Goal: Information Seeking & Learning: Find specific fact

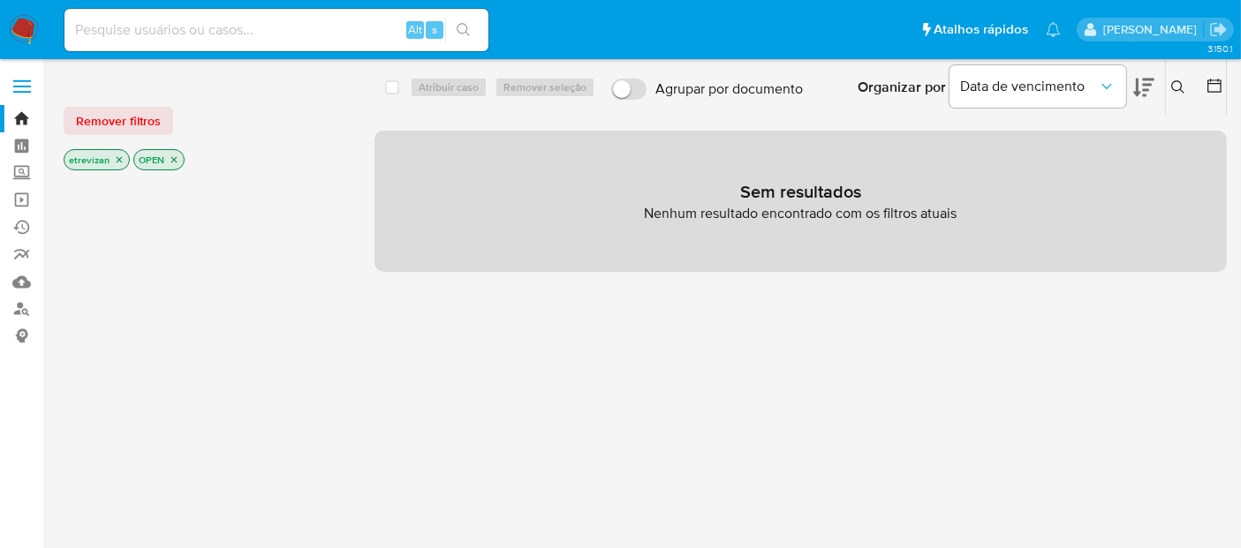
click at [171, 28] on input at bounding box center [276, 30] width 424 height 23
paste input "QJ8ODLQ2Y8aw8ICmBsp1EVkN"
type input "QJ8ODLQ2Y8aw8ICmBsp1EVkN"
click at [475, 24] on button "search-icon" at bounding box center [463, 30] width 36 height 25
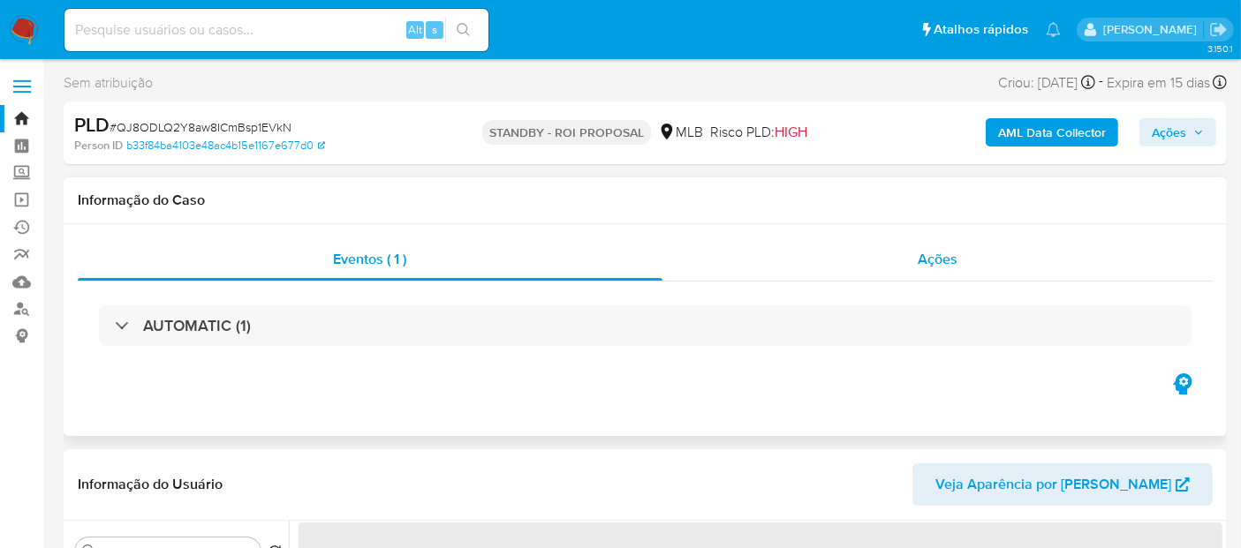
click at [946, 258] on span "Ações" at bounding box center [938, 259] width 40 height 20
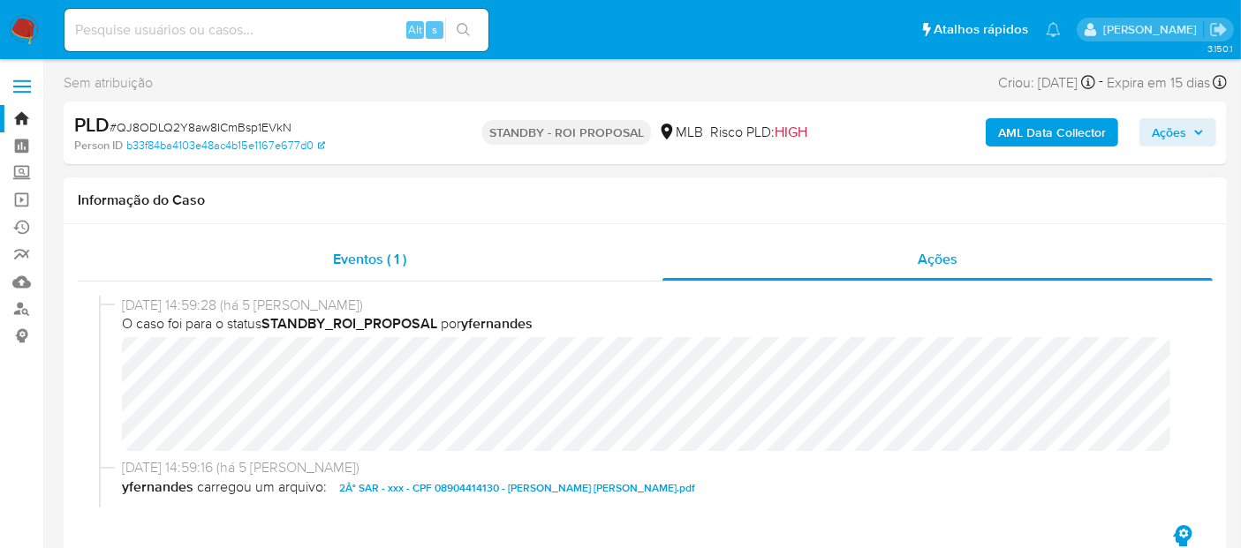
click at [351, 259] on span "Eventos ( 1 )" at bounding box center [369, 259] width 73 height 20
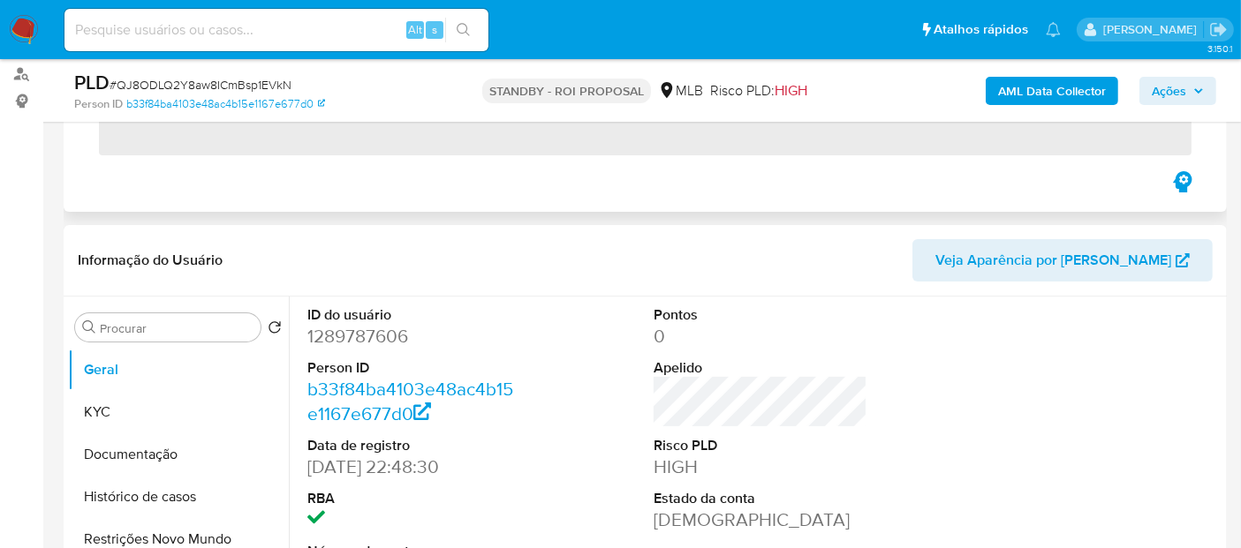
scroll to position [294, 0]
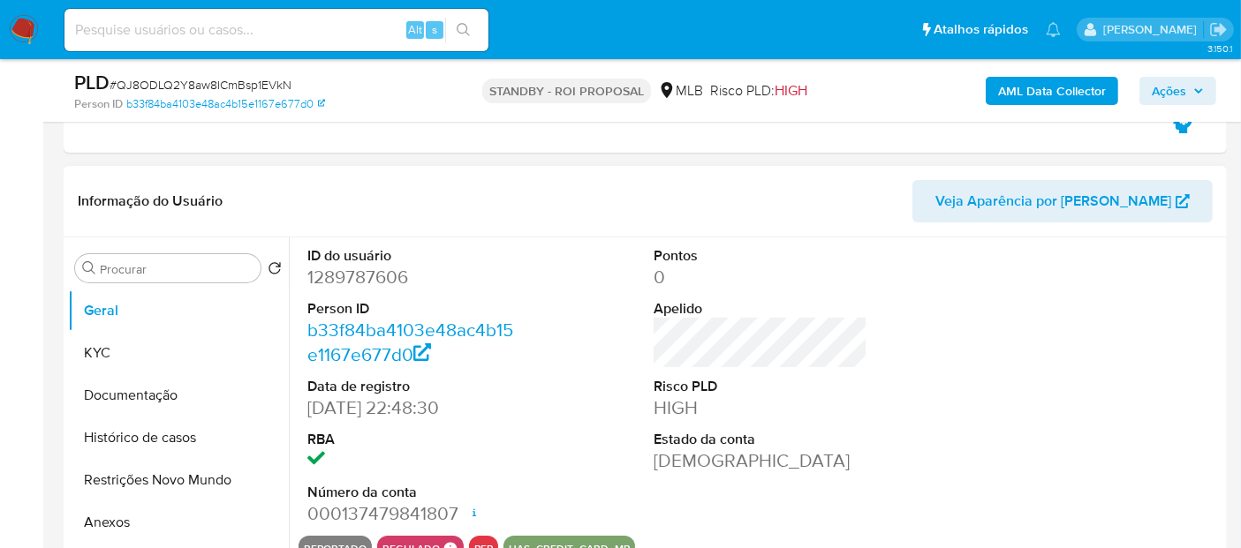
select select "10"
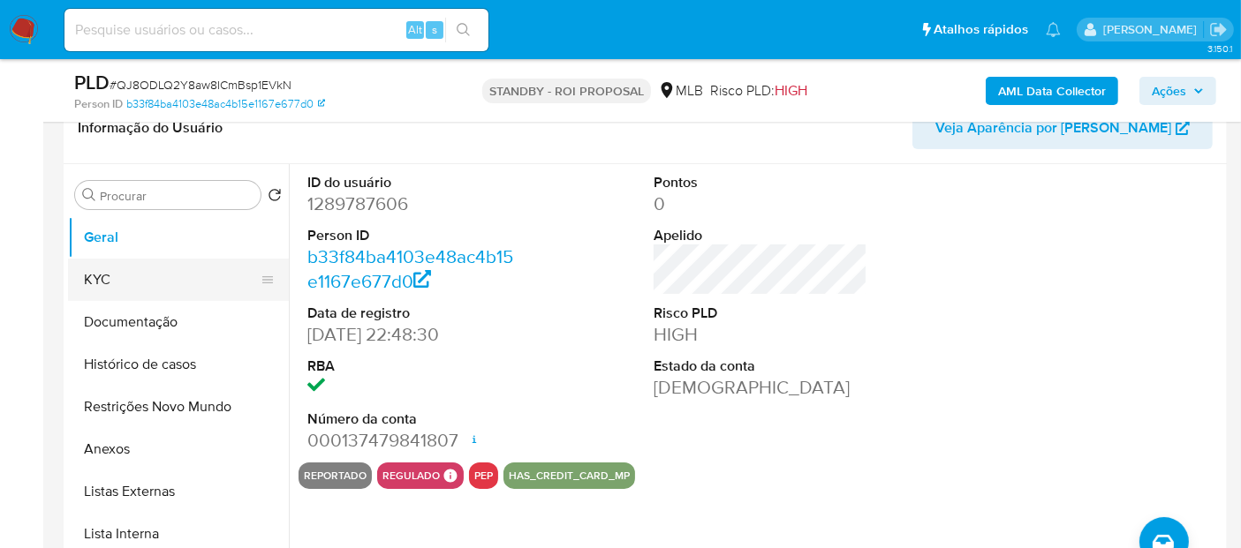
click at [110, 268] on button "KYC" at bounding box center [171, 280] width 207 height 42
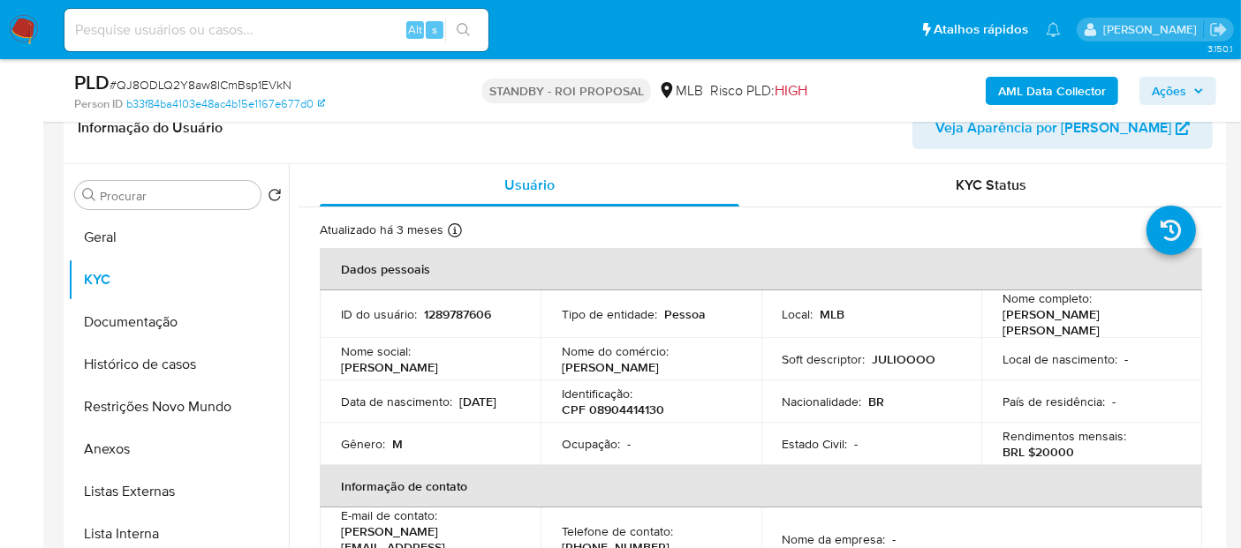
click at [138, 45] on div "Alt s" at bounding box center [276, 30] width 424 height 42
click at [136, 39] on input at bounding box center [276, 30] width 424 height 23
paste input "HPIGK6ZzqMpP8H9nPd1i1qJX"
type input "HPIGK6ZzqMpP8H9nPd1i1qJX"
drag, startPoint x: 460, startPoint y: 29, endPoint x: 458, endPoint y: 6, distance: 23.1
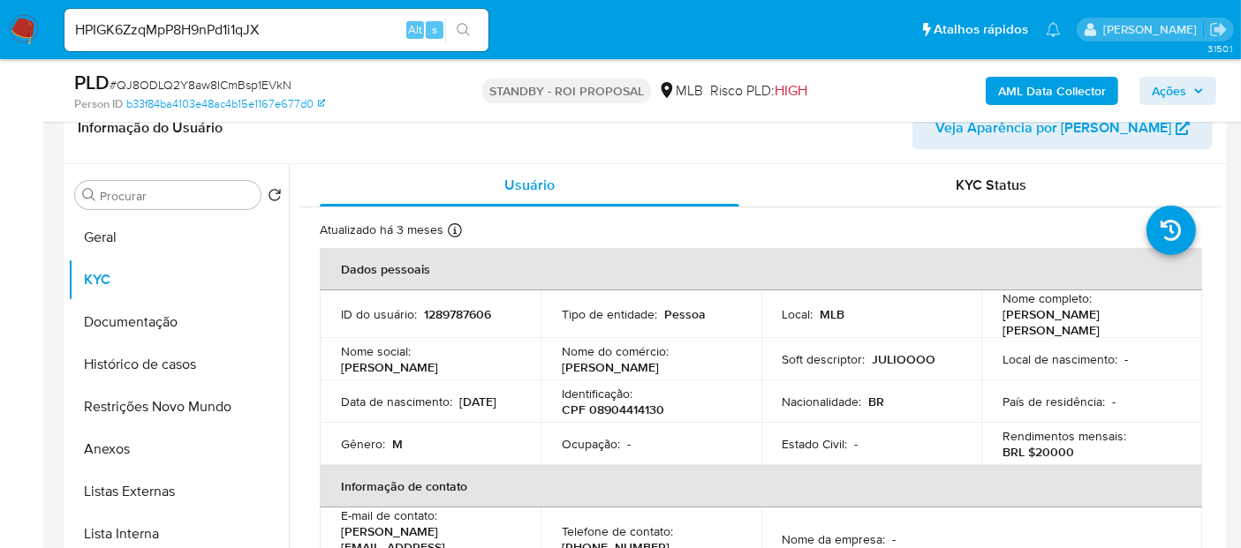
click at [460, 27] on icon "search-icon" at bounding box center [464, 30] width 14 height 14
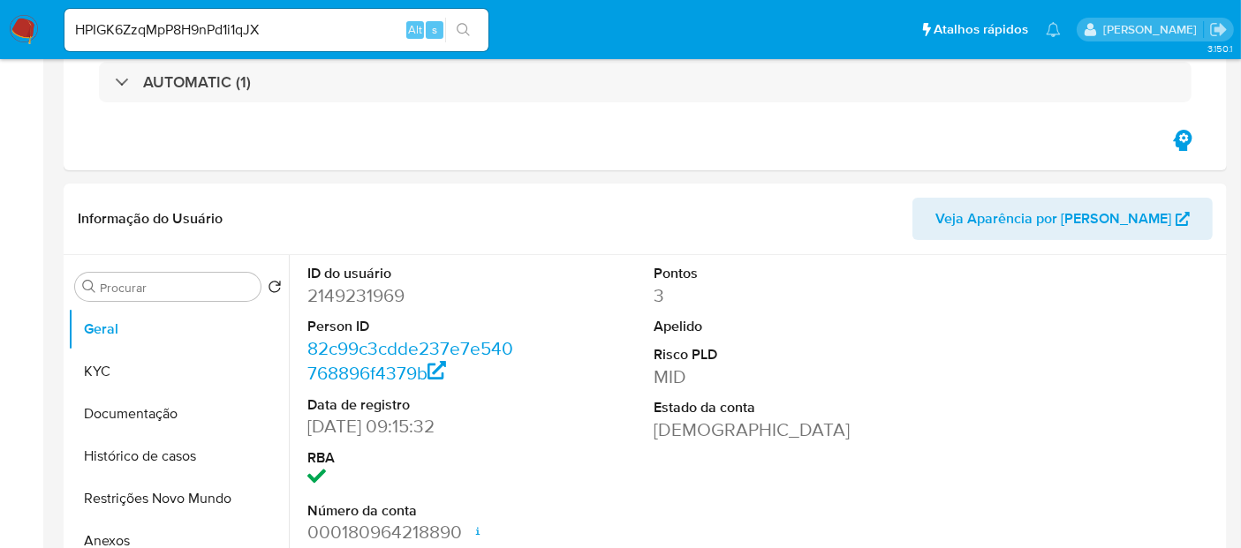
select select "10"
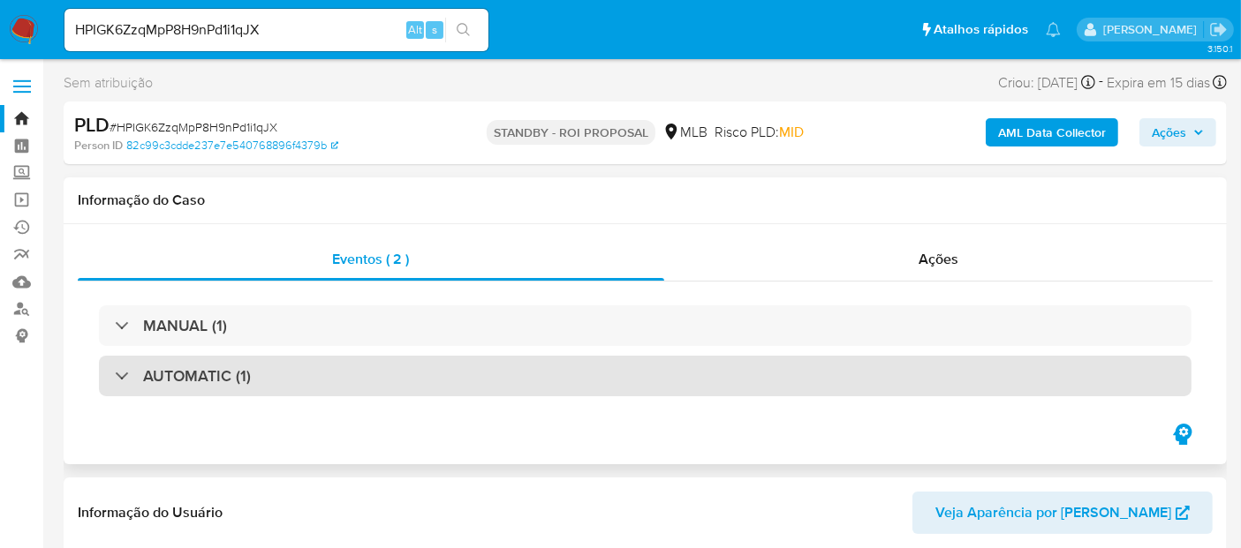
click at [245, 367] on h3 "AUTOMATIC (1)" at bounding box center [197, 376] width 108 height 19
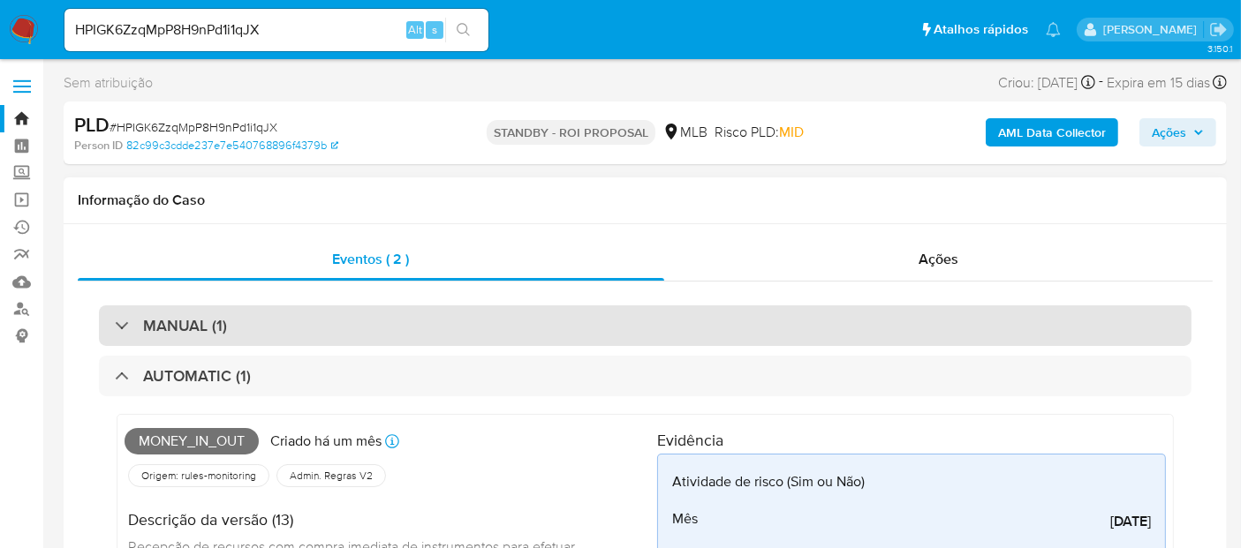
click at [238, 317] on div "MANUAL (1)" at bounding box center [645, 326] width 1093 height 41
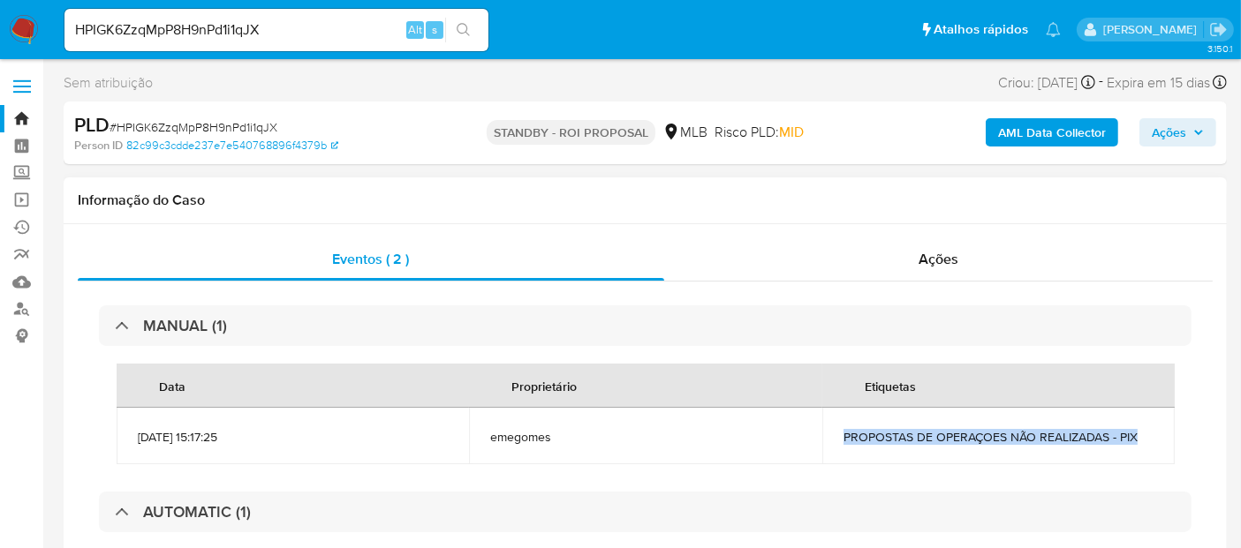
drag, startPoint x: 844, startPoint y: 440, endPoint x: 1148, endPoint y: 452, distance: 304.1
click at [1148, 452] on td "PROPOSTAS DE OPERAÇOES NÃO REALIZADAS - PIX" at bounding box center [998, 436] width 352 height 57
copy span "PROPOSTAS DE OPERAÇOES NÃO REALIZADAS - PIX"
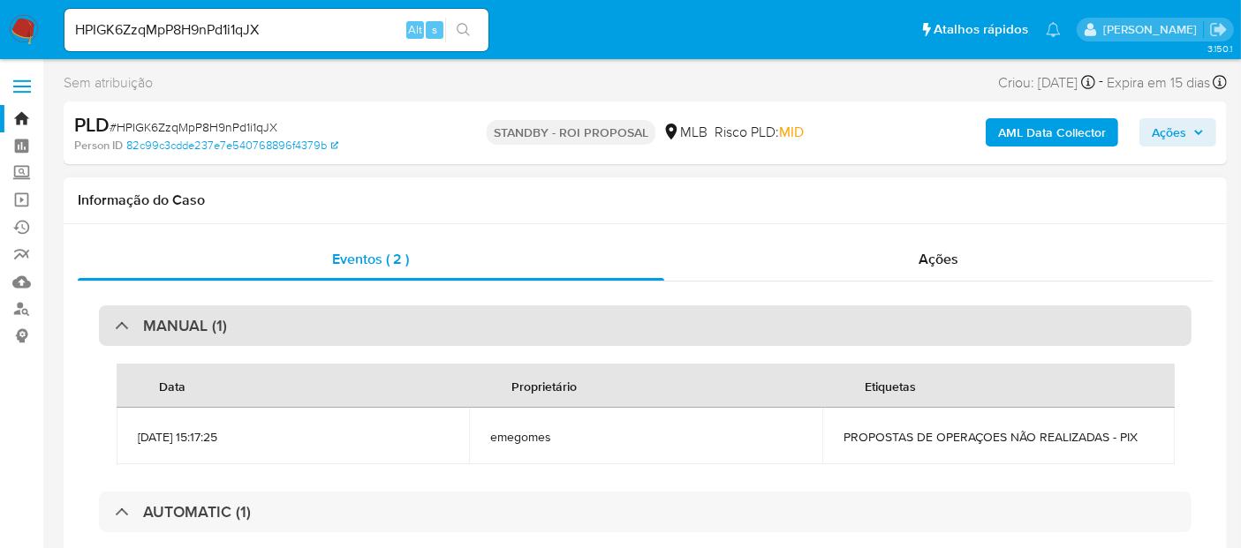
drag, startPoint x: 221, startPoint y: 317, endPoint x: 260, endPoint y: 319, distance: 38.9
click at [225, 316] on div "MANUAL (1)" at bounding box center [645, 326] width 1093 height 41
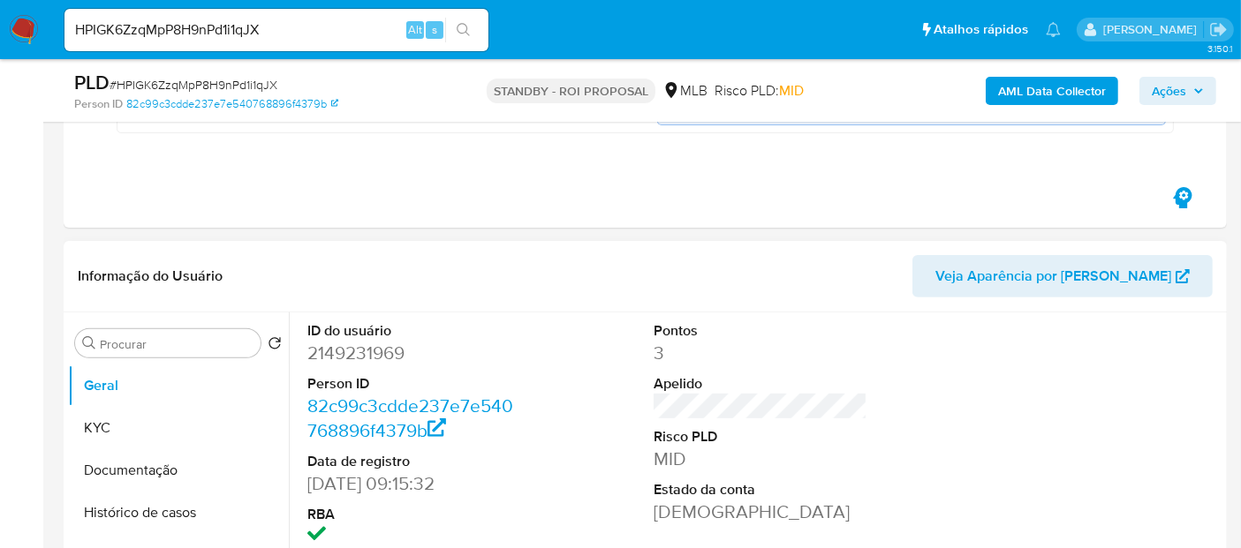
scroll to position [784, 0]
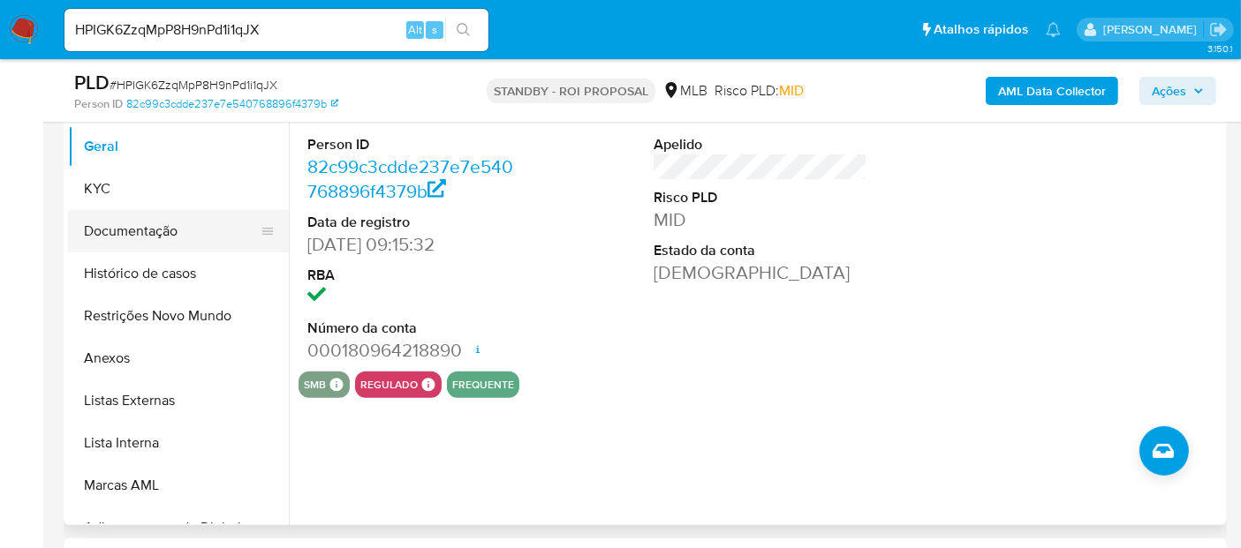
drag, startPoint x: 127, startPoint y: 175, endPoint x: 212, endPoint y: 200, distance: 88.3
click at [127, 175] on button "KYC" at bounding box center [178, 189] width 221 height 42
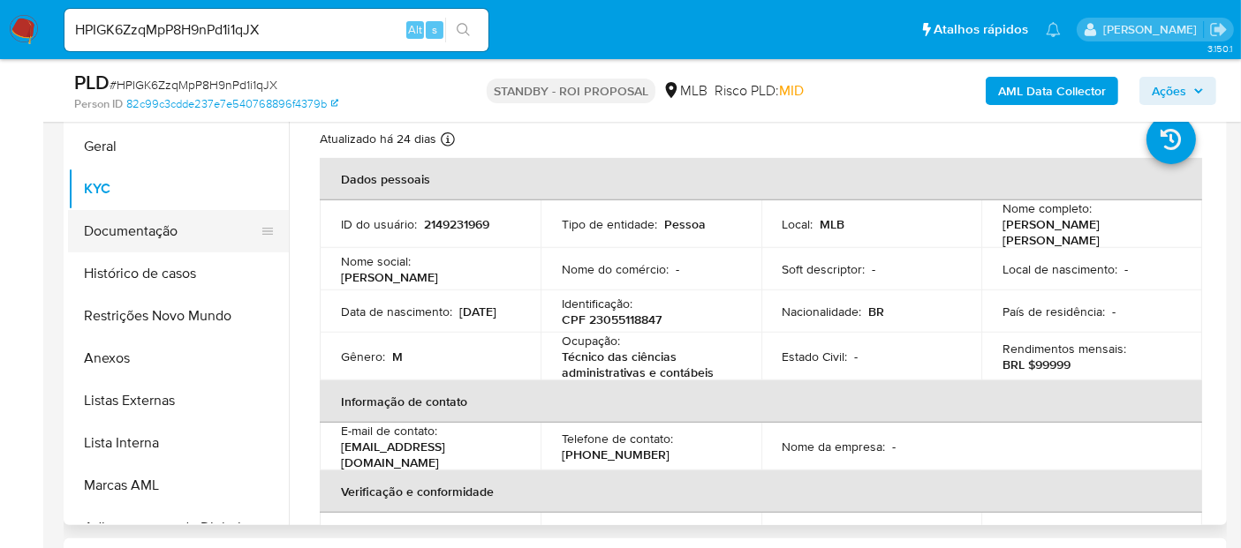
click at [124, 232] on button "Documentação" at bounding box center [171, 231] width 207 height 42
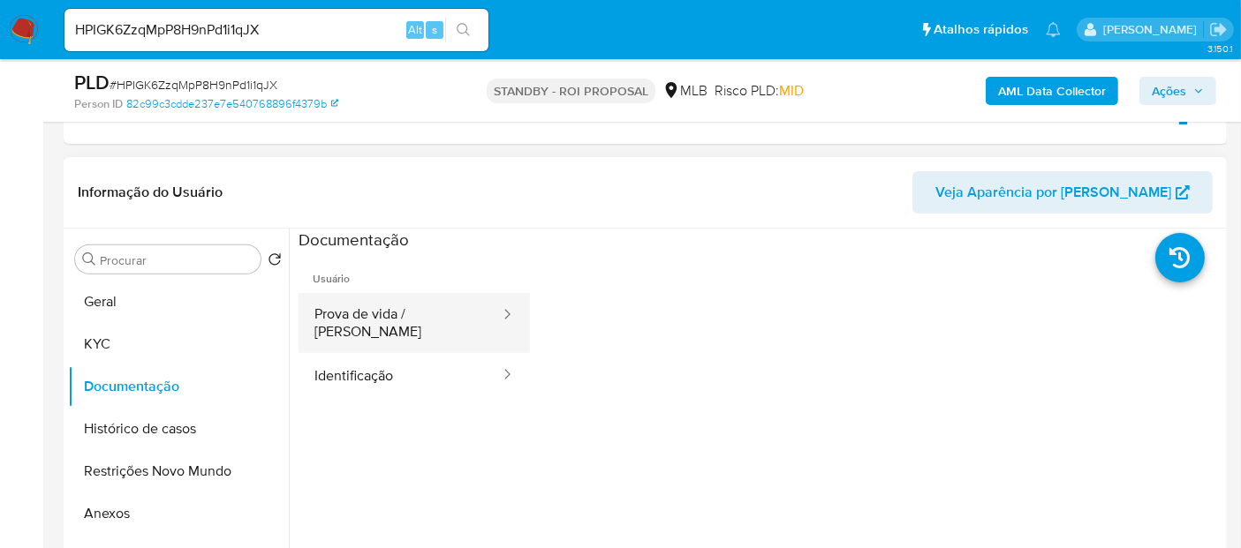
scroll to position [588, 0]
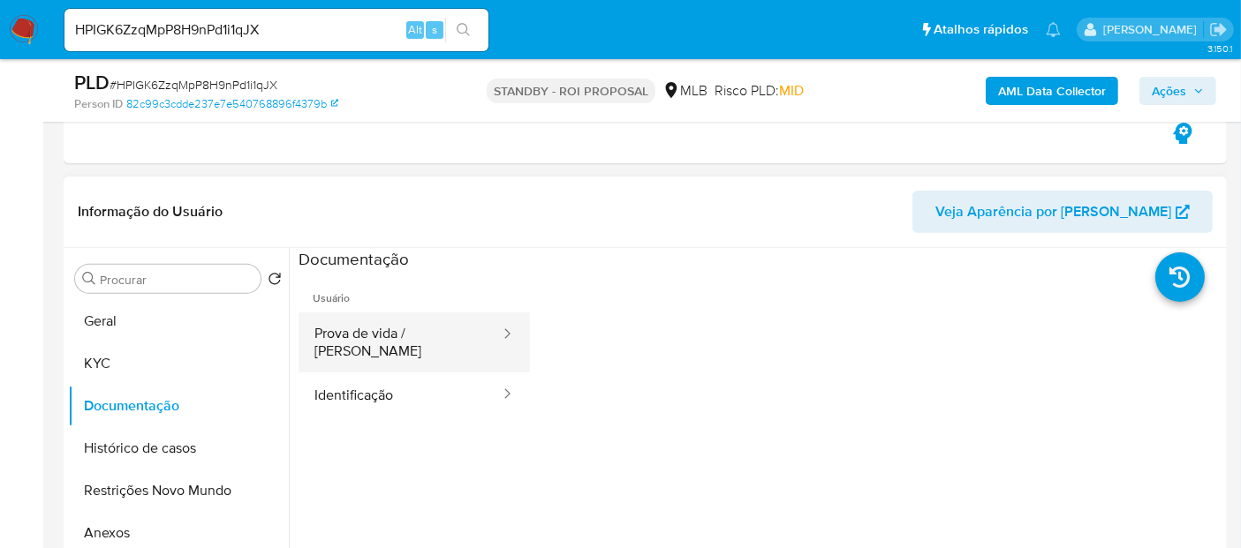
click at [384, 344] on button "Prova de vida / Selfie" at bounding box center [400, 343] width 203 height 60
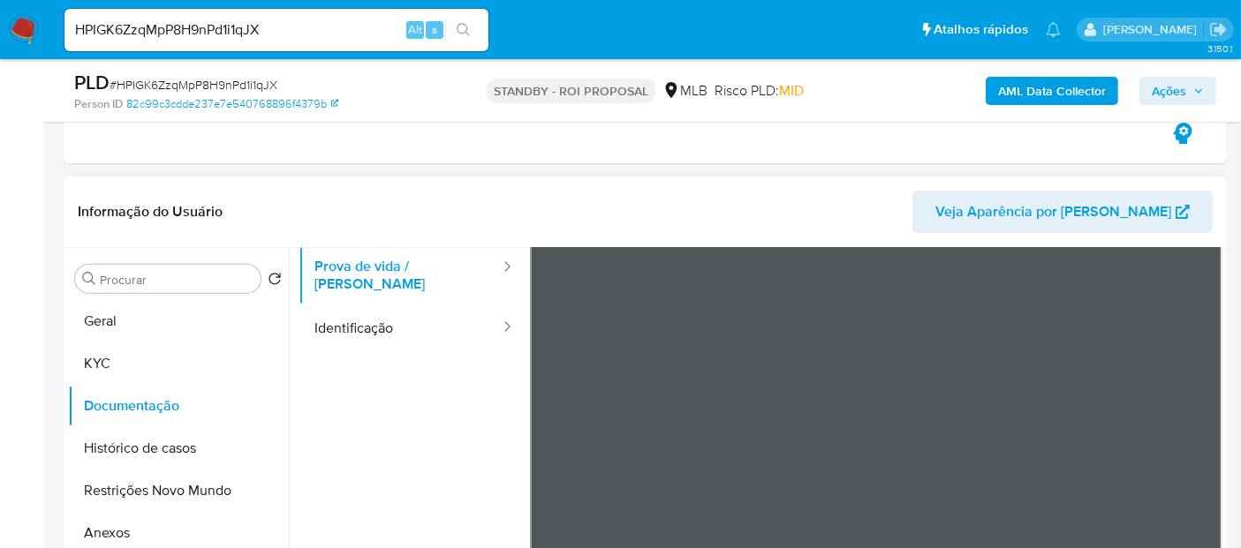
scroll to position [98, 0]
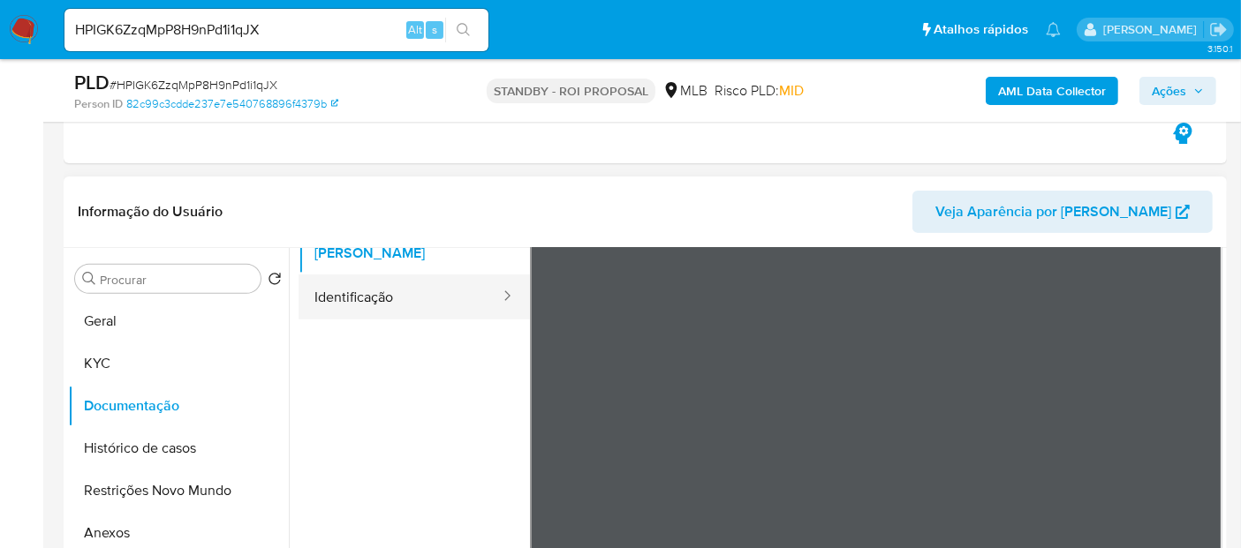
click at [360, 290] on button "Identificação" at bounding box center [400, 297] width 203 height 45
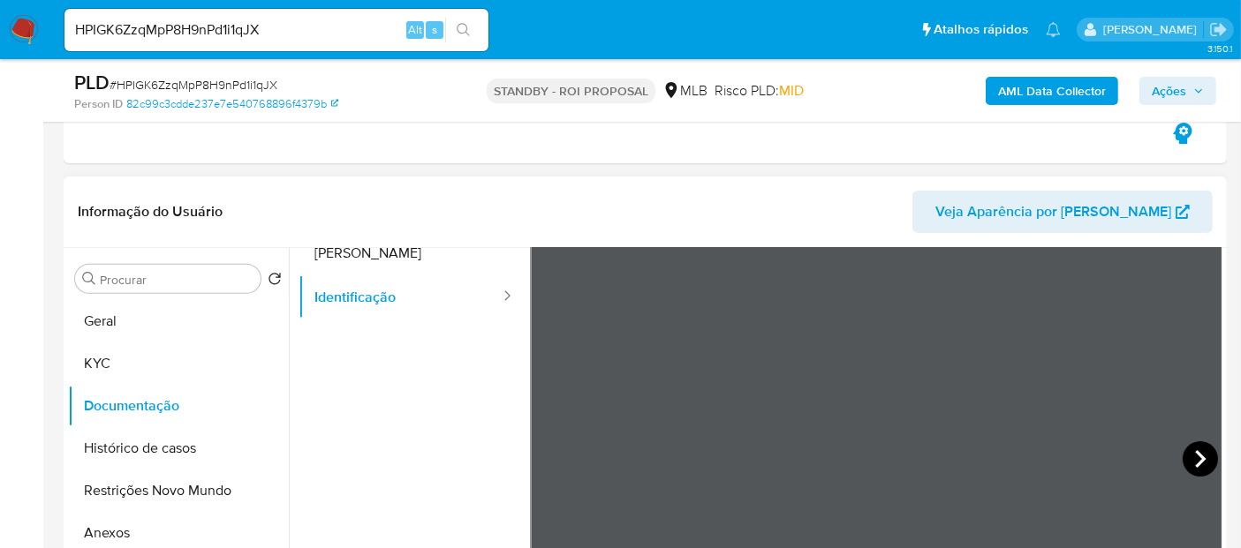
click at [1188, 469] on icon at bounding box center [1200, 459] width 35 height 35
click at [552, 451] on icon at bounding box center [551, 459] width 11 height 18
drag, startPoint x: 293, startPoint y: 37, endPoint x: 0, endPoint y: 46, distance: 293.4
click at [0, 46] on nav "Pausado Ver notificaciones HPIGK6ZzqMpP8H9nPd1i1qJX Alt s Atalhos rápidos Presi…" at bounding box center [620, 29] width 1241 height 59
paste input "CbyqYkcIa8glnZPO6rohwk5Y"
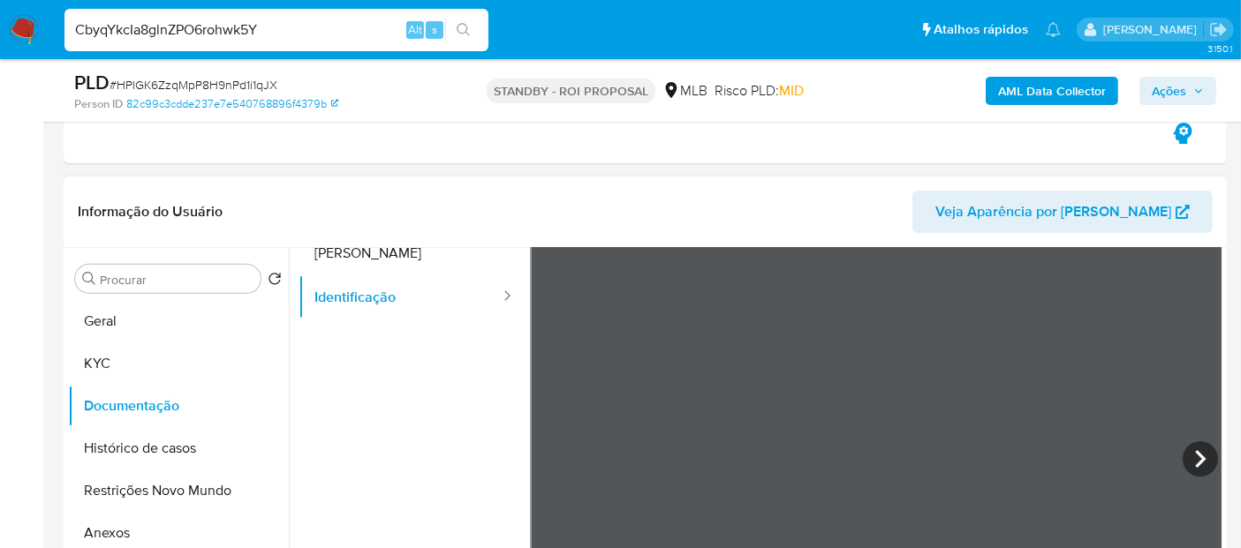
type input "CbyqYkcIa8glnZPO6rohwk5Y"
click at [468, 33] on icon "search-icon" at bounding box center [464, 30] width 14 height 14
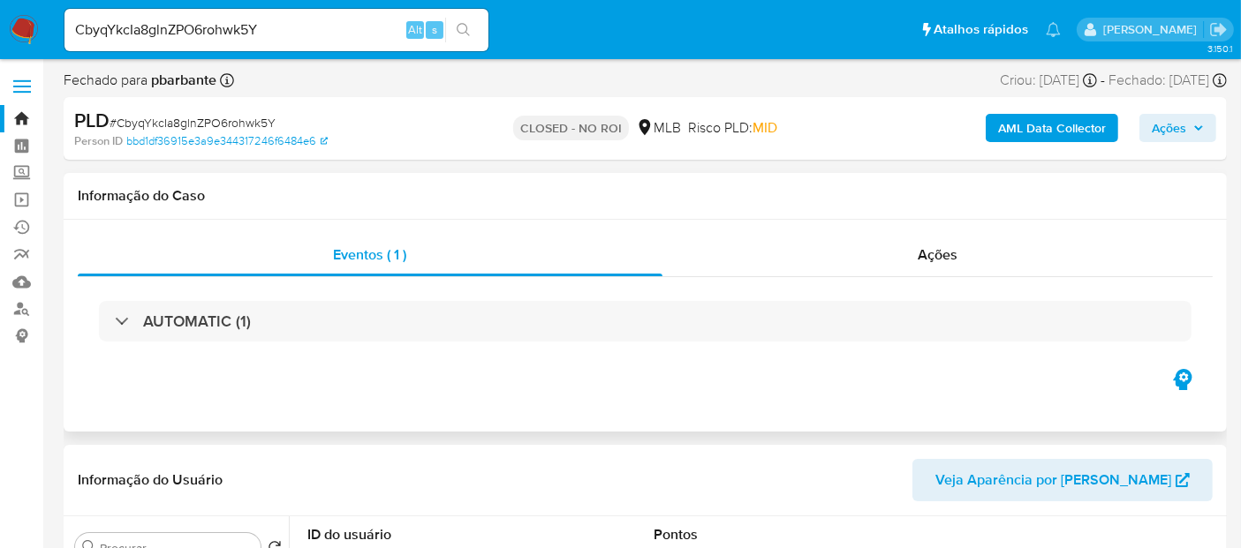
select select "10"
click at [933, 260] on span "Ações" at bounding box center [938, 255] width 40 height 20
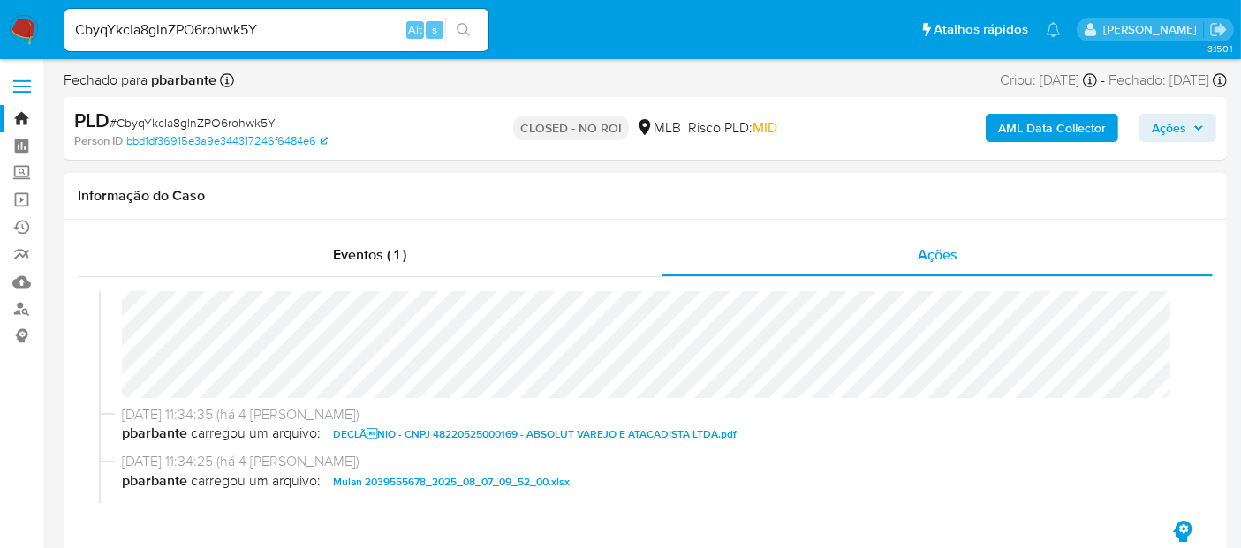
scroll to position [196, 0]
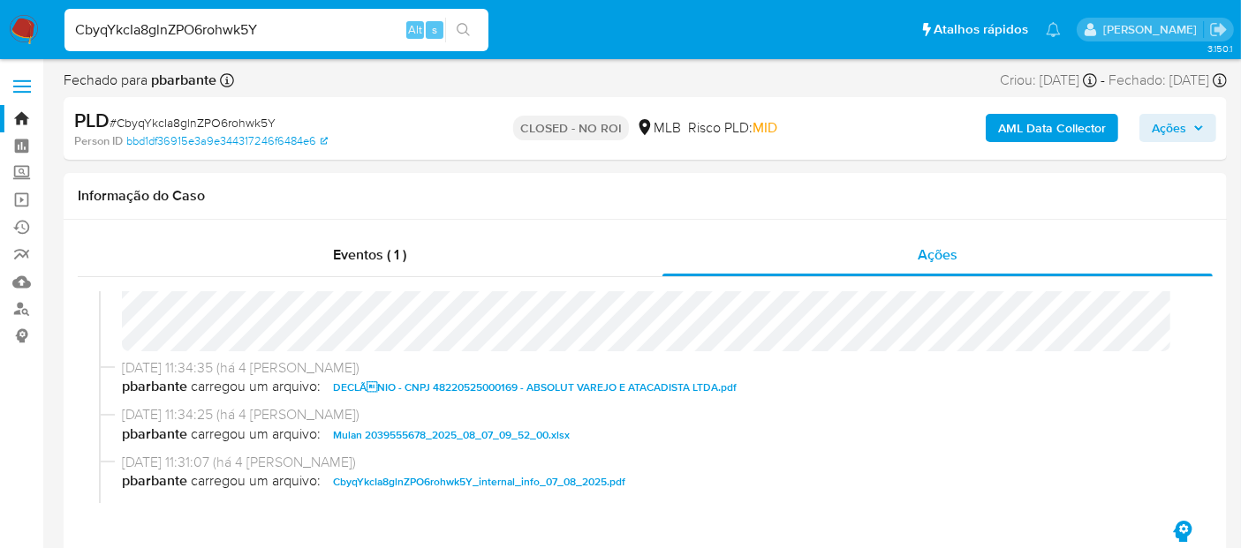
drag, startPoint x: 193, startPoint y: 32, endPoint x: 0, endPoint y: 32, distance: 192.5
click at [0, 32] on nav "Pausado Ver notificaciones CbyqYkcIa8glnZPO6rohwk5Y Alt s Atalhos rápidos Presi…" at bounding box center [620, 29] width 1241 height 59
paste input "b8wGglxaOrsGxWIhDfEYswLU"
type input "b8wGglxaOrsGxWIhDfEYswLU"
click at [459, 29] on icon "search-icon" at bounding box center [464, 30] width 14 height 14
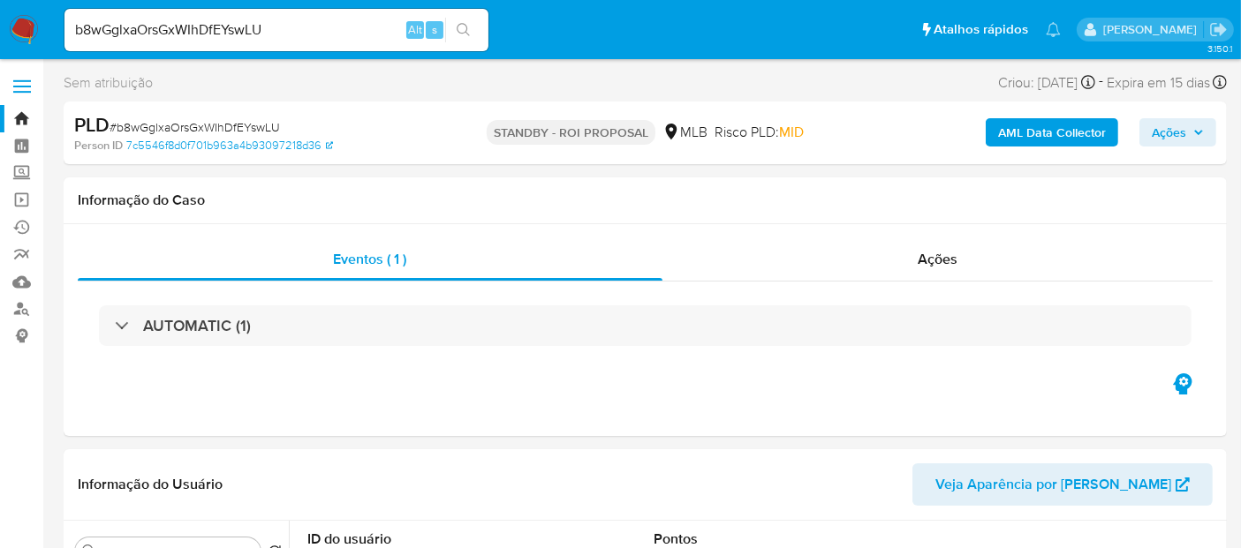
select select "10"
drag, startPoint x: 330, startPoint y: 26, endPoint x: 0, endPoint y: 32, distance: 330.4
click at [0, 32] on nav "Pausado Ver notificaciones b8wGglxaOrsGxWIhDfEYswLU Alt s Atalhos rápidos Presi…" at bounding box center [620, 29] width 1241 height 59
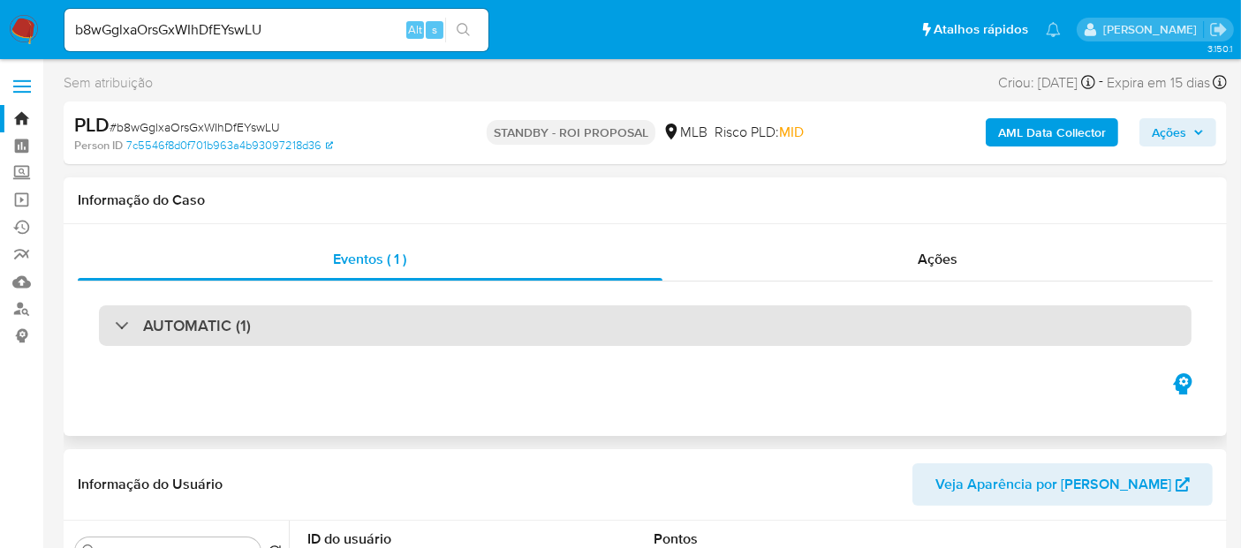
click at [287, 329] on div "AUTOMATIC (1)" at bounding box center [645, 326] width 1093 height 41
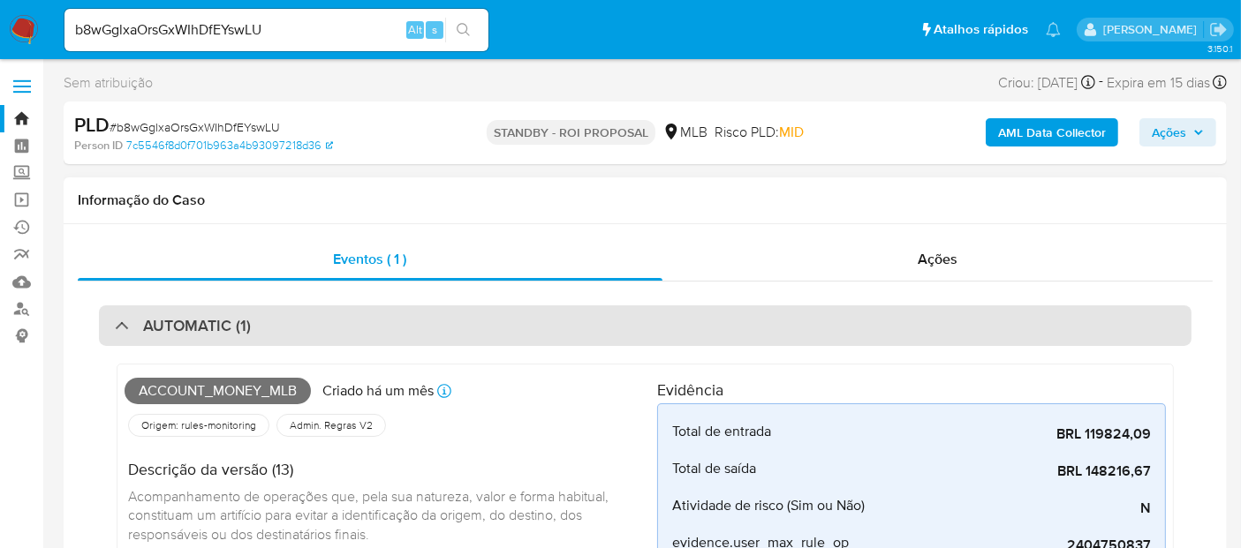
click at [285, 329] on div "AUTOMATIC (1)" at bounding box center [645, 326] width 1093 height 41
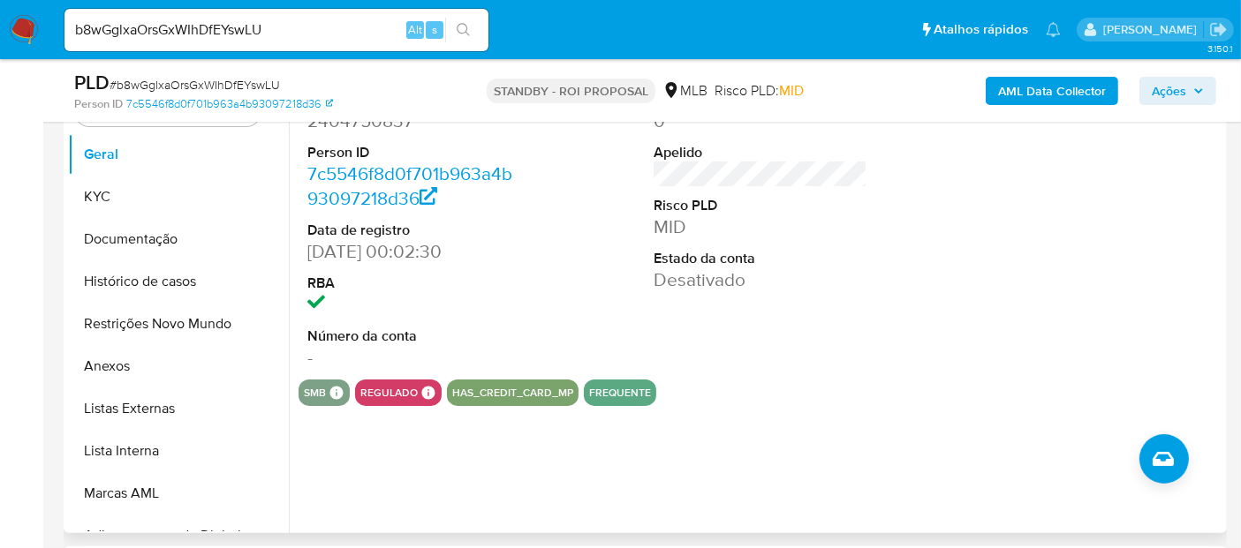
scroll to position [392, 0]
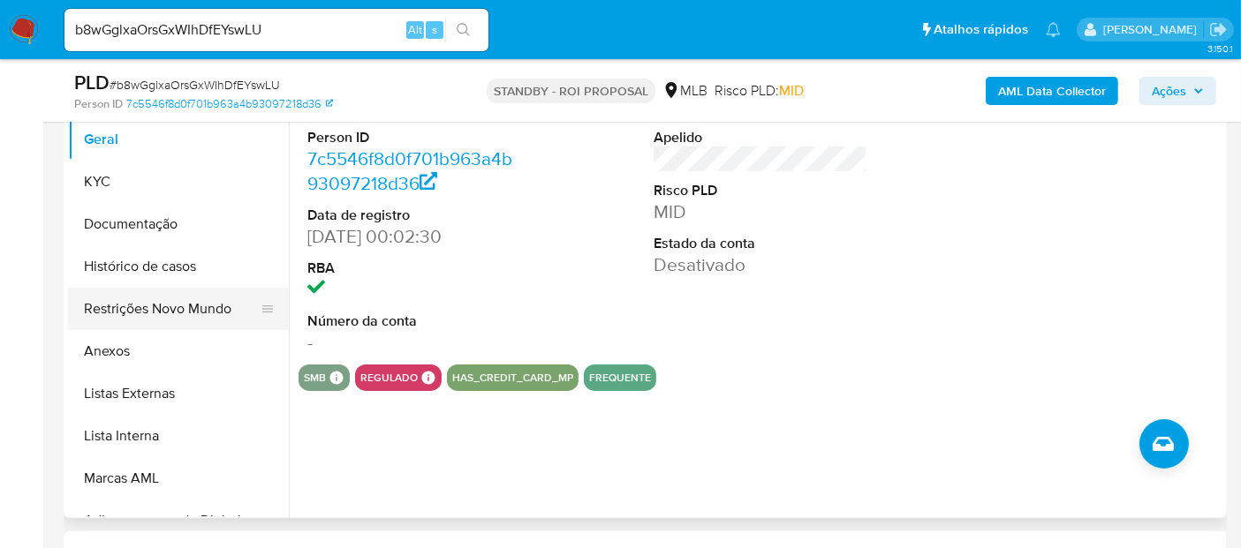
click at [130, 311] on button "Restrições Novo Mundo" at bounding box center [171, 309] width 207 height 42
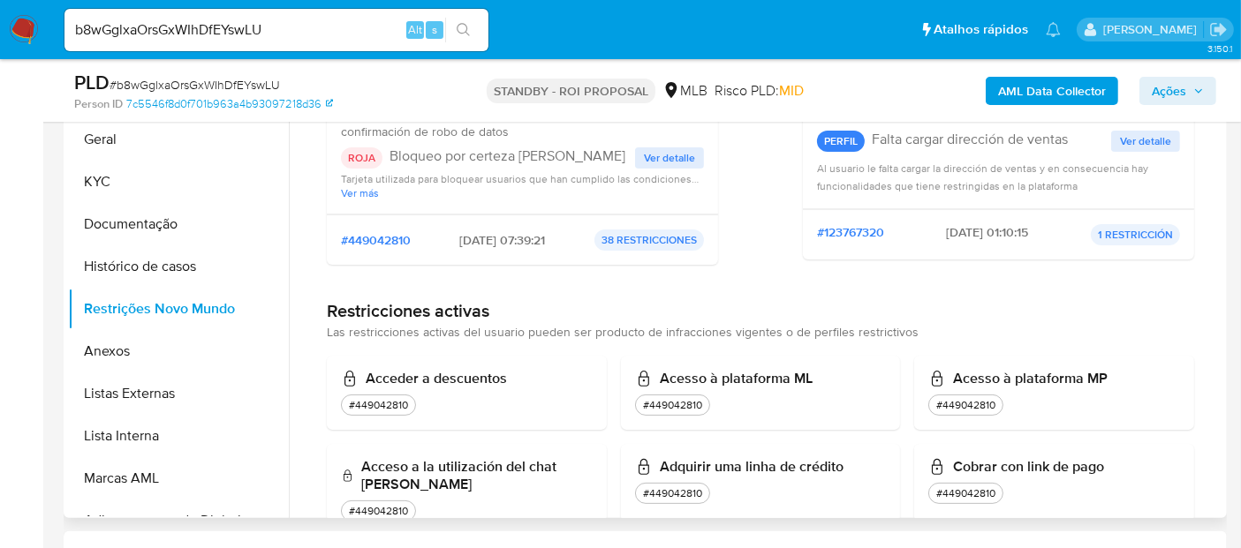
scroll to position [98, 0]
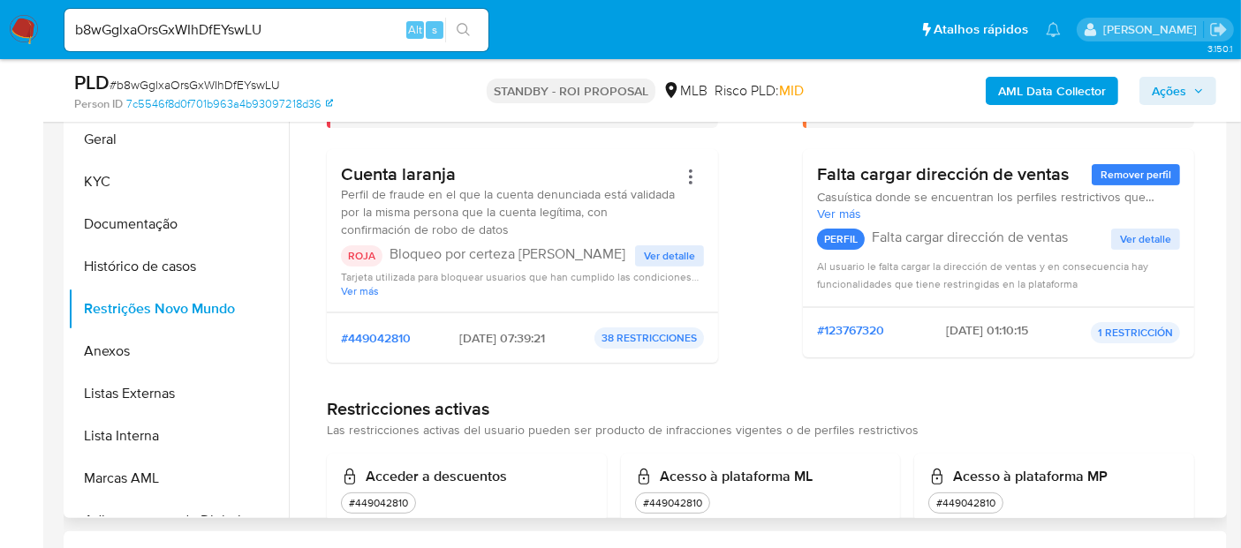
click at [666, 256] on span "Ver detalle" at bounding box center [669, 256] width 51 height 18
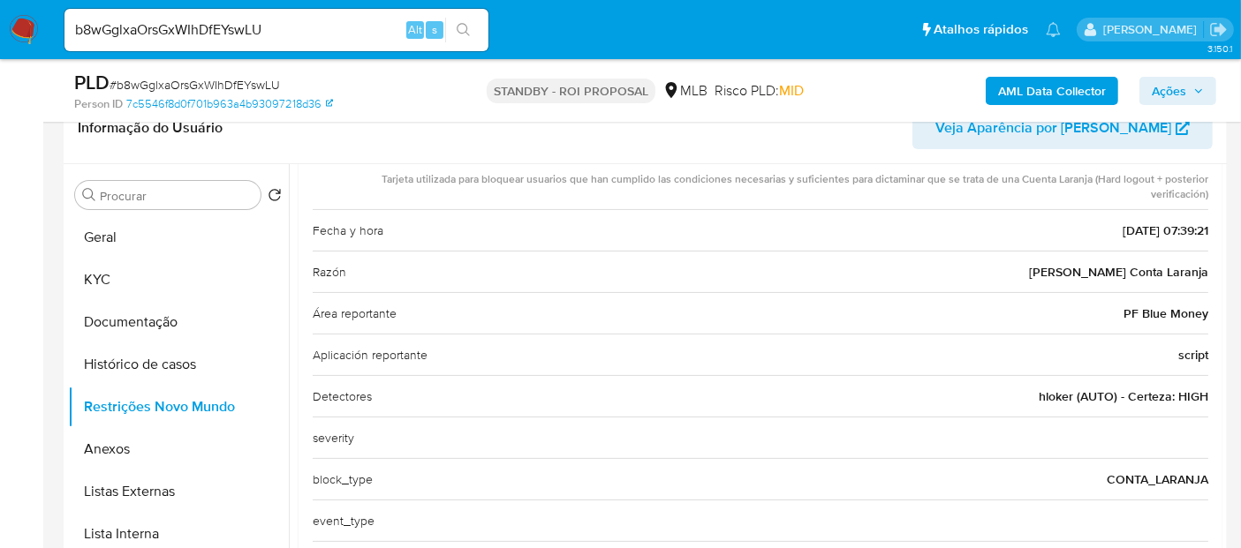
scroll to position [197, 0]
click at [104, 228] on button "Geral" at bounding box center [171, 237] width 207 height 42
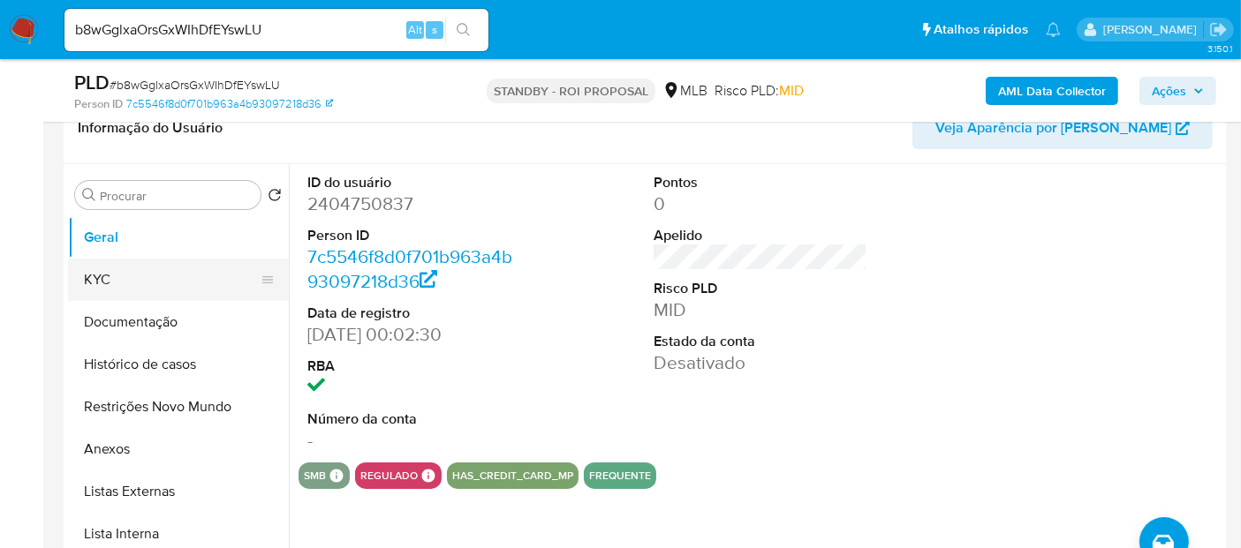
click at [92, 266] on button "KYC" at bounding box center [171, 280] width 207 height 42
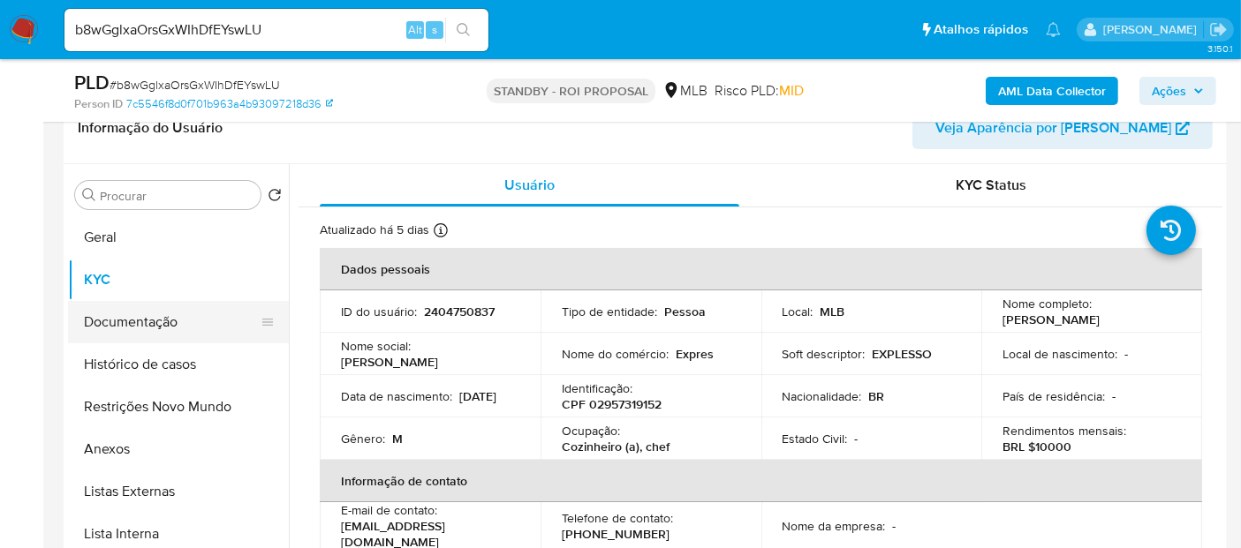
click at [136, 316] on button "Documentação" at bounding box center [171, 322] width 207 height 42
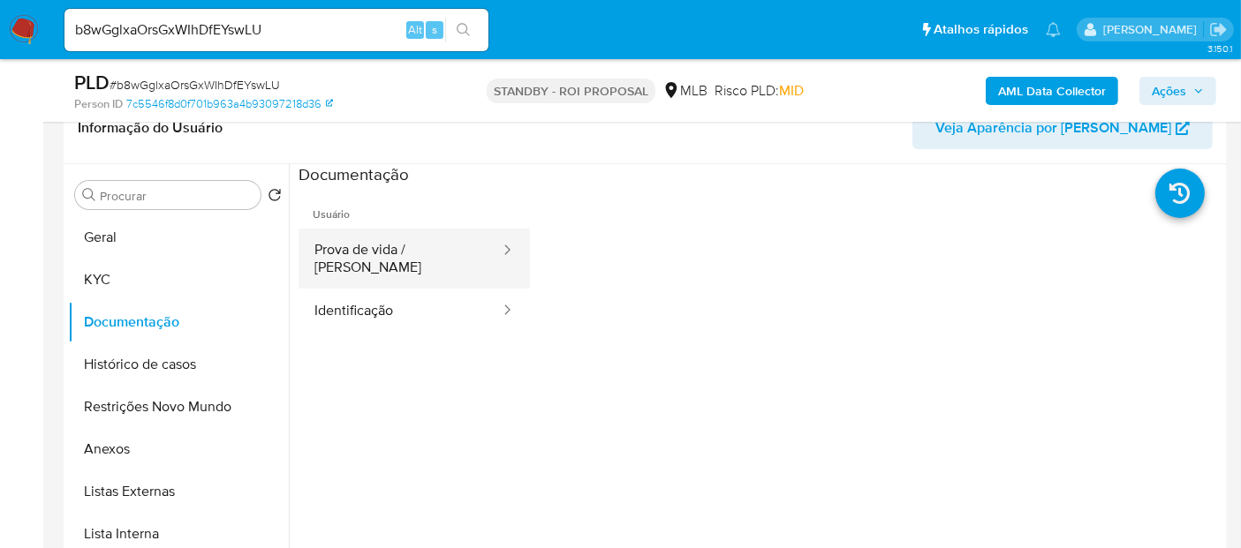
click at [410, 256] on button "Prova de vida / Selfie" at bounding box center [400, 259] width 203 height 60
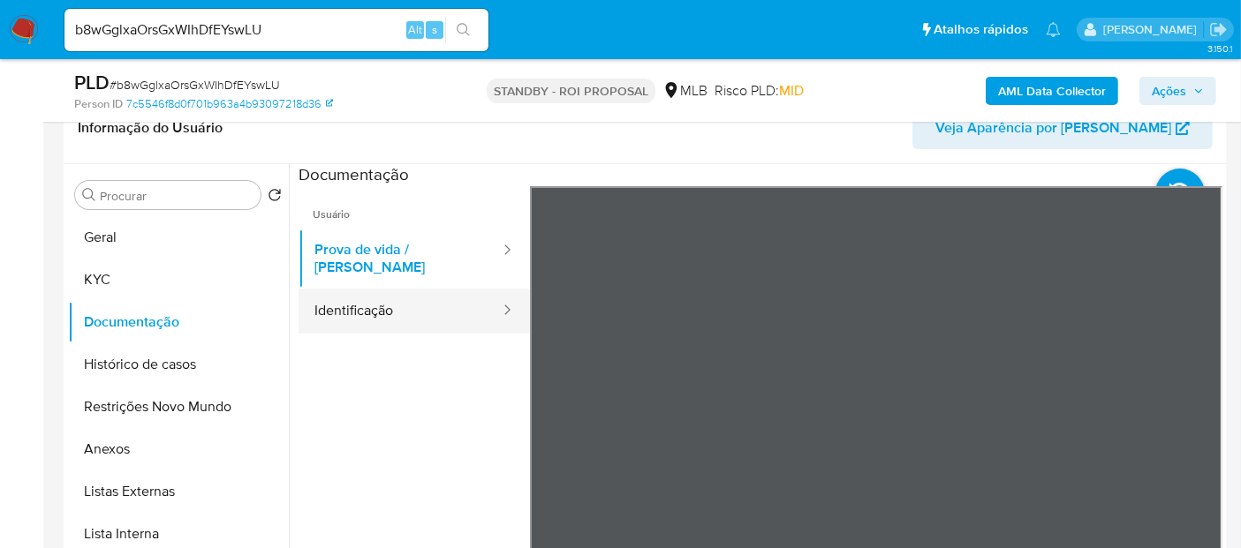
click at [404, 296] on button "Identificação" at bounding box center [400, 311] width 203 height 45
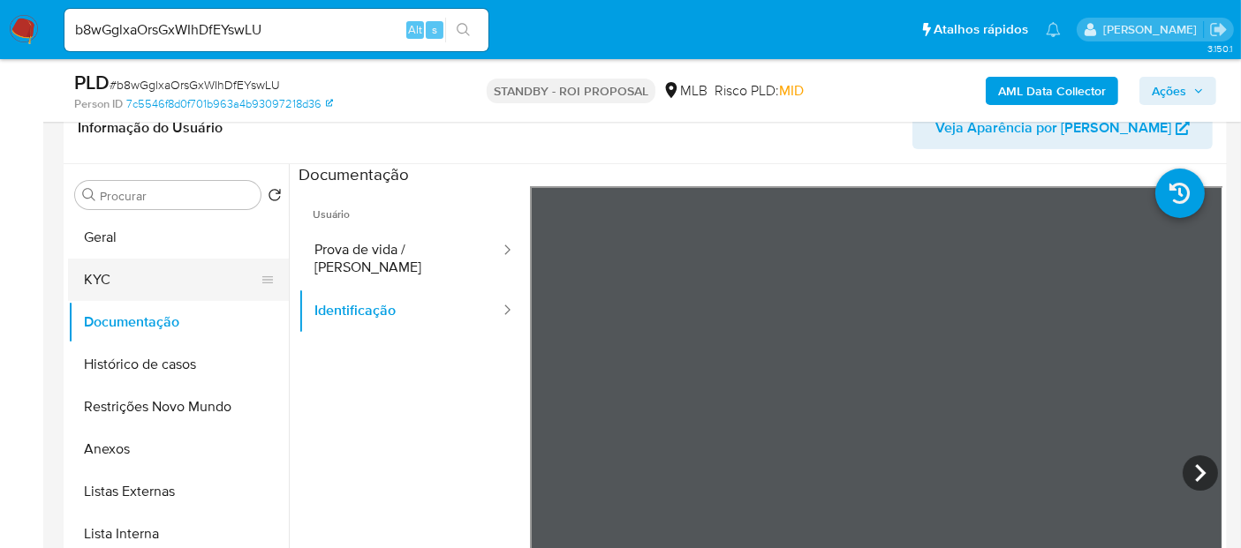
drag, startPoint x: 103, startPoint y: 275, endPoint x: 278, endPoint y: 296, distance: 176.2
click at [106, 276] on button "KYC" at bounding box center [171, 280] width 207 height 42
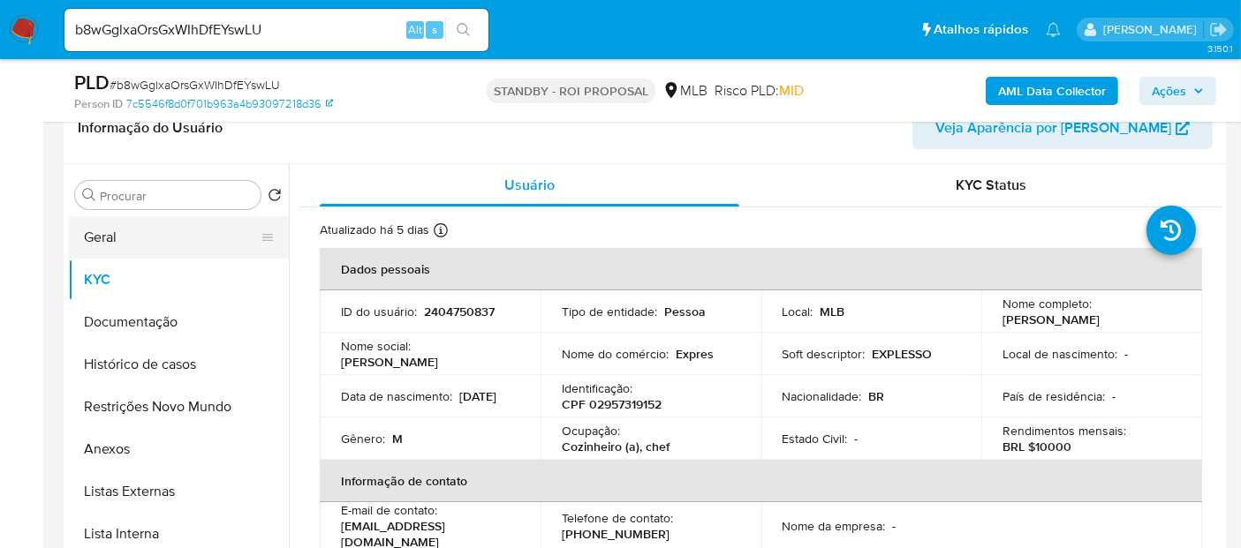
click at [122, 228] on button "Geral" at bounding box center [171, 237] width 207 height 42
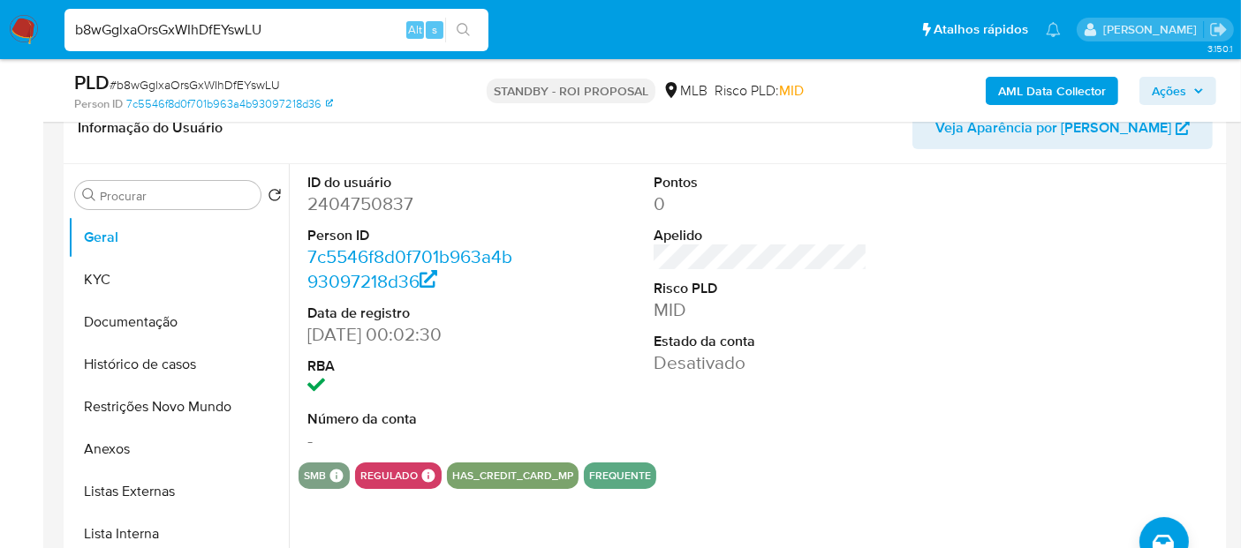
click at [0, 31] on nav "Pausado Ver notificaciones b8wGglxaOrsGxWIhDfEYswLU Alt s Atalhos rápidos Presi…" at bounding box center [620, 29] width 1241 height 59
paste input "DkuEDoMZOFOVSpvovLFeczrW"
type input "DkuEDoMZOFOVSpvovLFeczrW"
click at [470, 24] on icon "search-icon" at bounding box center [464, 30] width 14 height 14
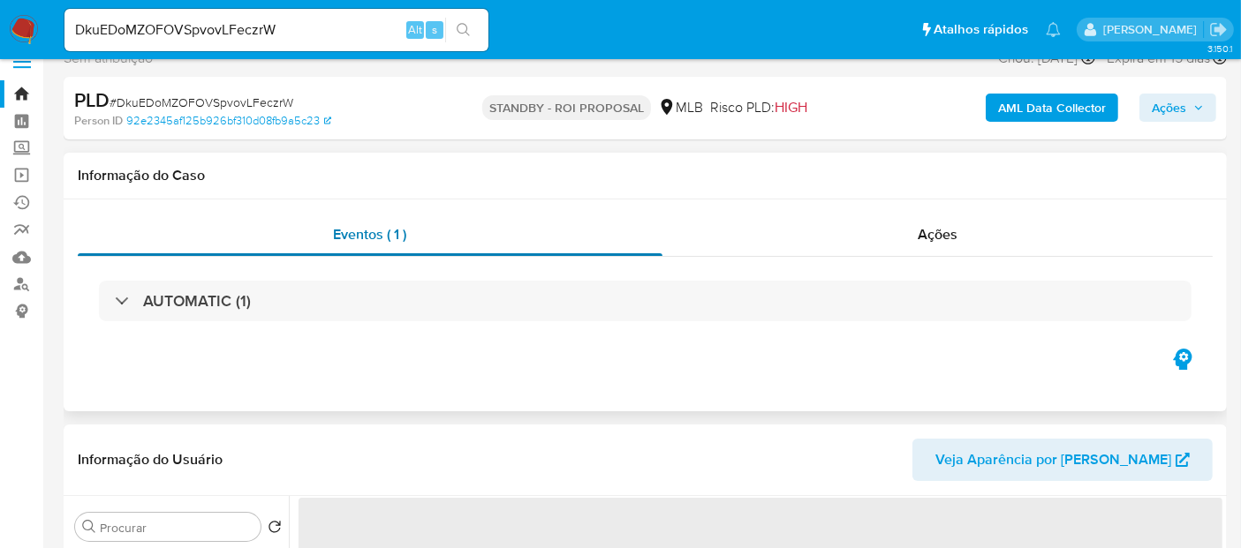
scroll to position [196, 0]
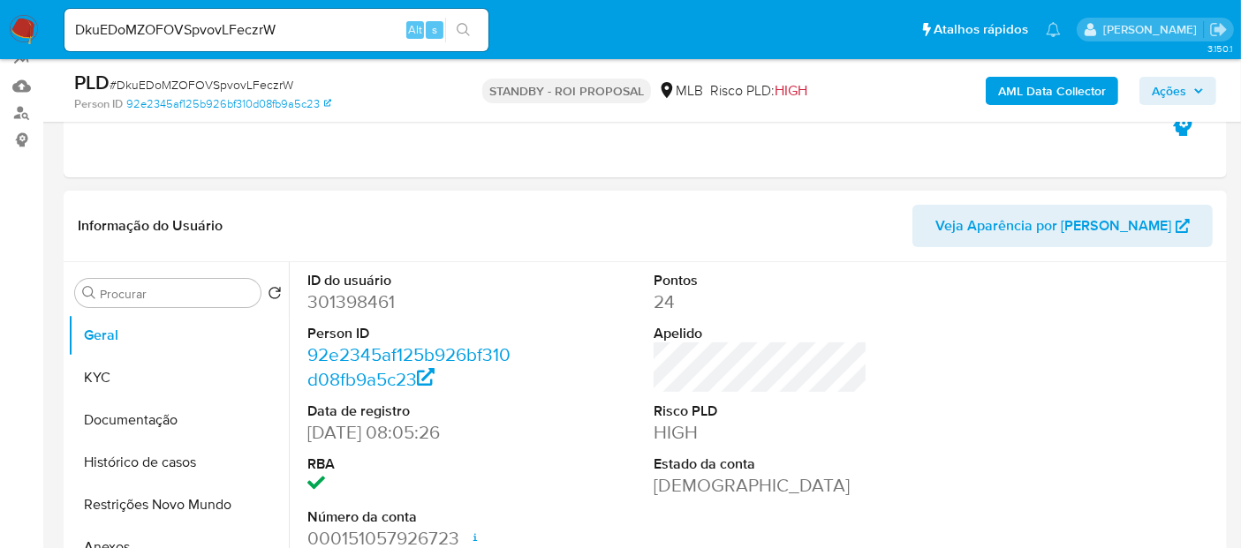
select select "10"
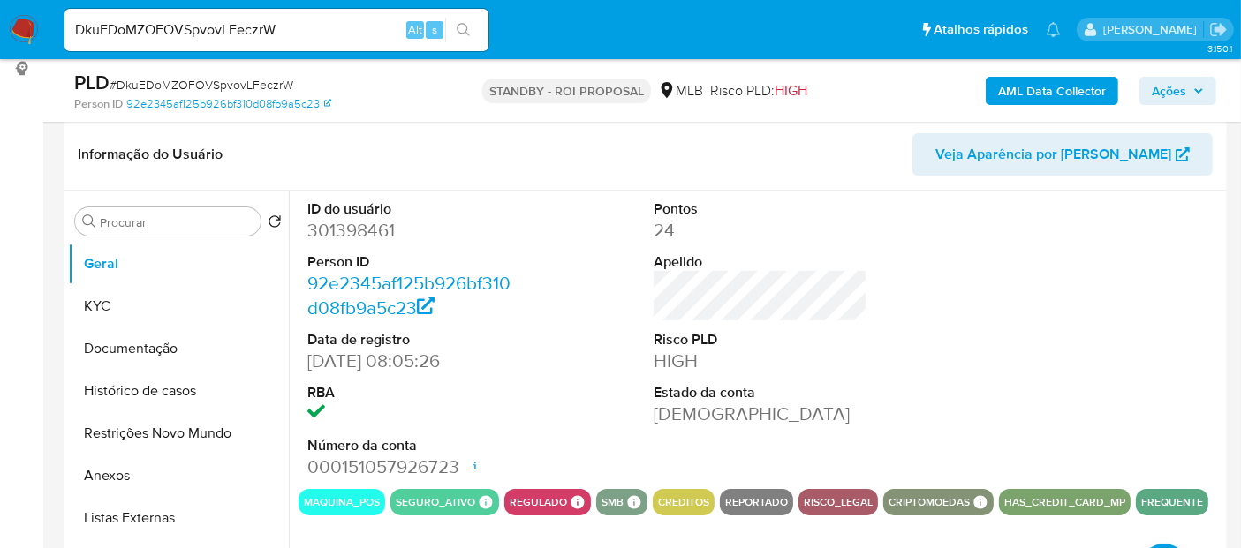
scroll to position [294, 0]
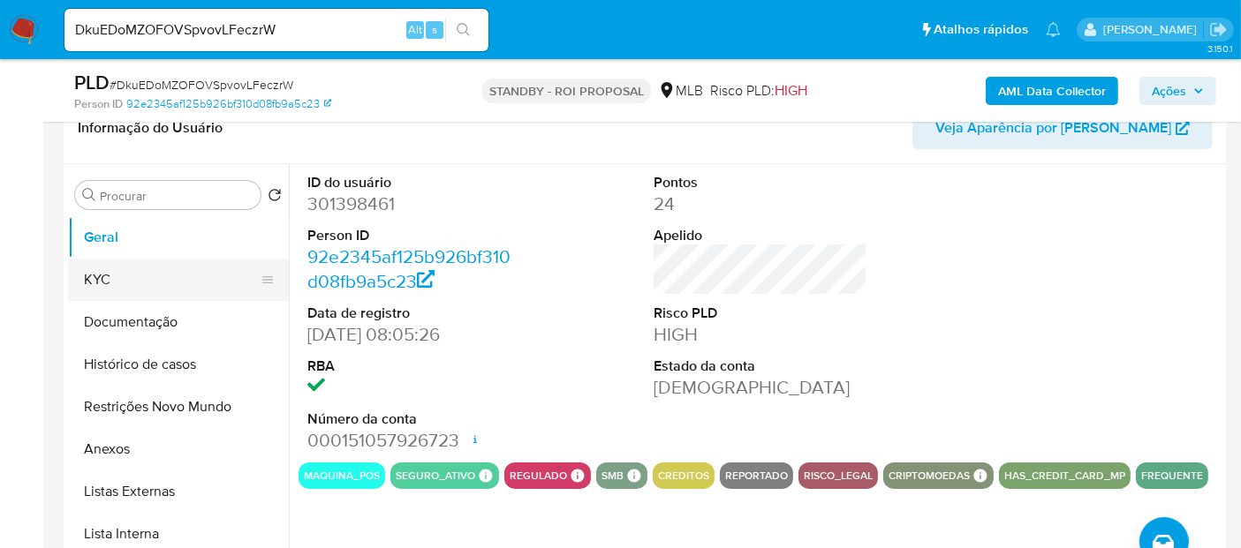
click at [117, 279] on button "KYC" at bounding box center [171, 280] width 207 height 42
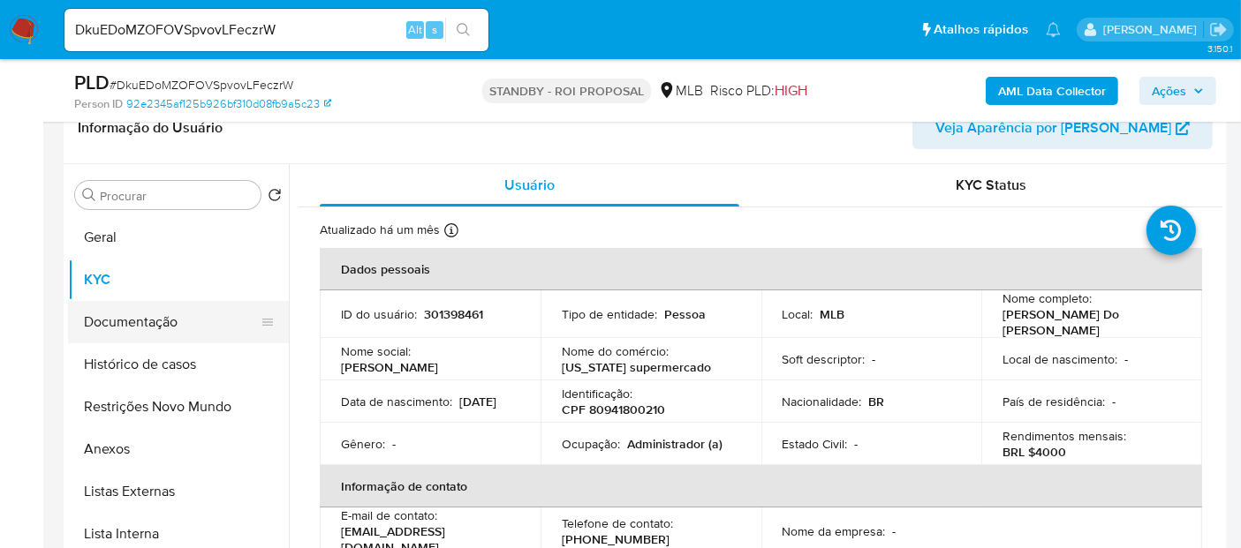
click at [95, 321] on button "Documentação" at bounding box center [171, 322] width 207 height 42
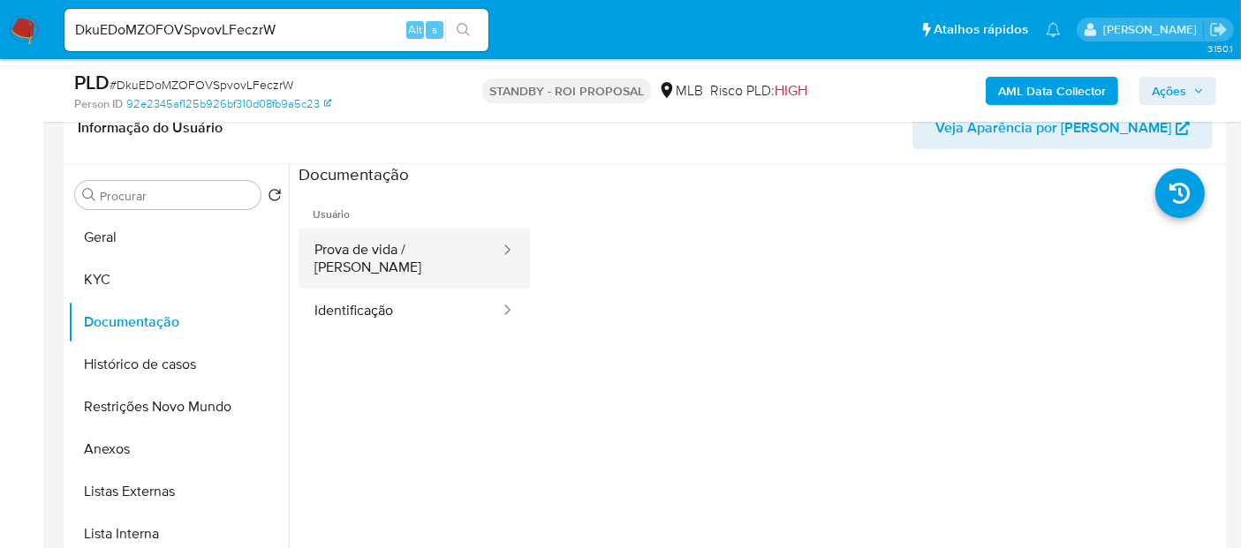
click at [385, 256] on button "Prova de vida / Selfie" at bounding box center [400, 259] width 203 height 60
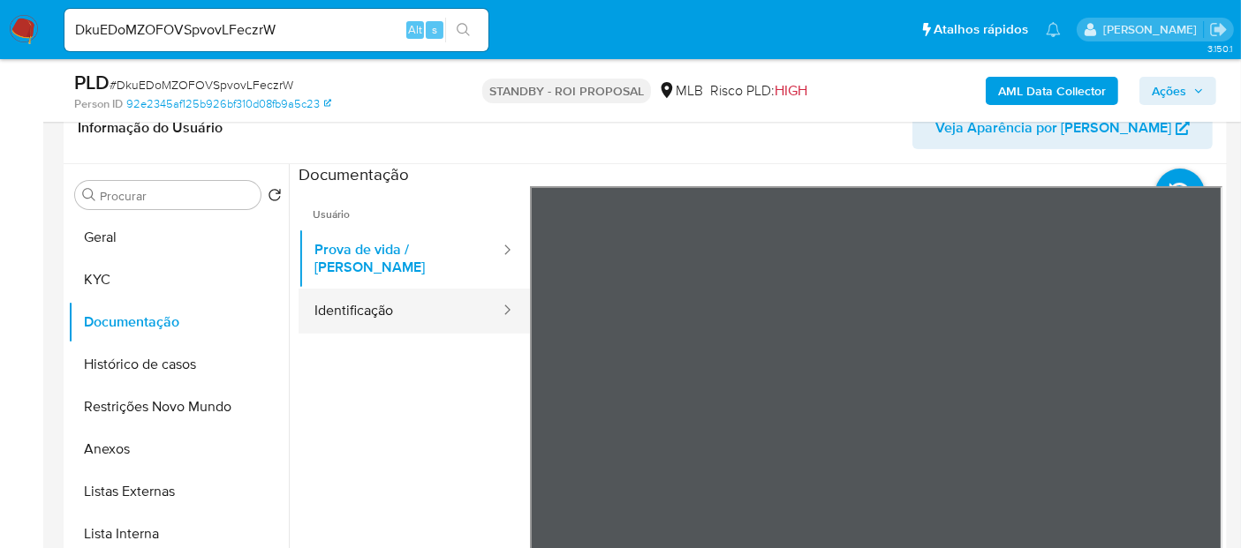
click at [373, 295] on button "Identificação" at bounding box center [400, 311] width 203 height 45
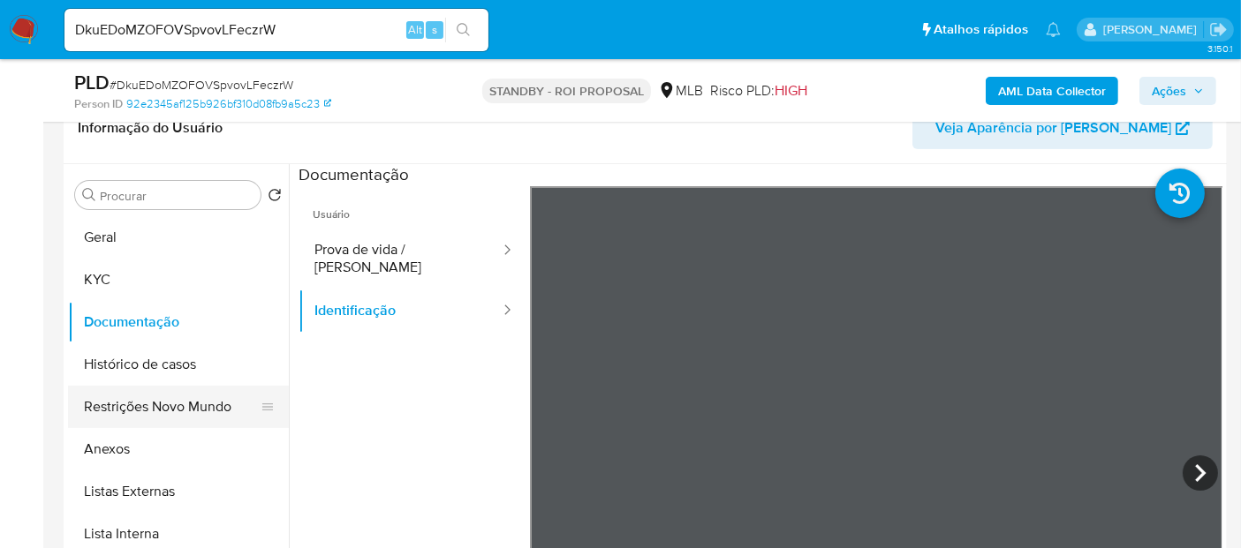
click at [177, 405] on button "Restrições Novo Mundo" at bounding box center [171, 407] width 207 height 42
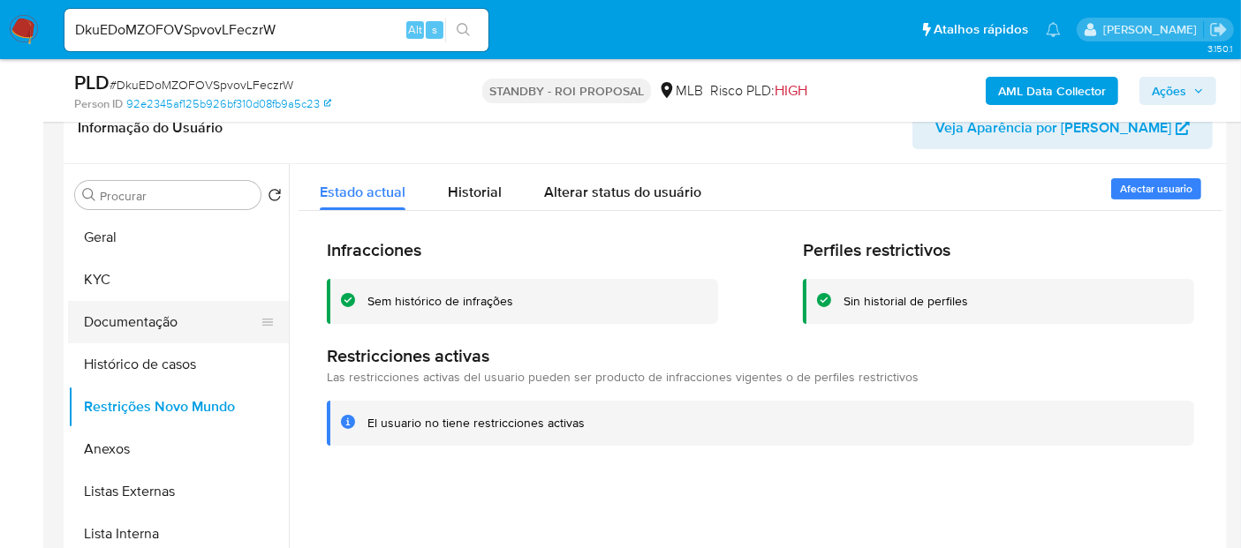
click at [116, 325] on button "Documentação" at bounding box center [171, 322] width 207 height 42
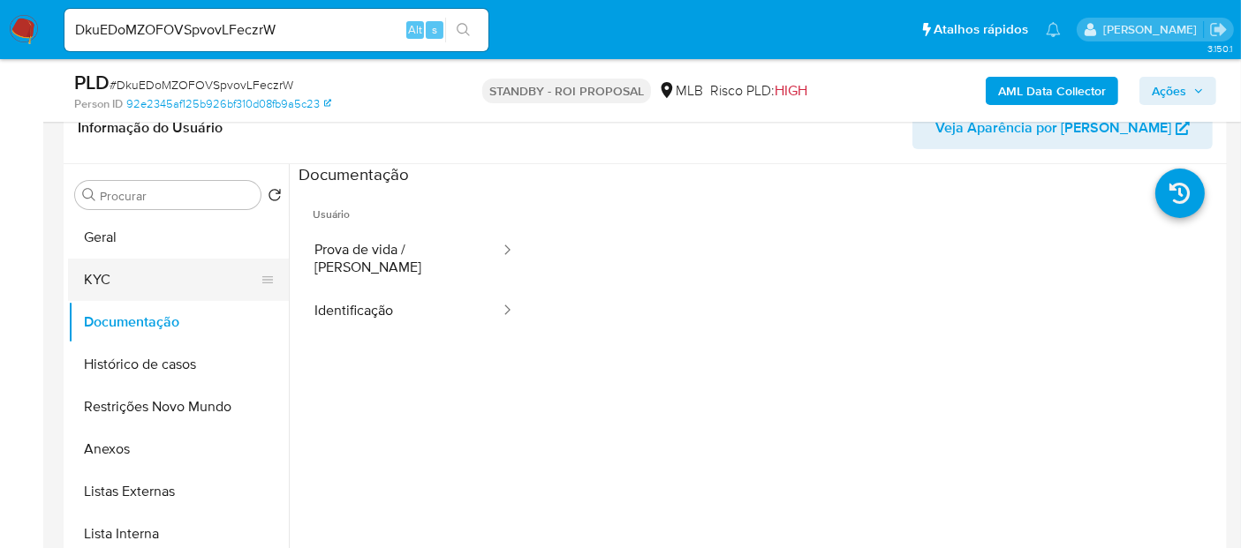
click at [116, 274] on button "KYC" at bounding box center [171, 280] width 207 height 42
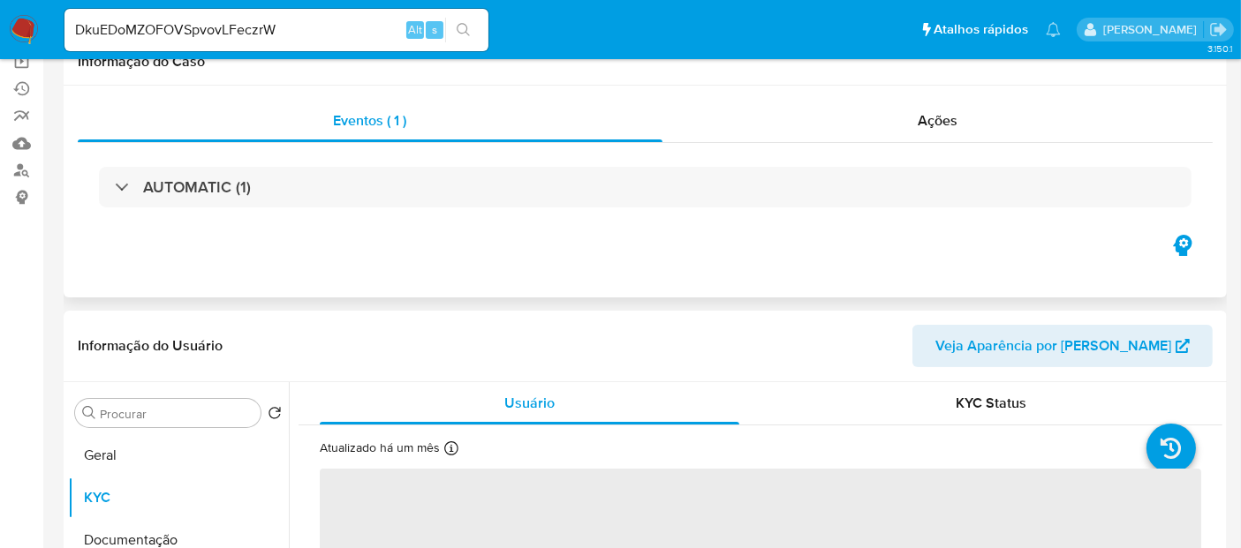
scroll to position [0, 0]
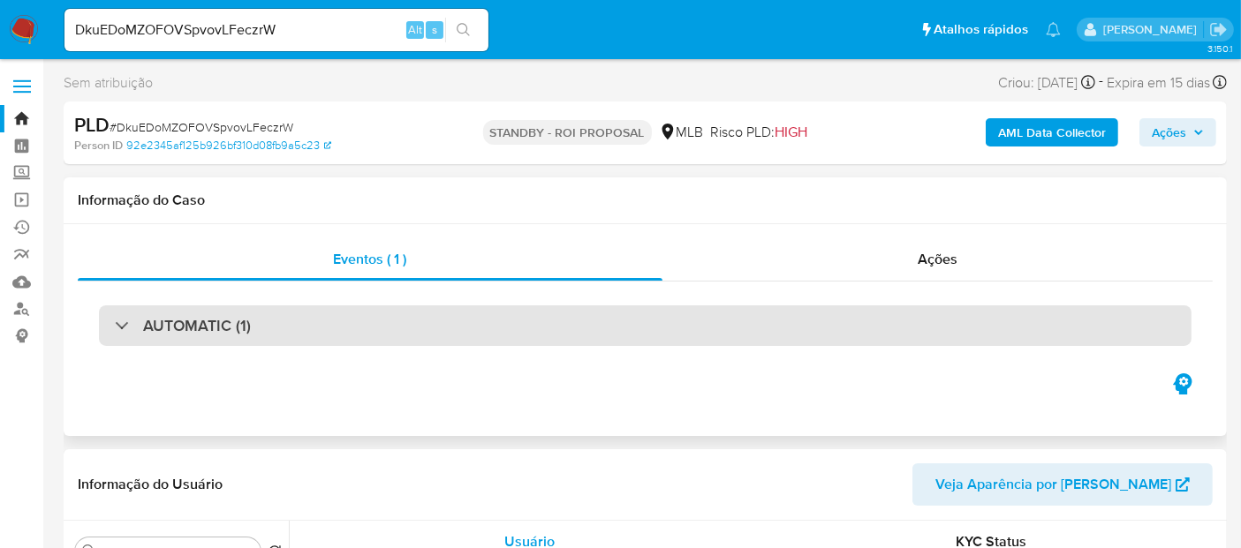
click at [412, 331] on div "AUTOMATIC (1)" at bounding box center [645, 326] width 1093 height 41
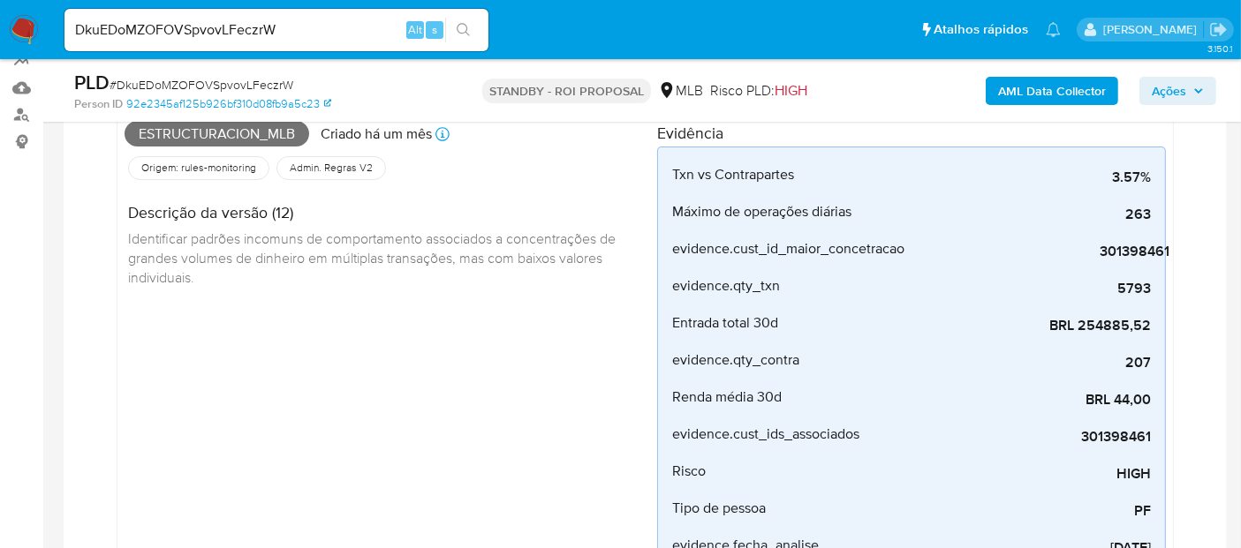
scroll to position [196, 0]
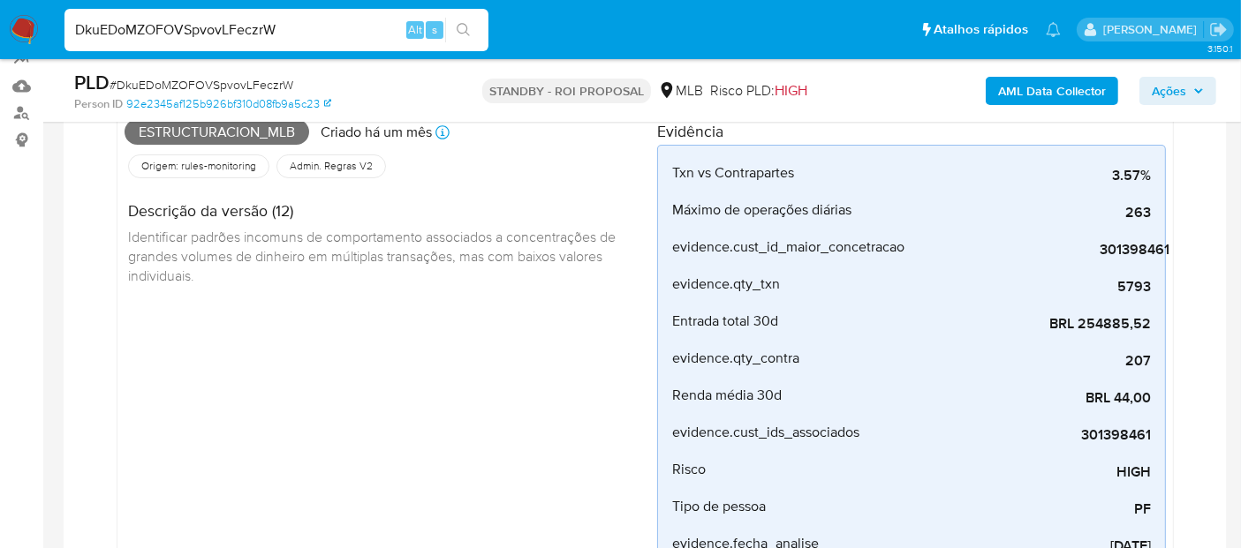
drag, startPoint x: 63, startPoint y: 39, endPoint x: 0, endPoint y: 39, distance: 62.7
click at [0, 39] on nav "Pausado Ver notificaciones DkuEDoMZOFOVSpvovLFeczrW Alt s Atalhos rápidos Presi…" at bounding box center [620, 29] width 1241 height 59
paste input "c4g249wFZUg9jTlAkcJLcZEa"
type input "c4g249wFZUg9jTlAkcJLcZEa"
click at [457, 29] on icon "search-icon" at bounding box center [464, 30] width 14 height 14
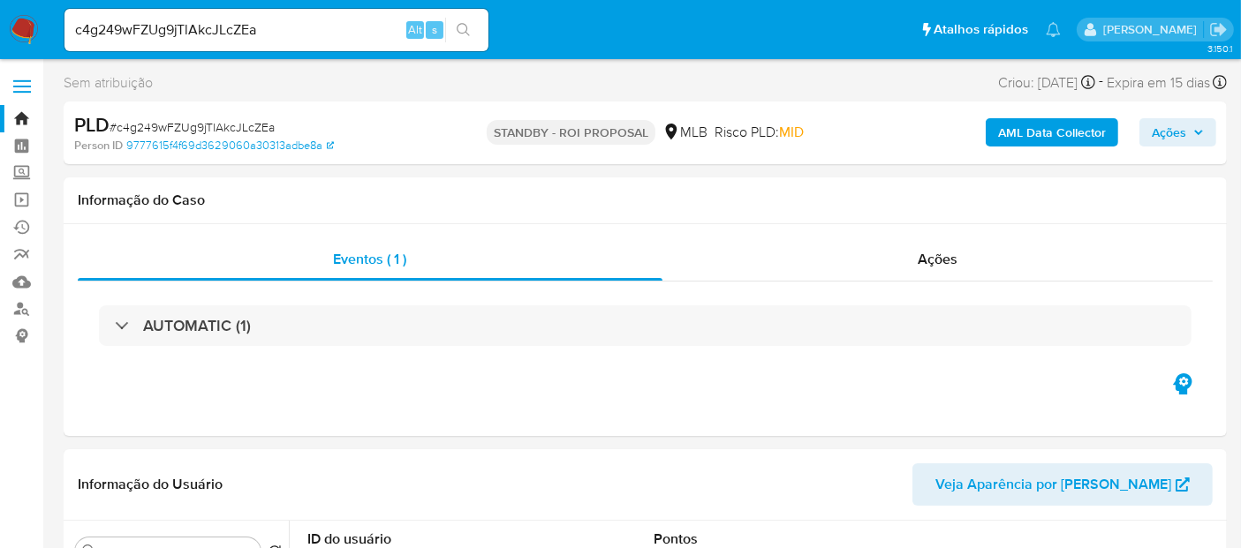
select select "10"
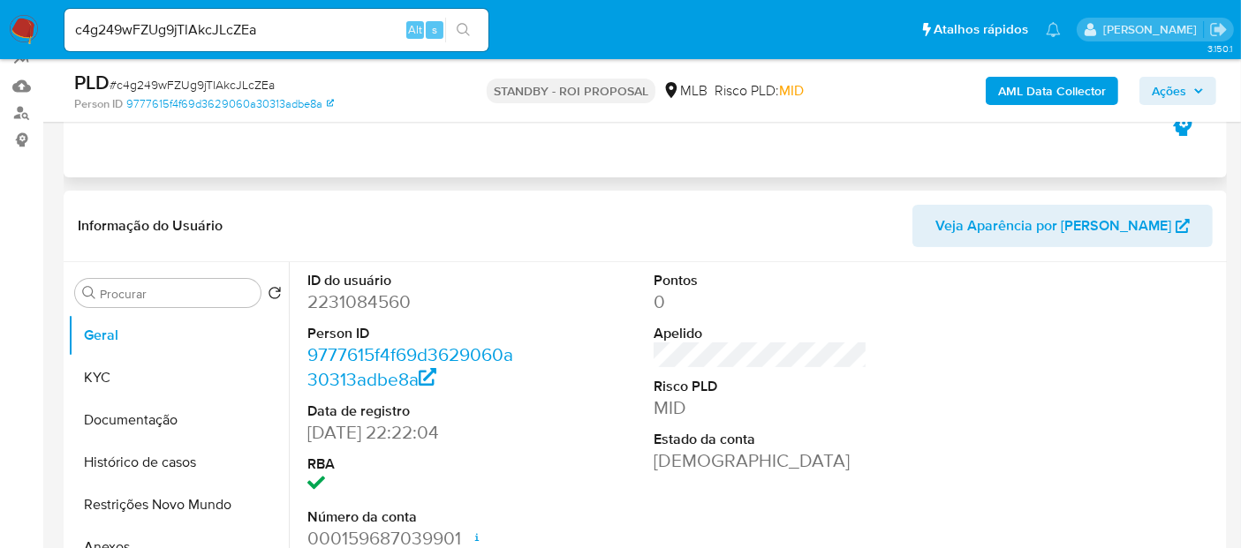
scroll to position [294, 0]
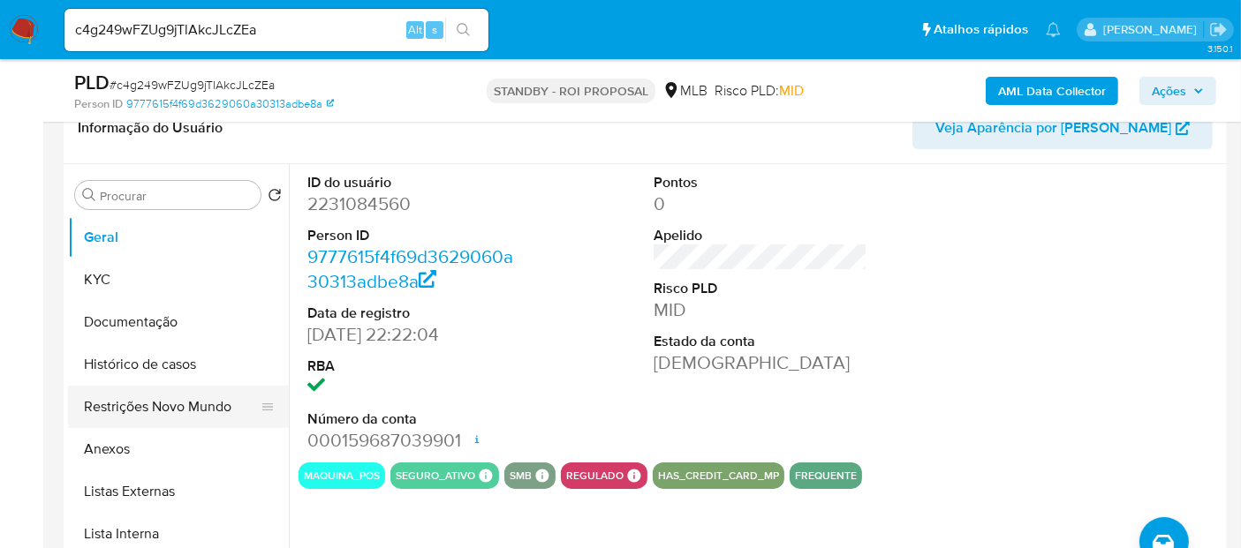
click at [144, 417] on button "Restrições Novo Mundo" at bounding box center [171, 407] width 207 height 42
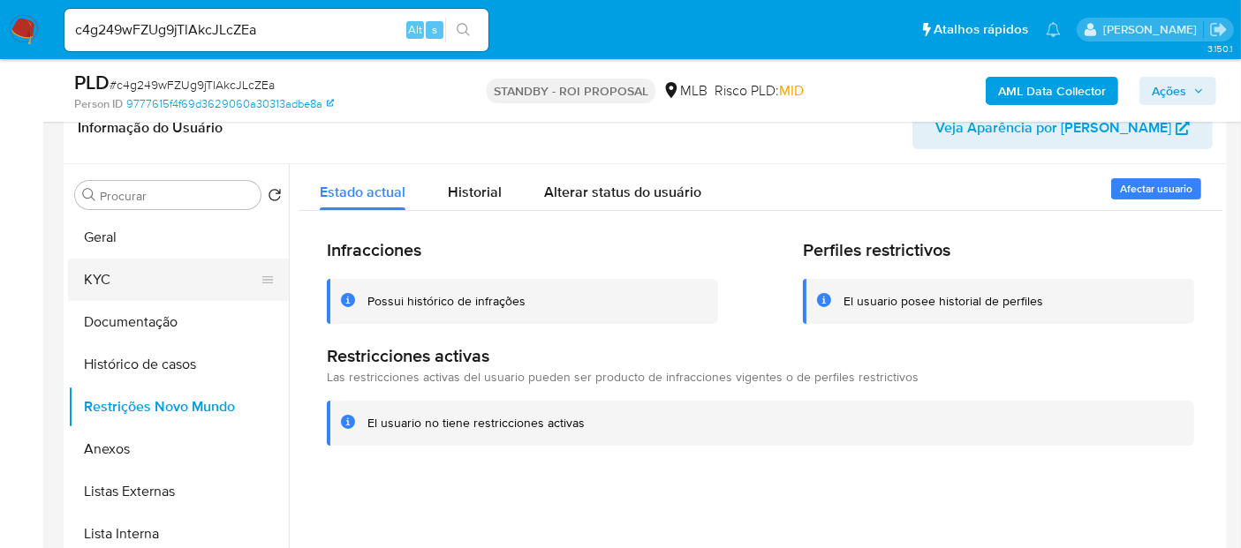
click at [113, 280] on button "KYC" at bounding box center [171, 280] width 207 height 42
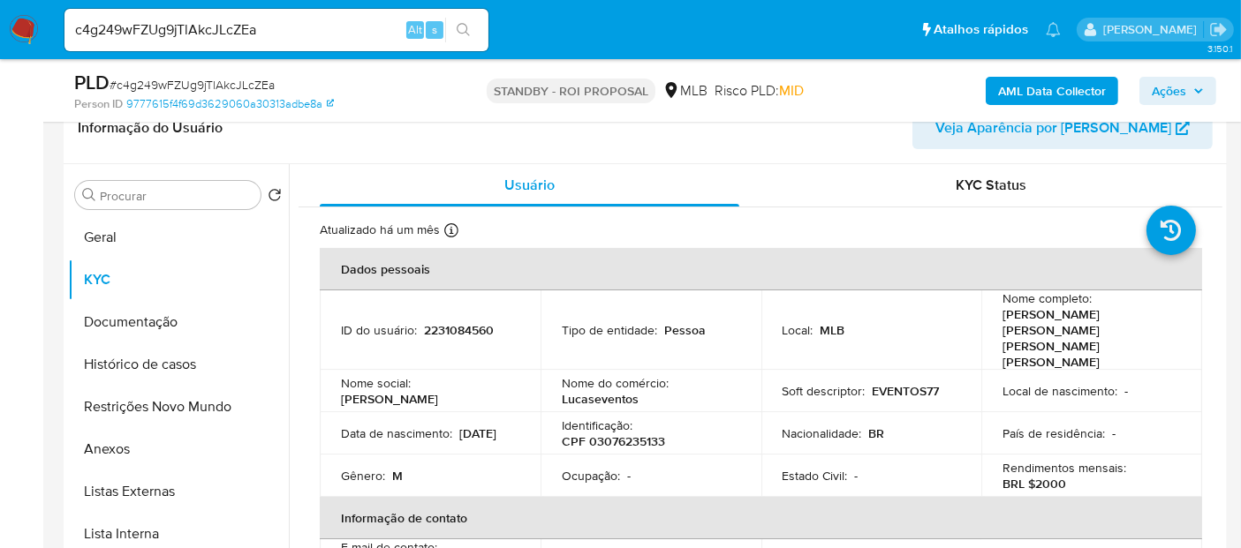
drag, startPoint x: 337, startPoint y: 409, endPoint x: 455, endPoint y: 416, distance: 117.7
click at [455, 416] on td "Data de nascimento : 19/03/2006" at bounding box center [430, 433] width 221 height 42
copy p "19/03/2006"
drag, startPoint x: 159, startPoint y: 321, endPoint x: 272, endPoint y: 319, distance: 113.1
click at [160, 320] on button "Documentação" at bounding box center [171, 322] width 207 height 42
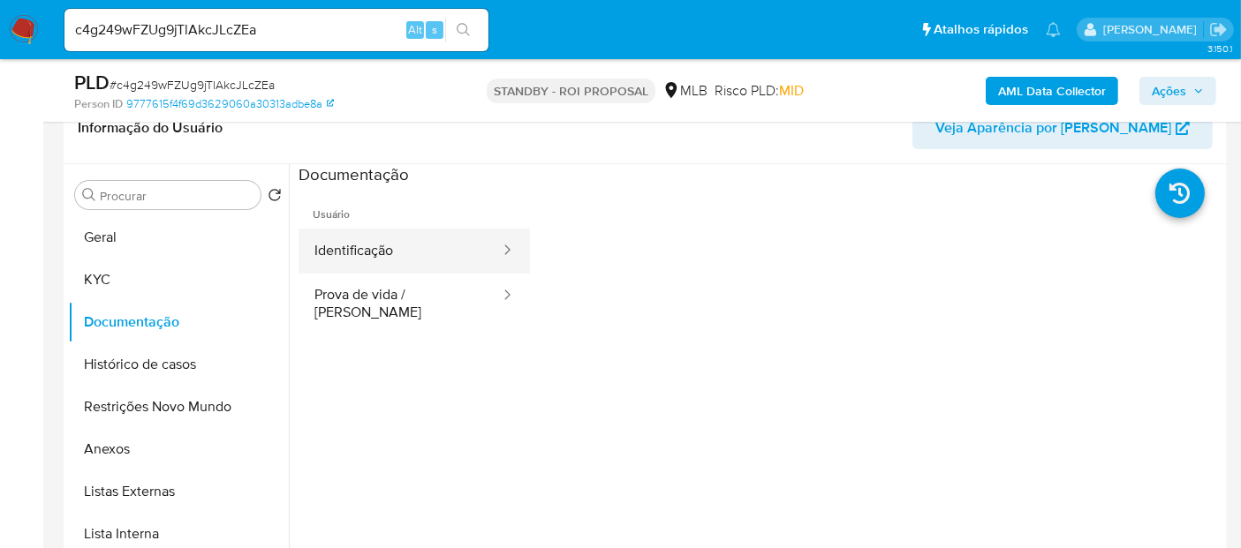
drag, startPoint x: 409, startPoint y: 253, endPoint x: 436, endPoint y: 254, distance: 27.4
click at [410, 254] on button "Identificação" at bounding box center [400, 251] width 203 height 45
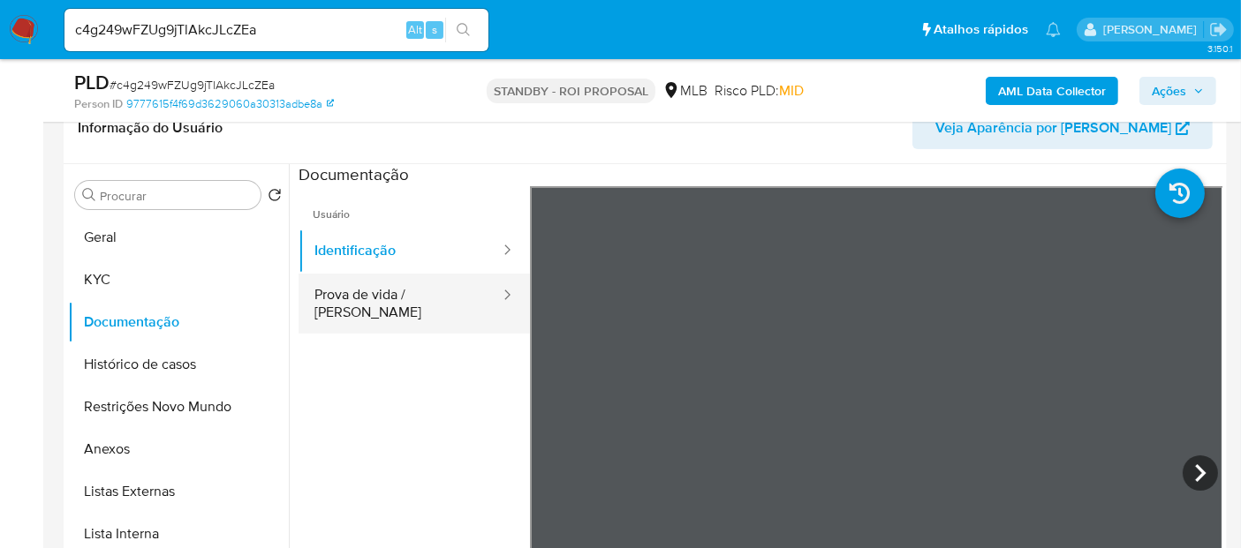
click at [408, 290] on button "Prova de vida / Selfie" at bounding box center [400, 304] width 203 height 60
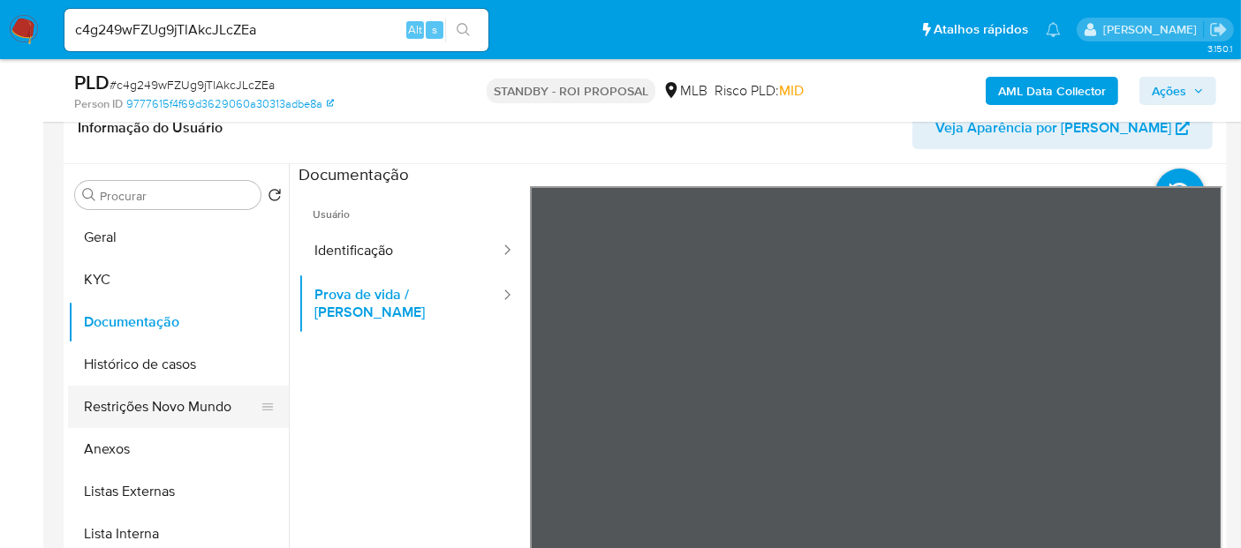
click at [145, 407] on button "Restrições Novo Mundo" at bounding box center [171, 407] width 207 height 42
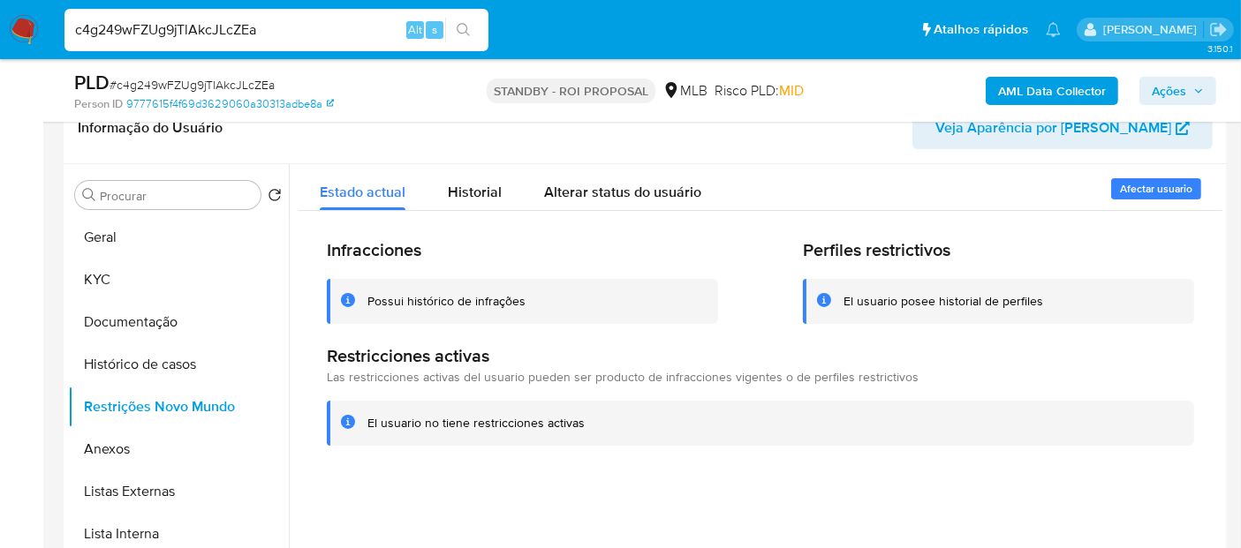
drag, startPoint x: 326, startPoint y: 33, endPoint x: 0, endPoint y: 16, distance: 326.3
click at [0, 16] on nav "Pausado Ver notificaciones c4g249wFZUg9jTlAkcJLcZEa Alt s Atalhos rápidos Presi…" at bounding box center [620, 29] width 1241 height 59
paste input "BHuWlyZrRh1ANNlNQ4FXiwEo"
type input "BHuWlyZrRh1ANNlNQ4FXiwEo"
drag, startPoint x: 461, startPoint y: 32, endPoint x: 607, endPoint y: 39, distance: 145.9
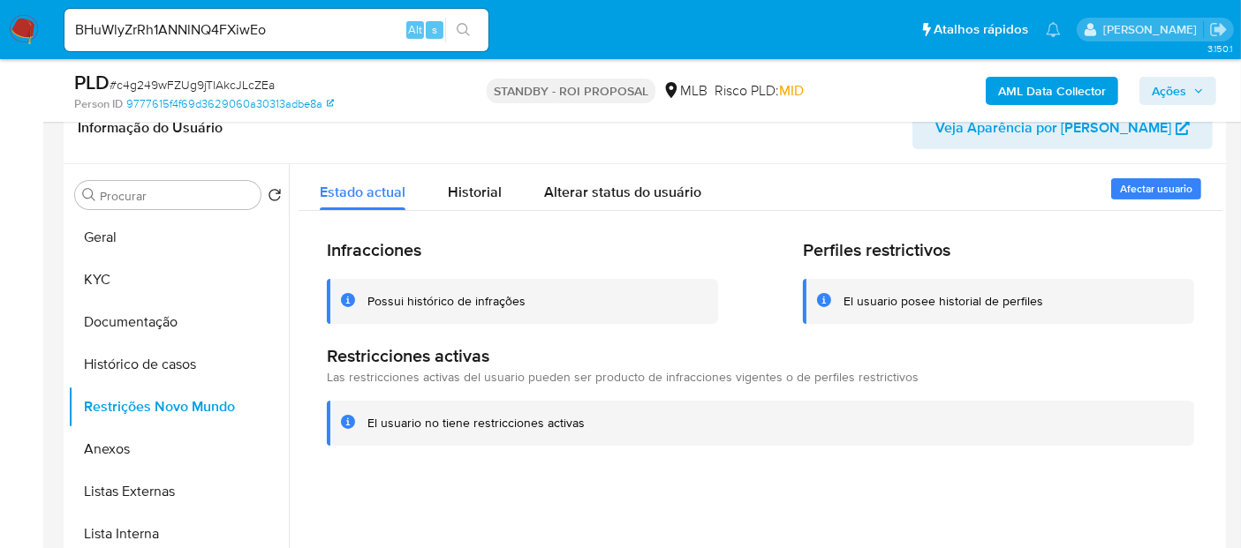
click at [461, 33] on icon "search-icon" at bounding box center [463, 29] width 13 height 13
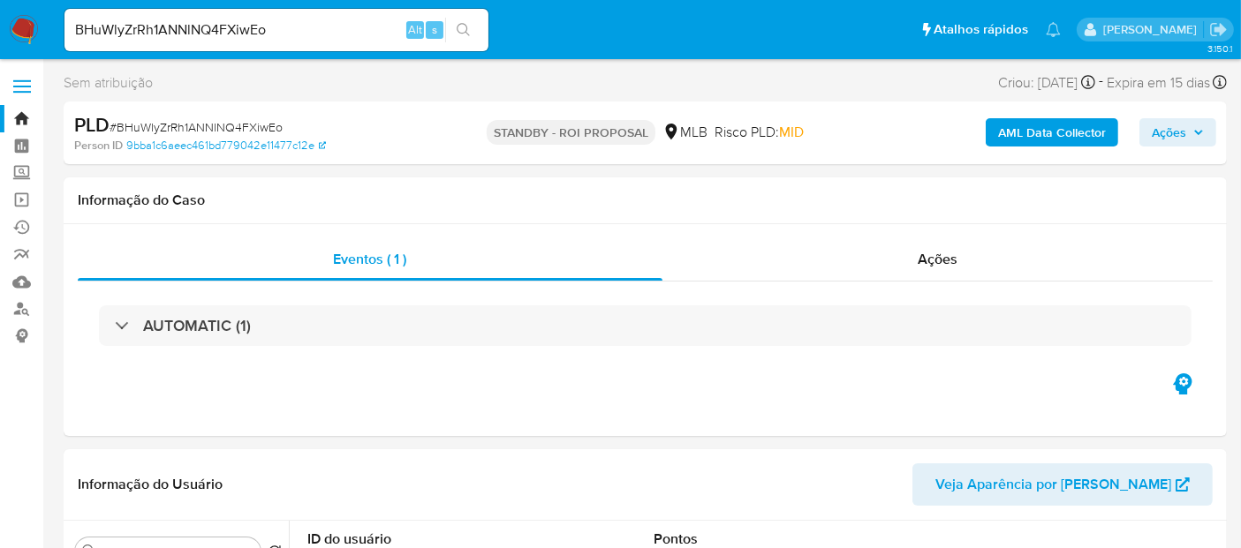
select select "10"
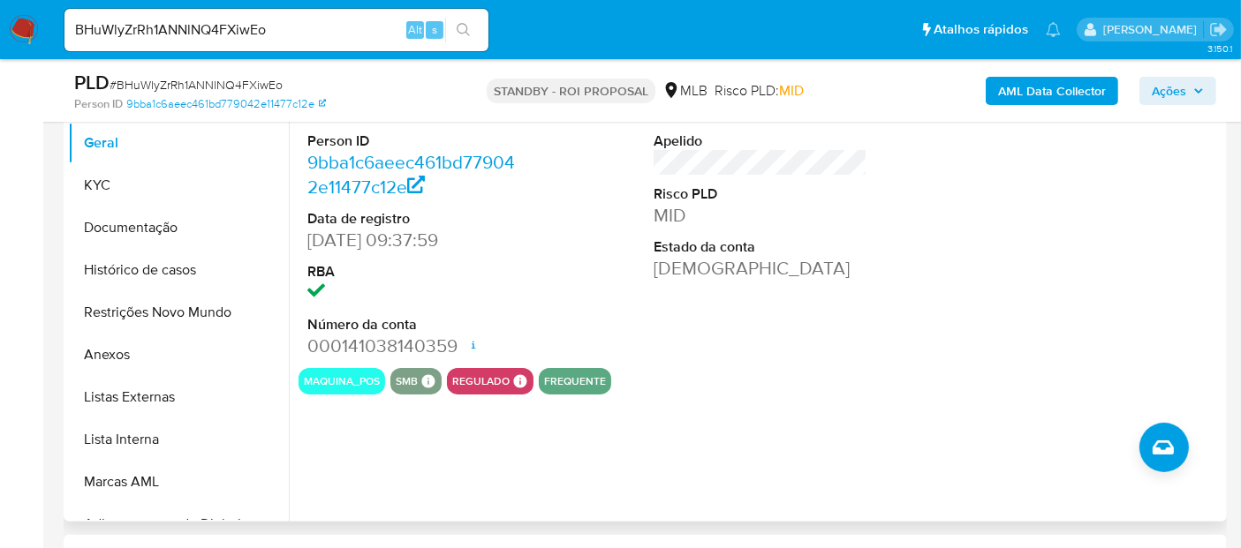
scroll to position [392, 0]
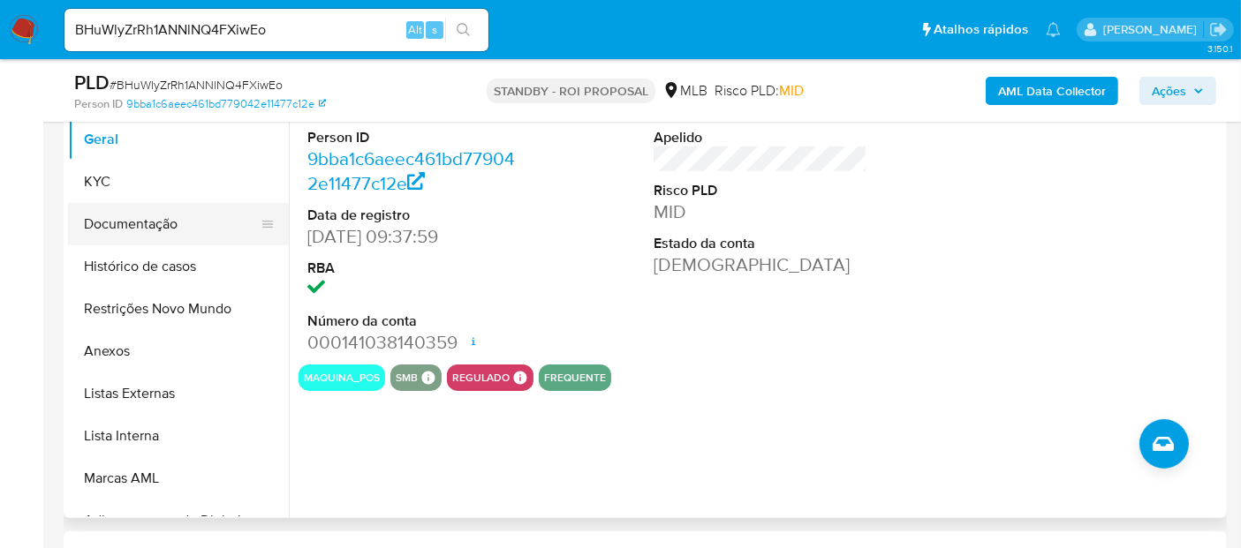
click at [125, 229] on button "Documentação" at bounding box center [171, 224] width 207 height 42
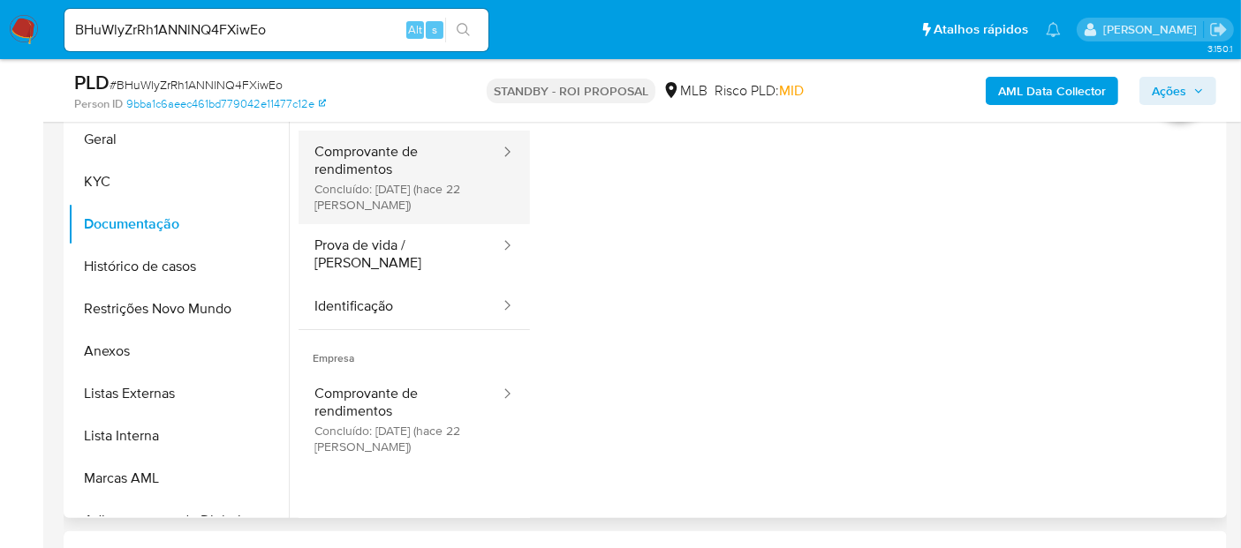
click at [375, 170] on button "Comprovante de rendimentos Concluído: 20/07/2025 (hace 22 días)" at bounding box center [400, 178] width 203 height 94
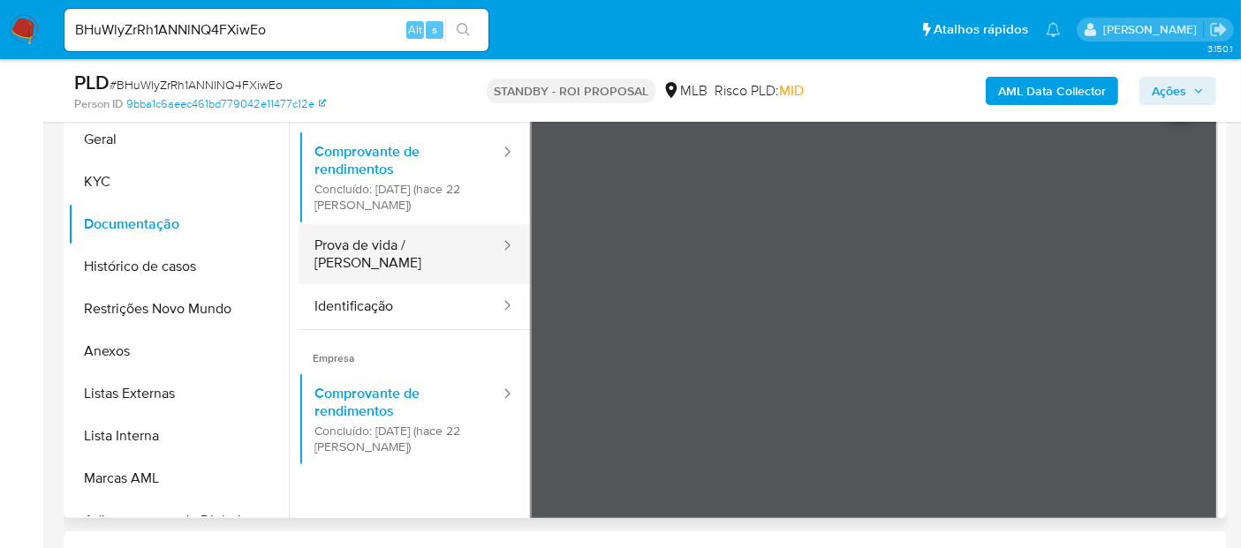
drag, startPoint x: 378, startPoint y: 255, endPoint x: 512, endPoint y: 276, distance: 135.8
click at [379, 255] on button "Prova de vida / Selfie" at bounding box center [400, 254] width 203 height 60
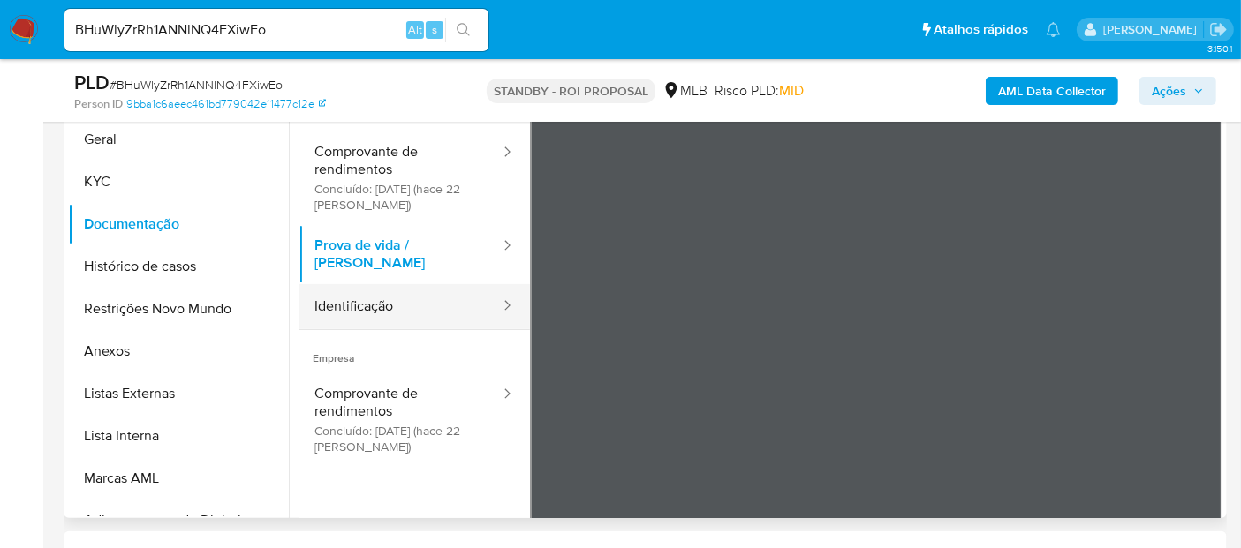
click at [378, 299] on button "Identificação" at bounding box center [400, 306] width 203 height 45
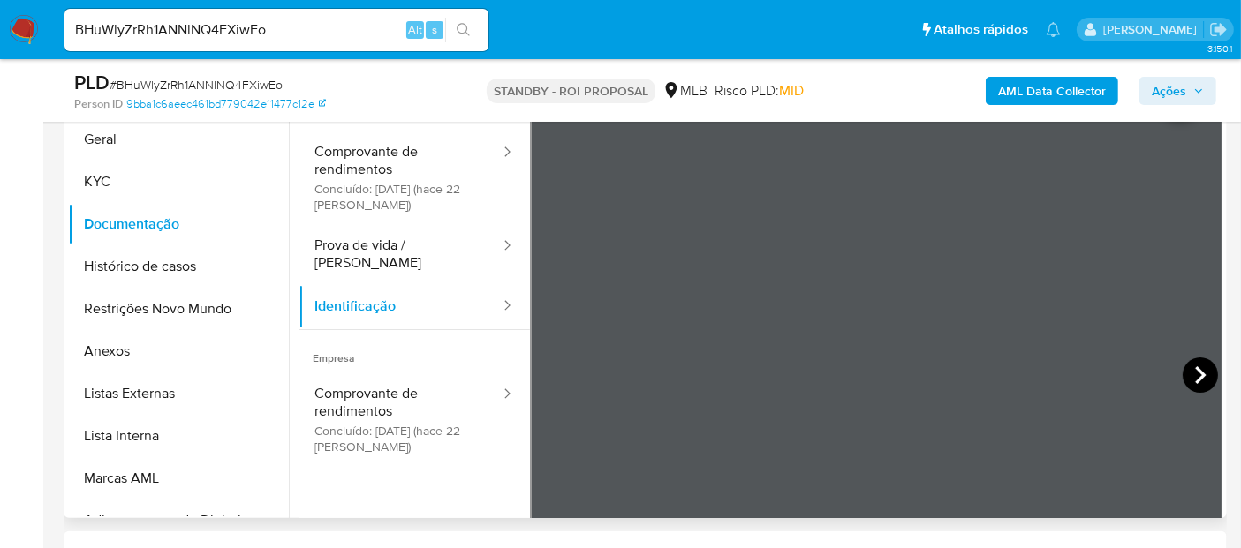
click at [1195, 369] on icon at bounding box center [1200, 376] width 11 height 18
drag, startPoint x: 267, startPoint y: 28, endPoint x: 0, endPoint y: 24, distance: 266.8
click at [0, 24] on nav "Pausado Ver notificaciones BHuWlyZrRh1ANNlNQ4FXiwEo Alt s Atalhos rápidos Presi…" at bounding box center [620, 29] width 1241 height 59
click at [312, 34] on input "BHuWlyZrRh1ANNlNQ4FXiwEo" at bounding box center [276, 30] width 424 height 23
type input "B"
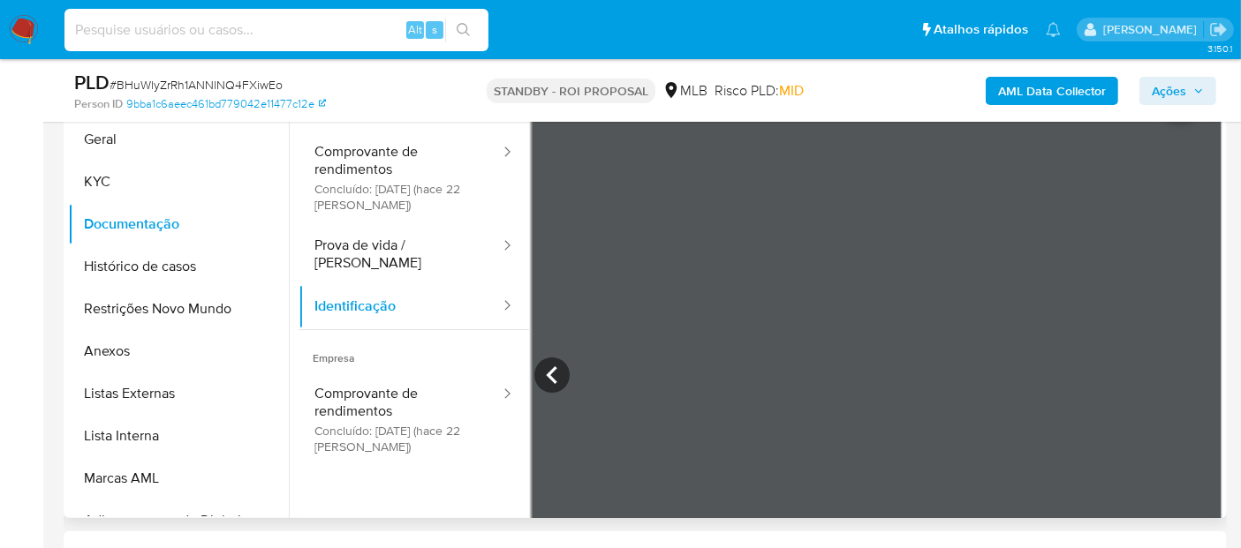
paste input "hv3SzSKoV8rsY2ywl9zIcaQl"
type input "hv3SzSKoV8rsY2ywl9zIcaQl"
click at [470, 31] on icon "search-icon" at bounding box center [464, 30] width 14 height 14
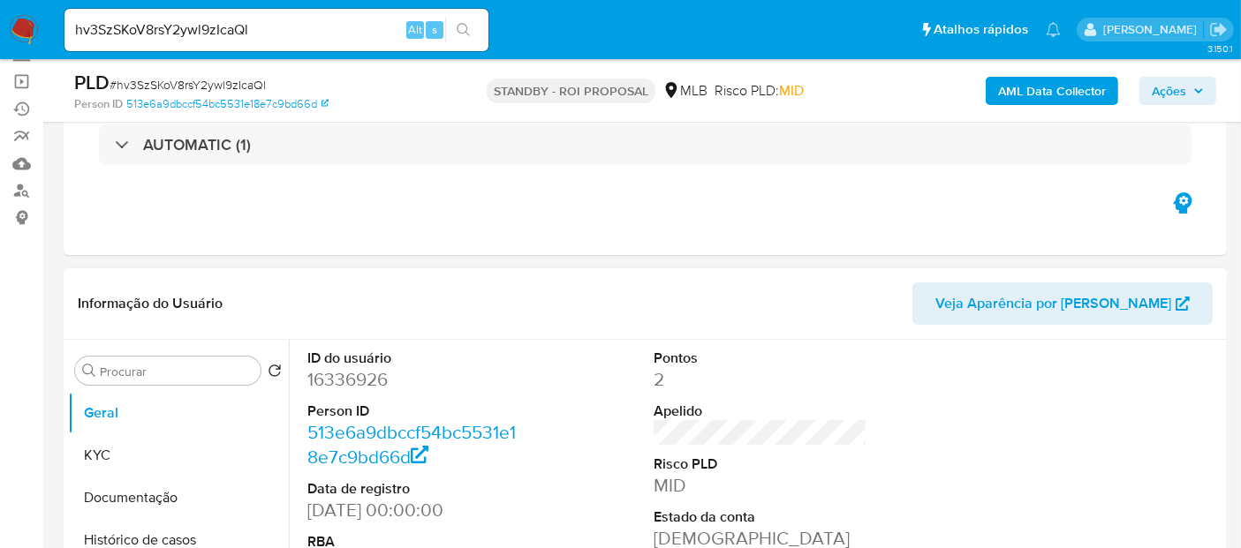
scroll to position [196, 0]
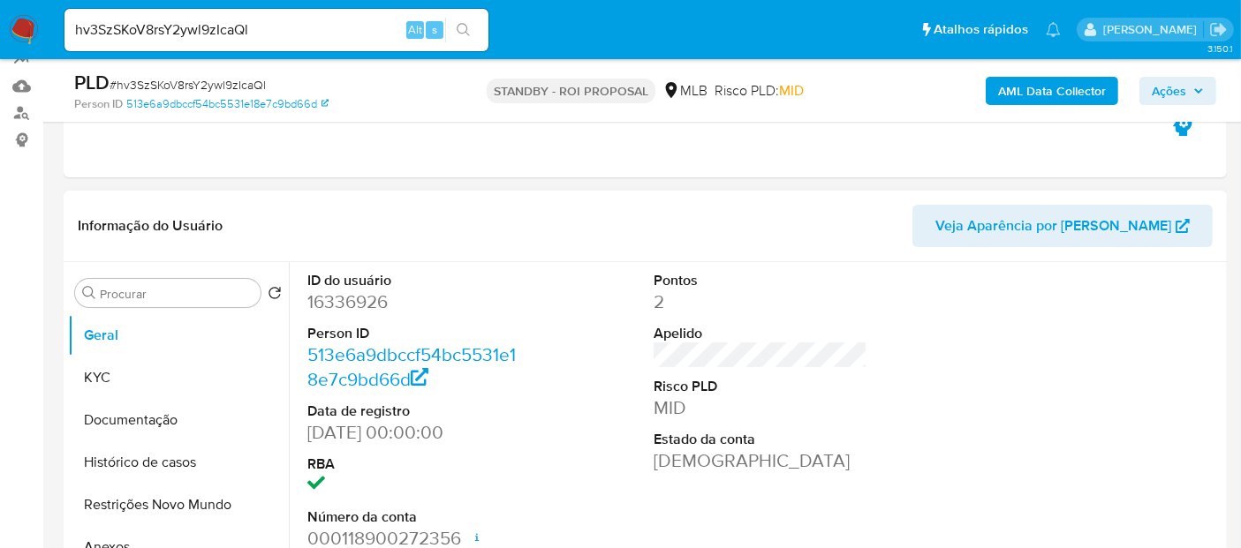
select select "10"
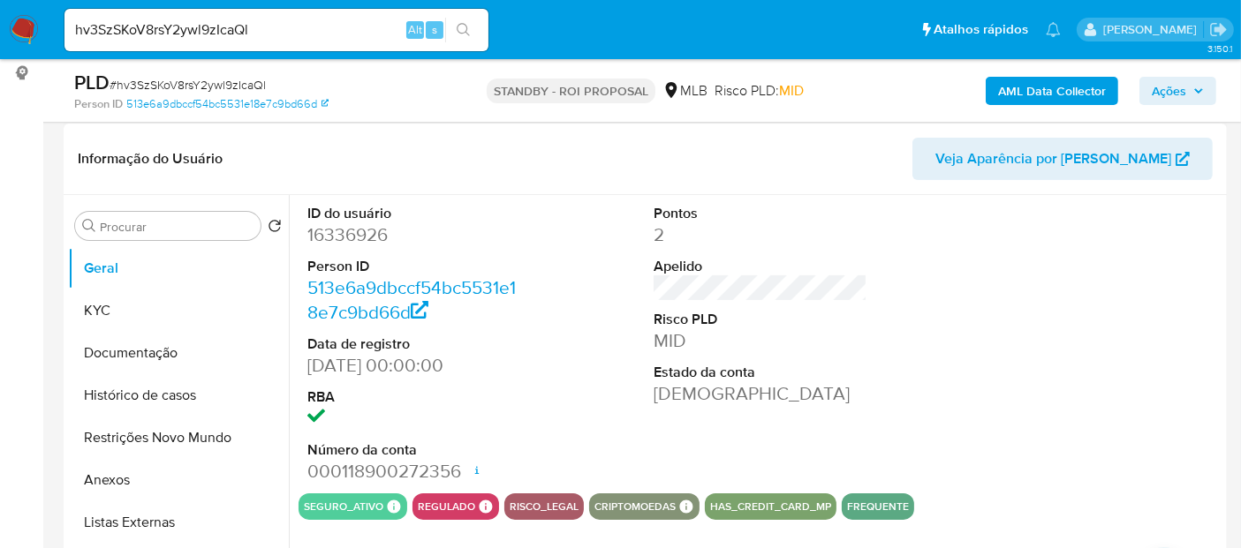
scroll to position [294, 0]
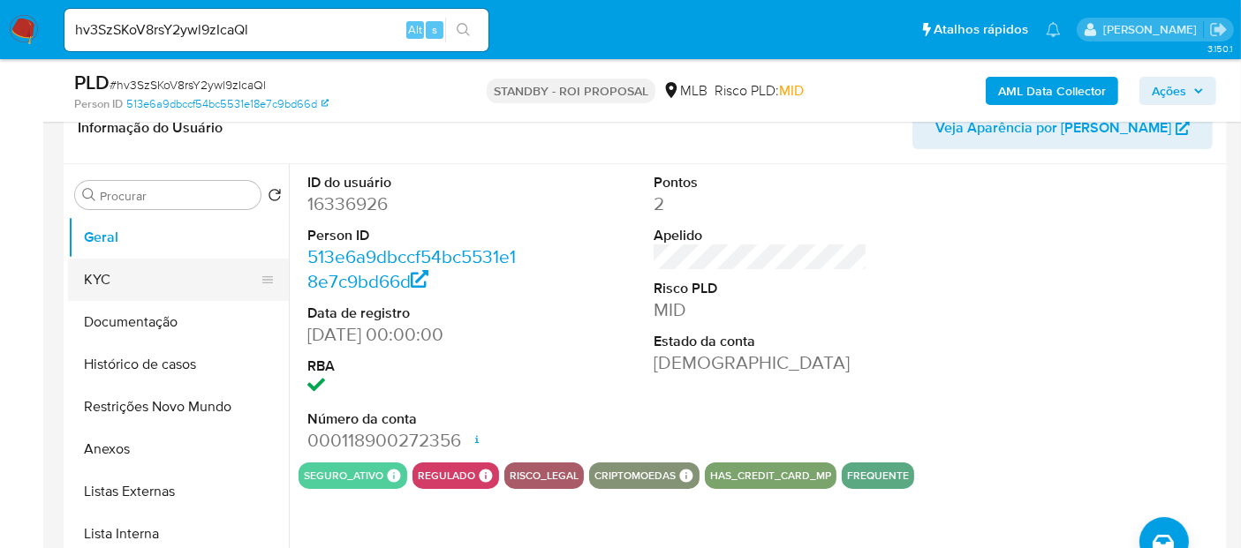
click at [106, 282] on button "KYC" at bounding box center [171, 280] width 207 height 42
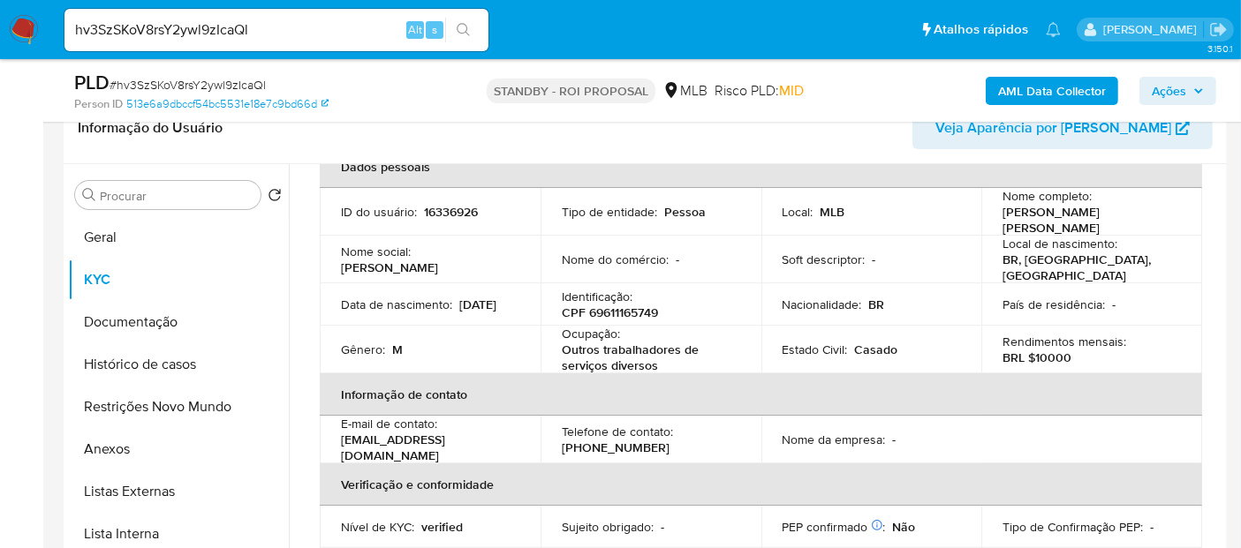
scroll to position [98, 0]
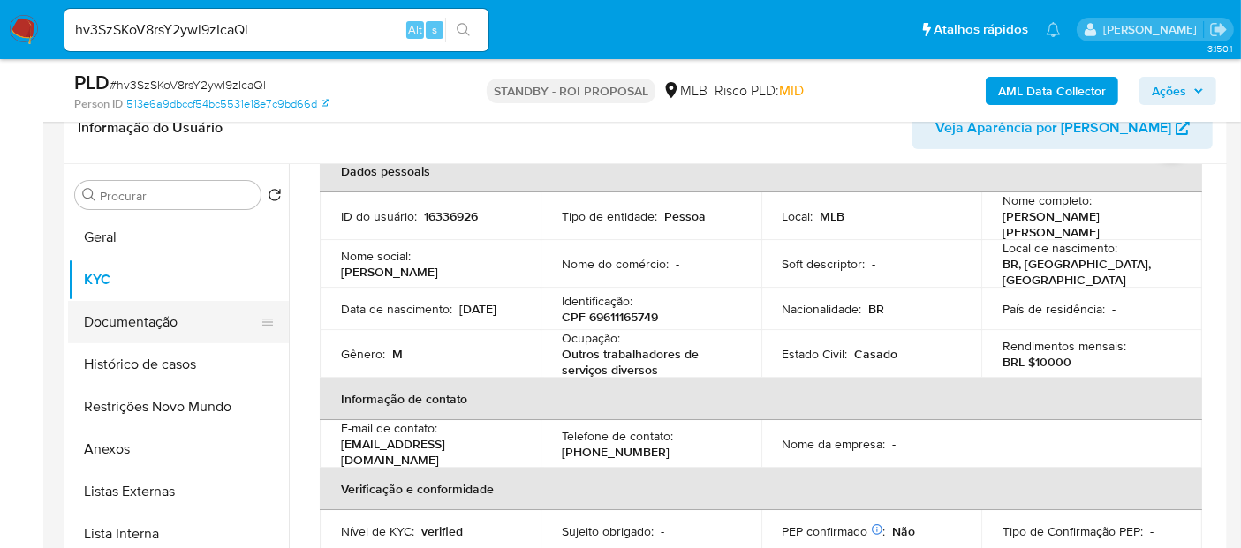
click at [166, 311] on button "Documentação" at bounding box center [171, 322] width 207 height 42
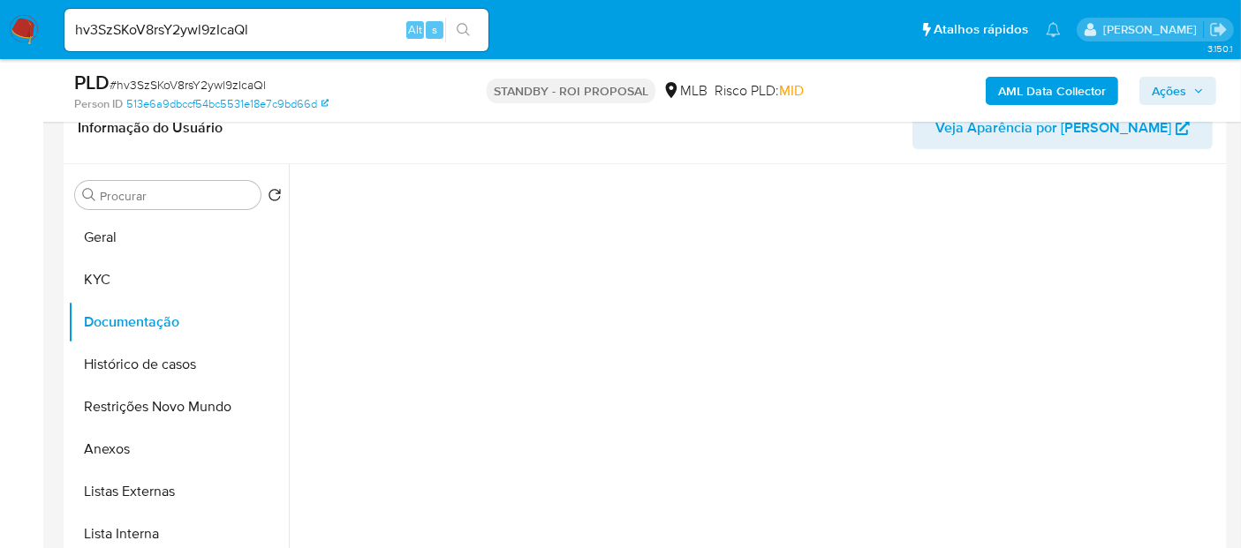
scroll to position [0, 0]
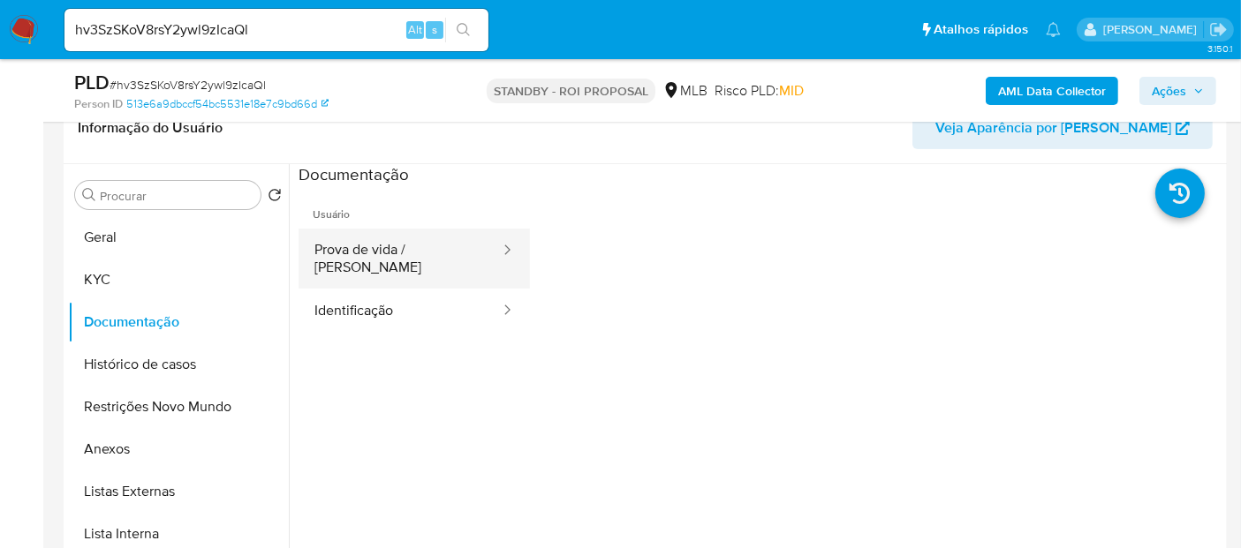
click at [393, 251] on button "Prova de vida / Selfie" at bounding box center [400, 259] width 203 height 60
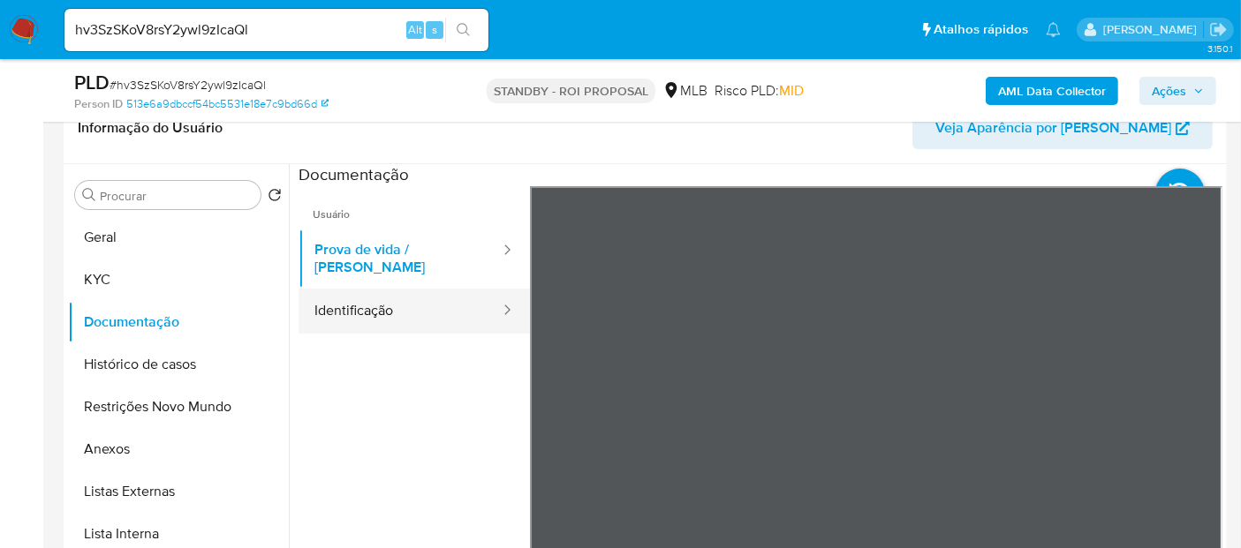
click at [396, 298] on button "Identificação" at bounding box center [400, 311] width 203 height 45
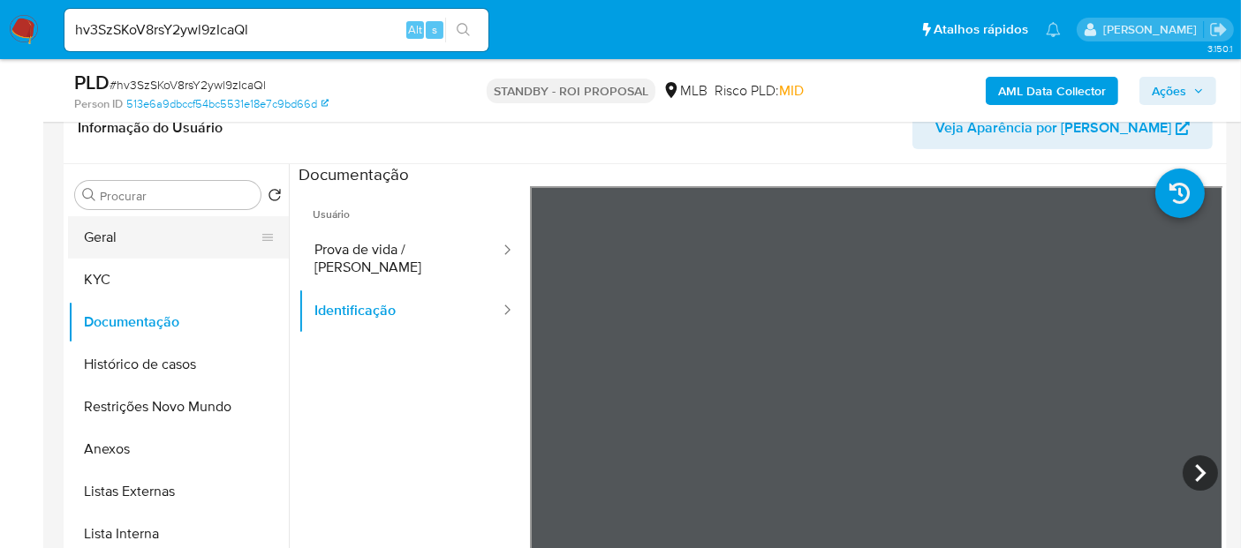
click at [146, 242] on button "Geral" at bounding box center [171, 237] width 207 height 42
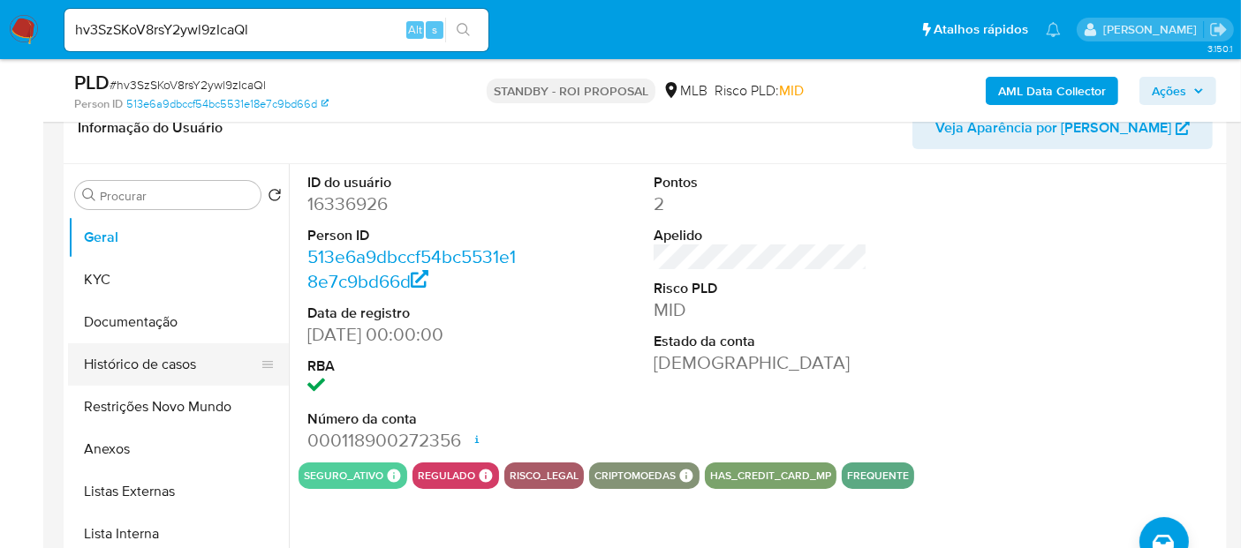
click at [140, 367] on button "Histórico de casos" at bounding box center [171, 365] width 207 height 42
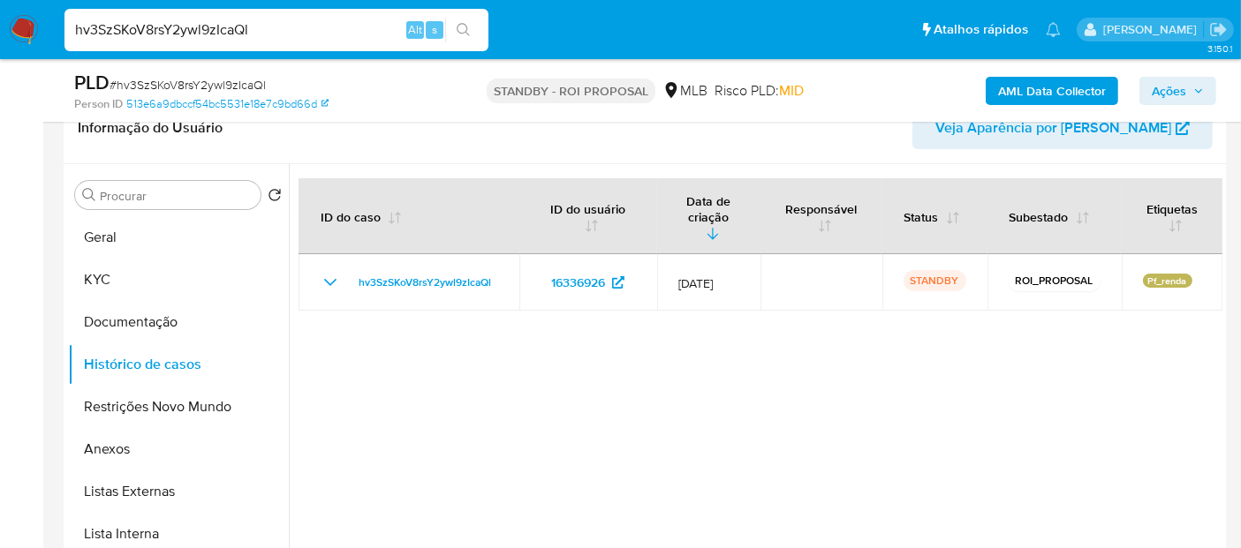
drag, startPoint x: 266, startPoint y: 34, endPoint x: 0, endPoint y: 53, distance: 266.6
click at [0, 53] on nav "Pausado Ver notificaciones hv3SzSKoV8rsY2ywl9zIcaQl Alt s Atalhos rápidos Presi…" at bounding box center [620, 29] width 1241 height 59
paste input "xbs2LQ7D9nc2Lzdhbk3VKjm8"
type input "xbs2LQ7D9nc2Lzdhbk3VKjm8"
click at [462, 29] on icon "search-icon" at bounding box center [464, 30] width 14 height 14
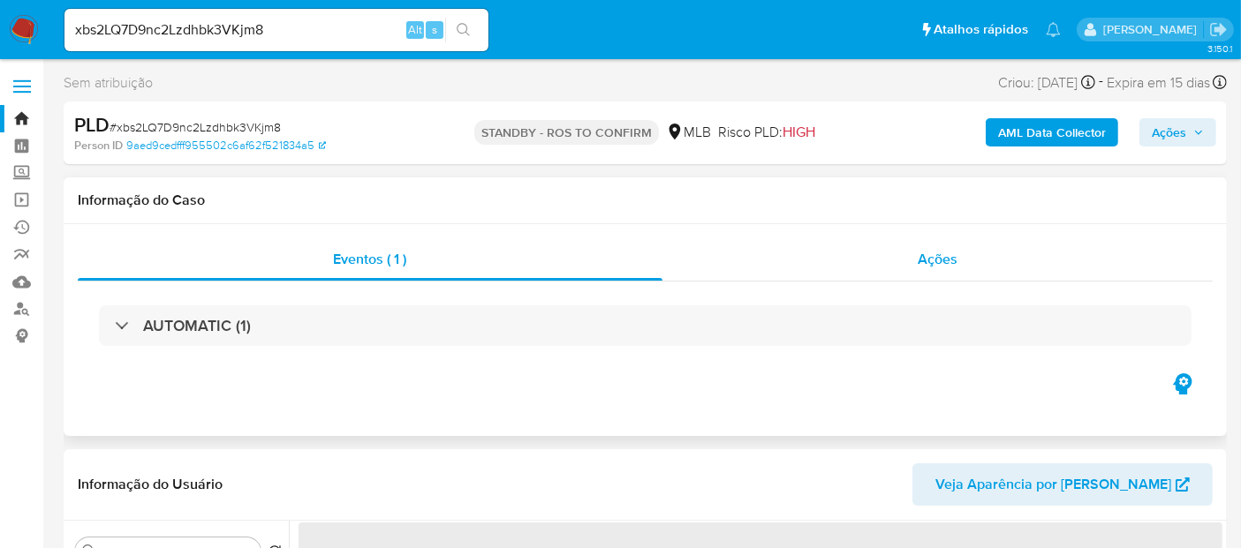
click at [956, 263] on span "Ações" at bounding box center [938, 259] width 40 height 20
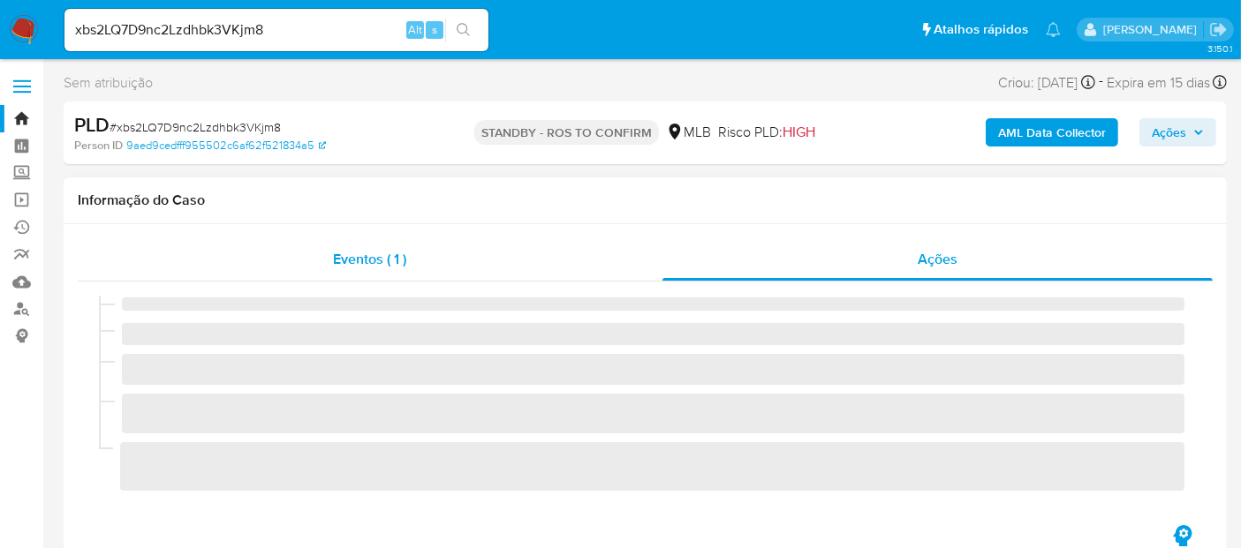
select select "10"
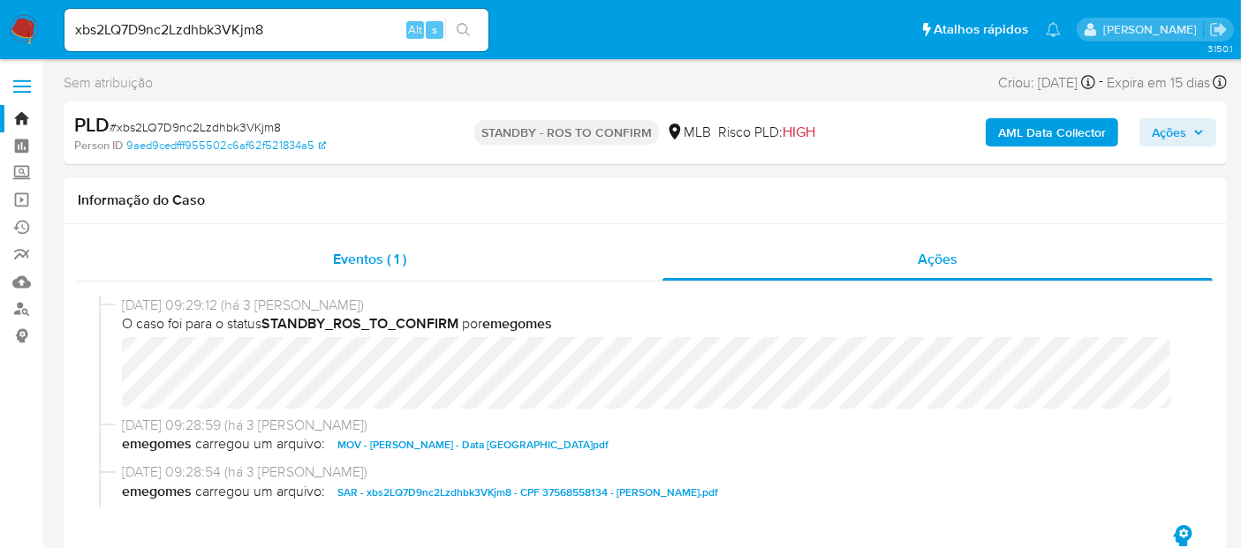
click at [368, 256] on span "Eventos ( 1 )" at bounding box center [369, 259] width 73 height 20
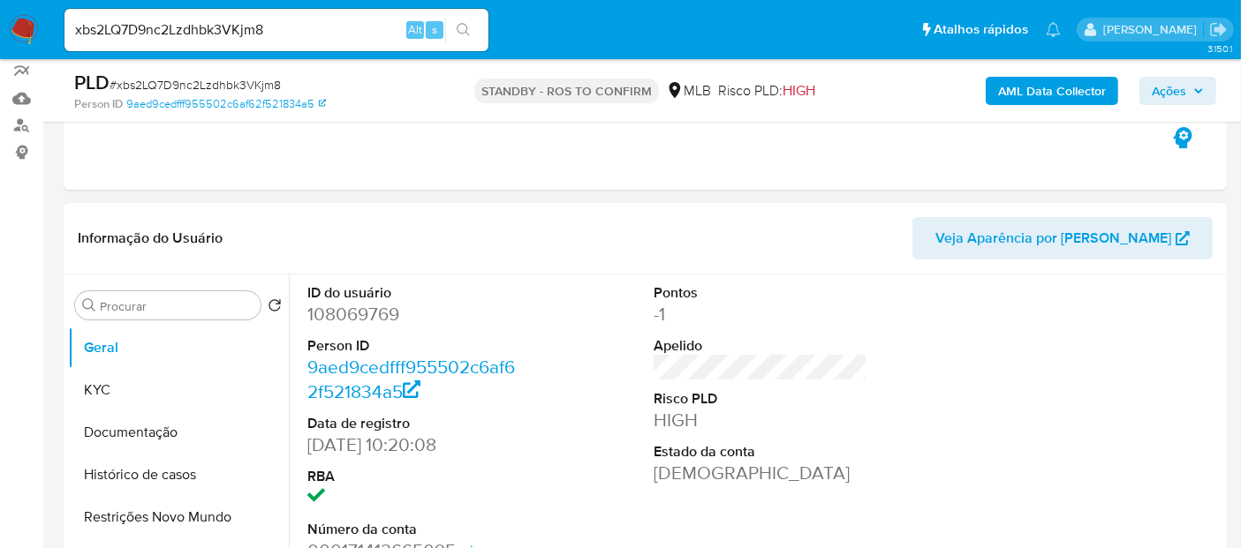
scroll to position [196, 0]
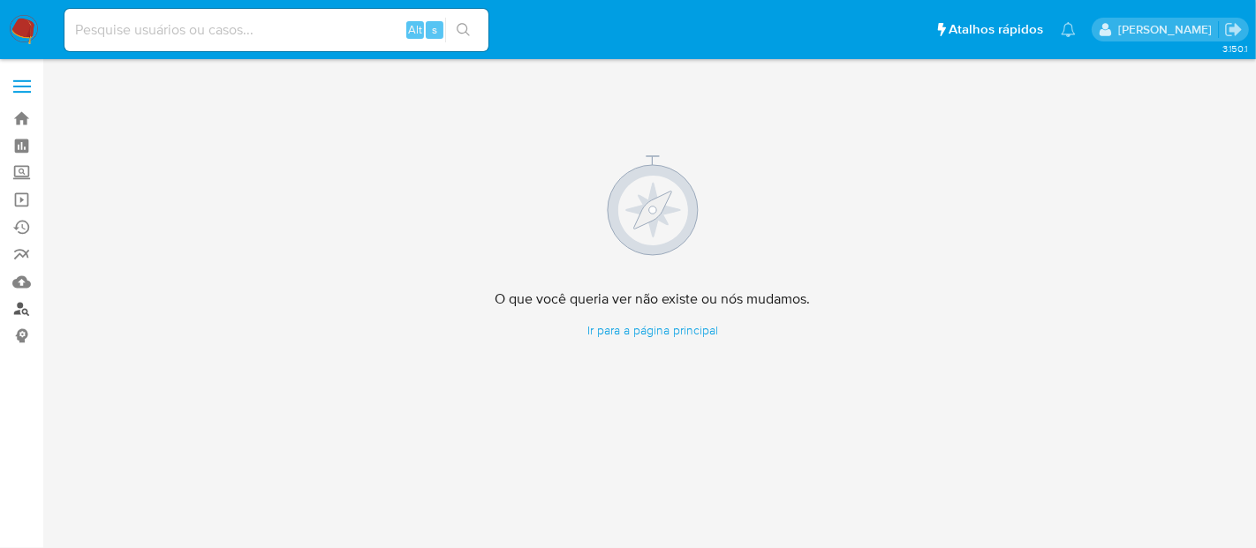
click at [15, 307] on link "Localizador de pessoas" at bounding box center [105, 309] width 210 height 27
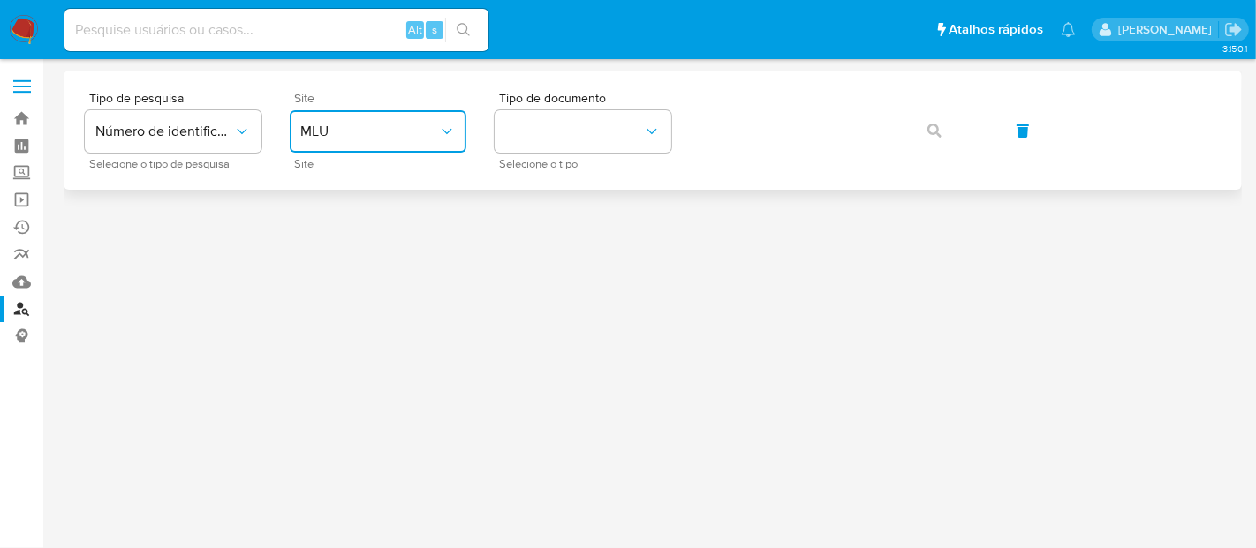
click at [446, 132] on icon "site_id" at bounding box center [447, 131] width 10 height 5
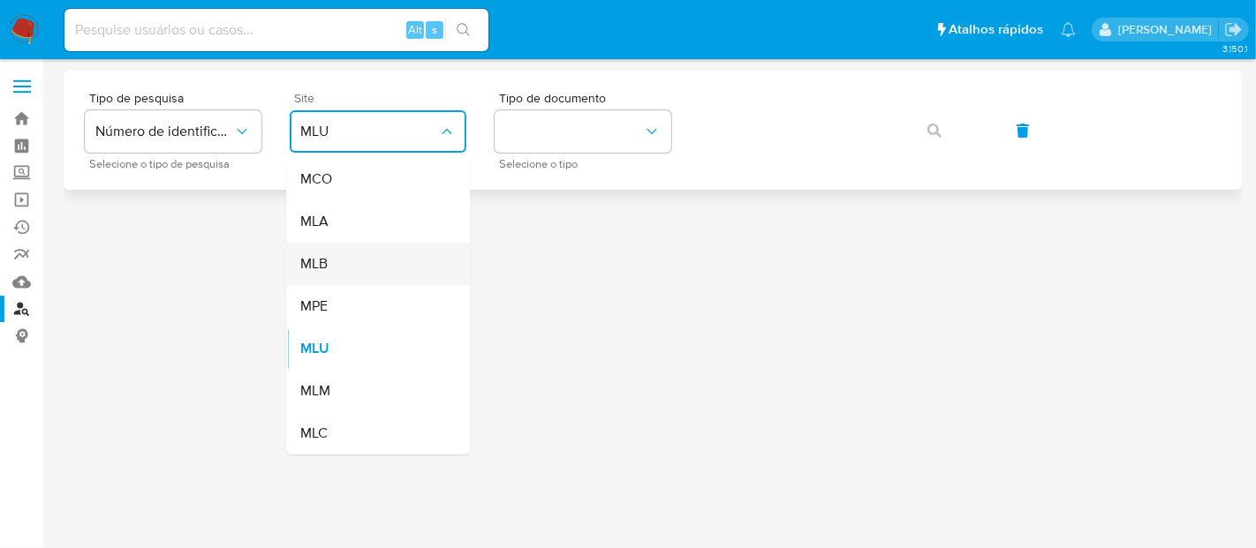
click at [341, 274] on div "MLB" at bounding box center [372, 264] width 145 height 42
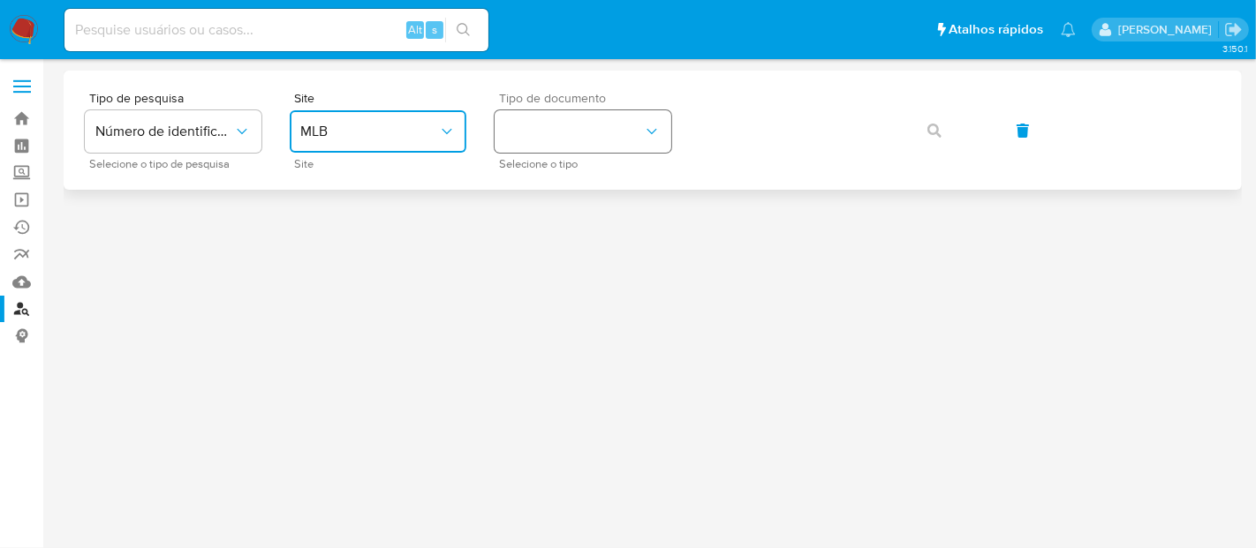
click at [654, 130] on icon "identificationType" at bounding box center [652, 131] width 10 height 5
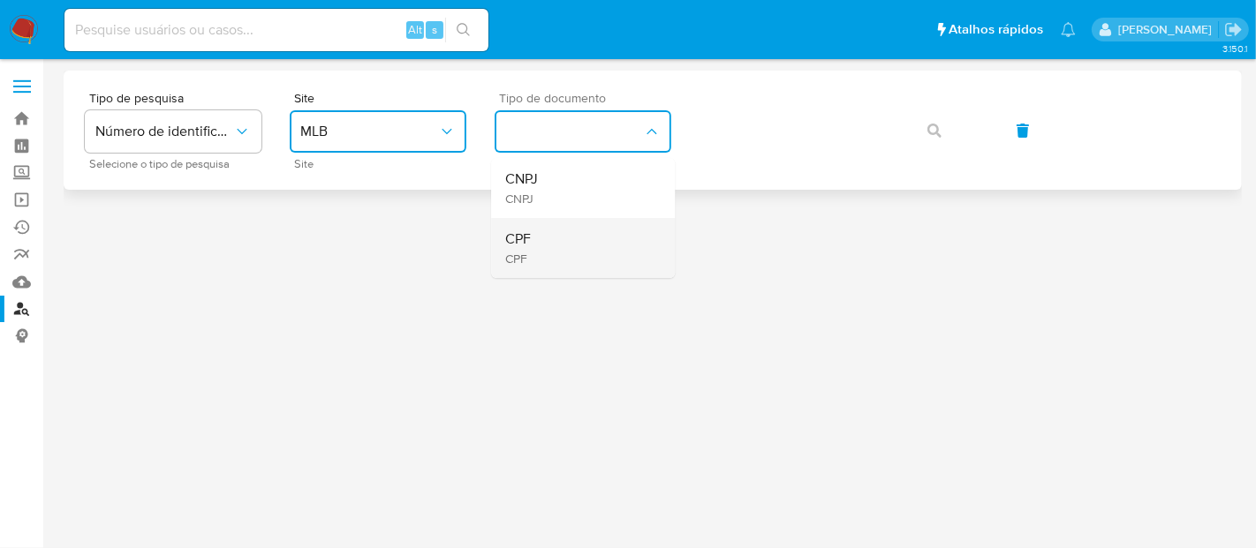
click at [530, 246] on span "CPF" at bounding box center [518, 240] width 26 height 18
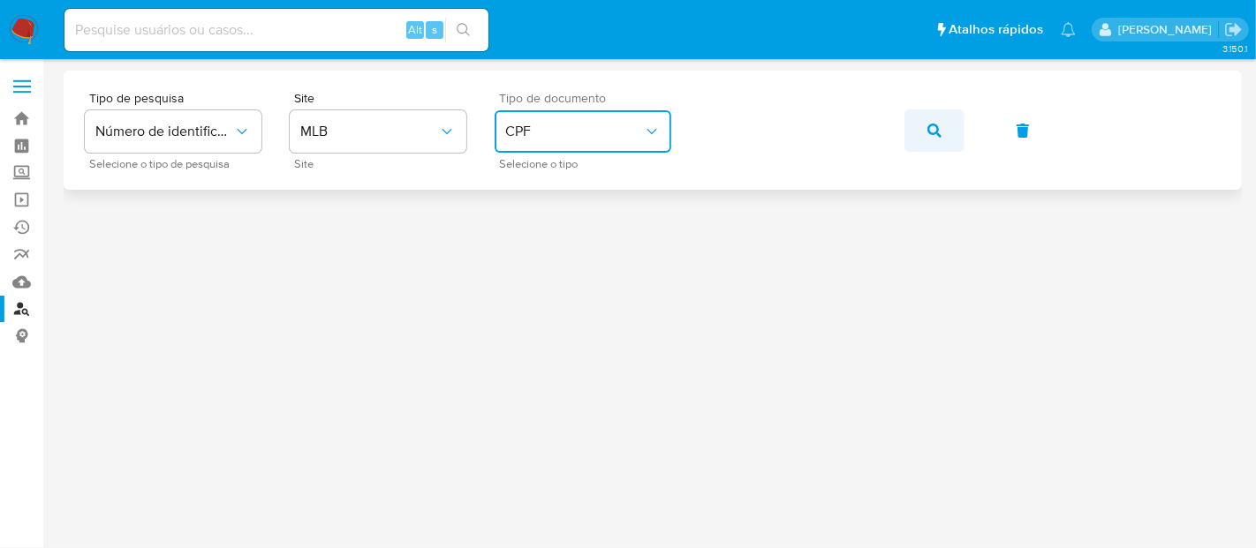
click at [938, 130] on icon "button" at bounding box center [934, 131] width 14 height 14
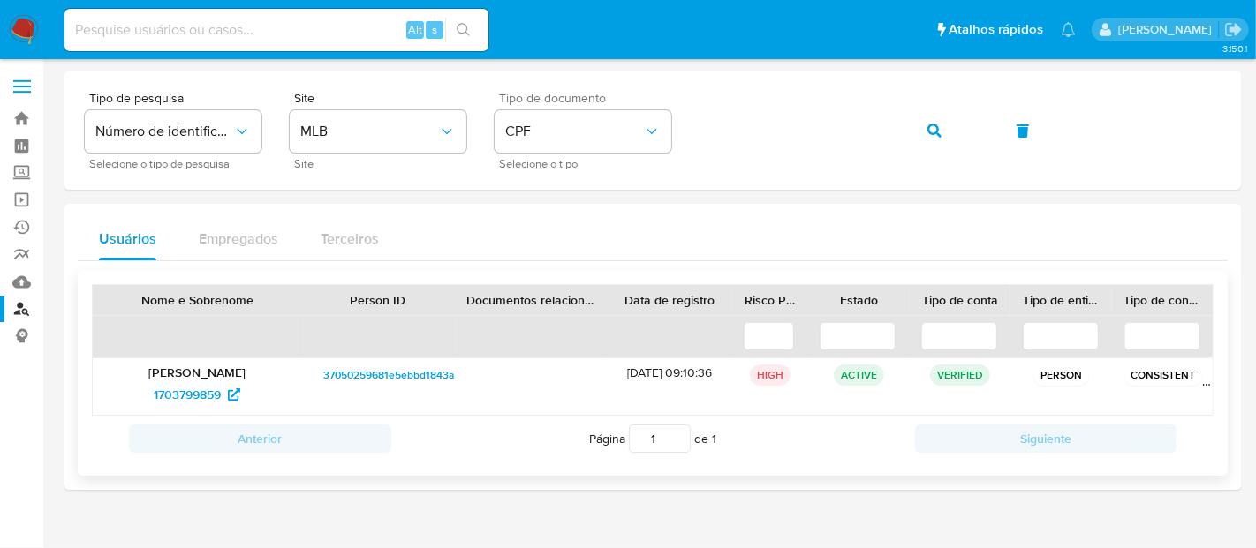
click at [182, 375] on p "[PERSON_NAME] [PERSON_NAME]" at bounding box center [197, 373] width 185 height 16
click at [183, 380] on div "Josue Thiago da Silva 1703799859" at bounding box center [197, 387] width 209 height 57
click at [188, 393] on span "1703799859" at bounding box center [187, 395] width 67 height 28
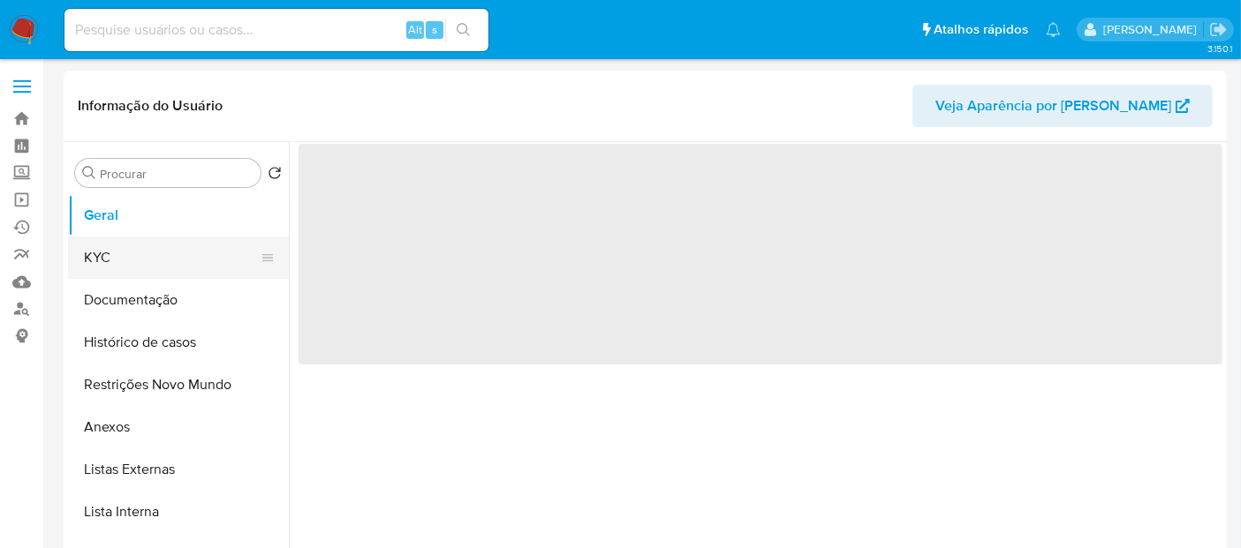
drag, startPoint x: 116, startPoint y: 262, endPoint x: 142, endPoint y: 258, distance: 26.9
click at [116, 261] on button "KYC" at bounding box center [171, 258] width 207 height 42
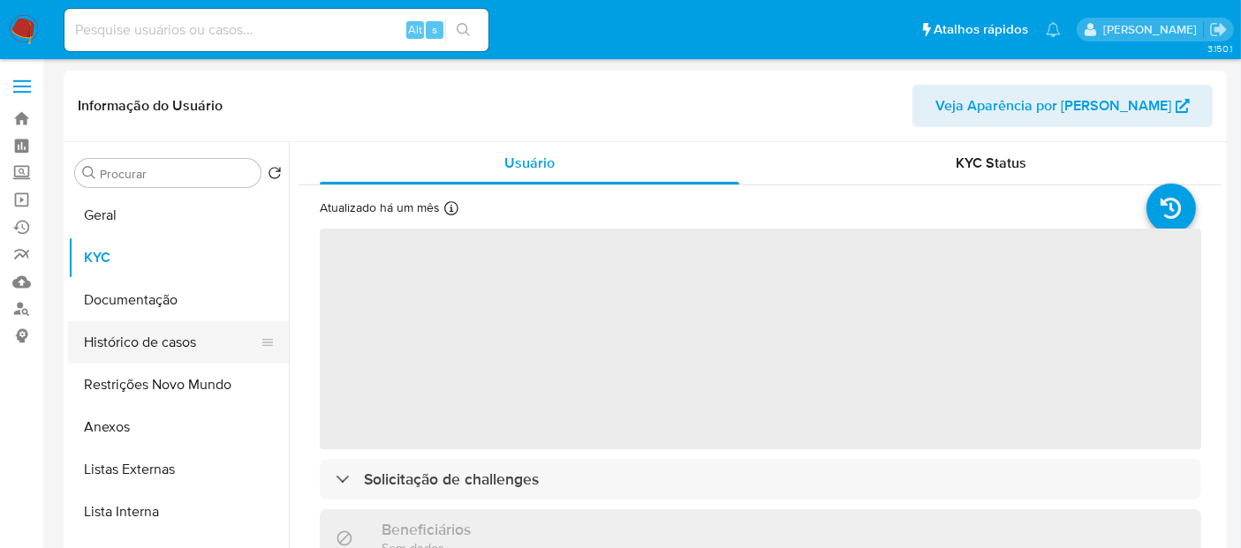
select select "10"
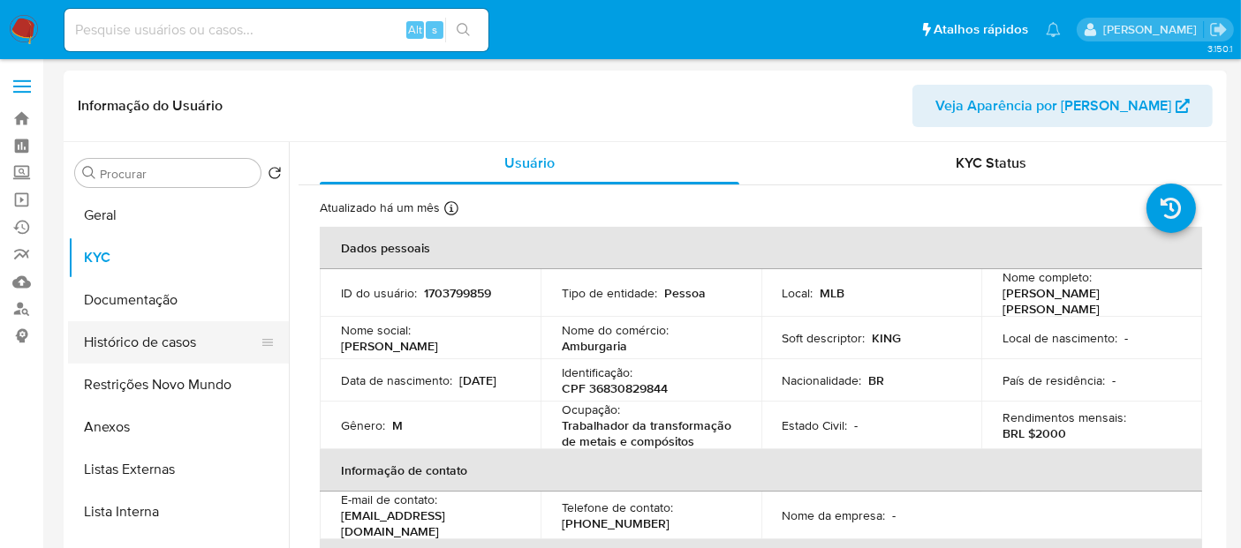
click at [163, 339] on button "Histórico de casos" at bounding box center [171, 342] width 207 height 42
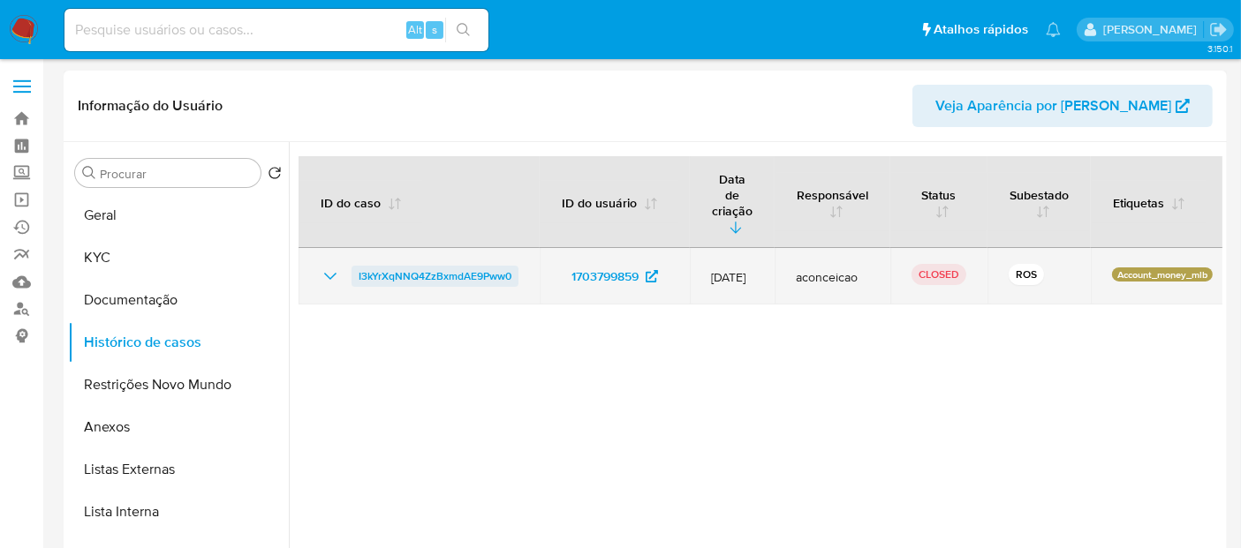
click at [424, 266] on span "I3kYrXqNNQ4ZzBxmdAE9Pww0" at bounding box center [435, 276] width 153 height 21
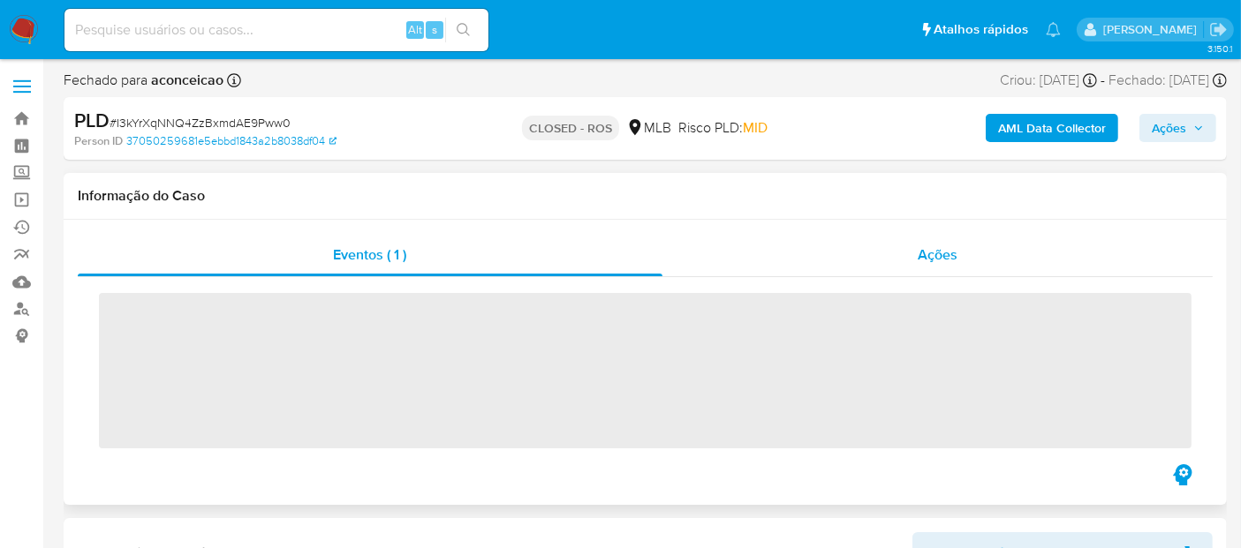
click at [972, 252] on div "Ações" at bounding box center [937, 255] width 551 height 42
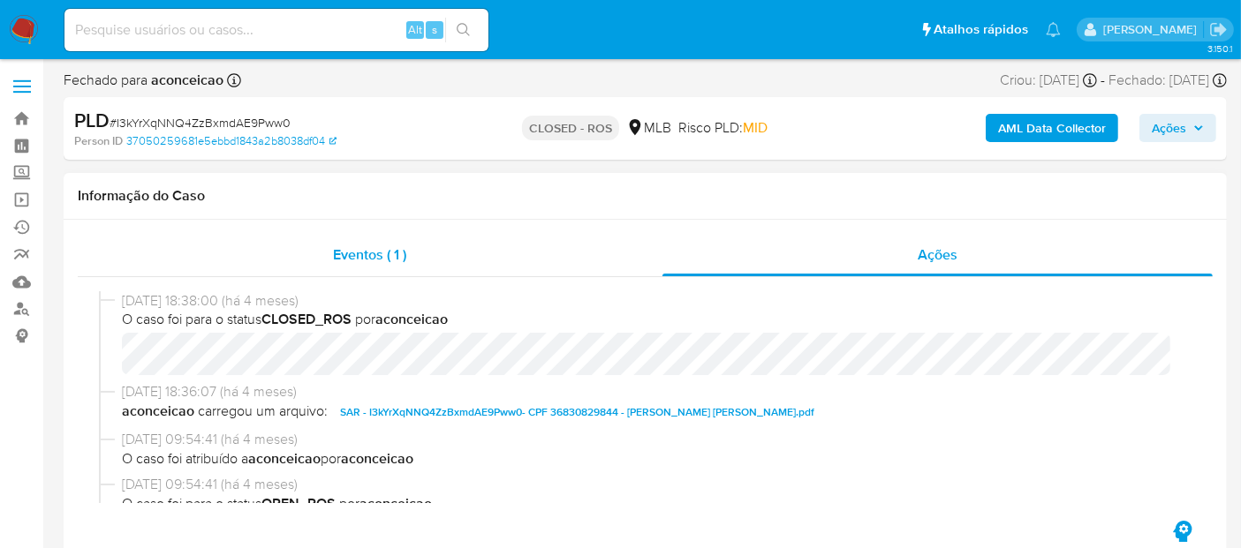
select select "10"
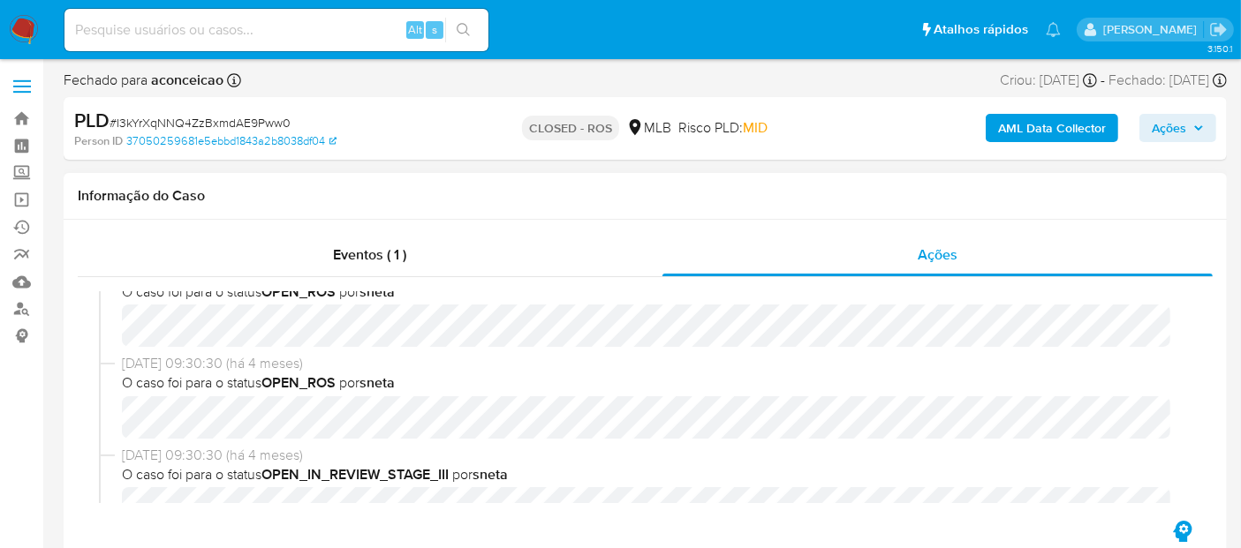
scroll to position [392, 0]
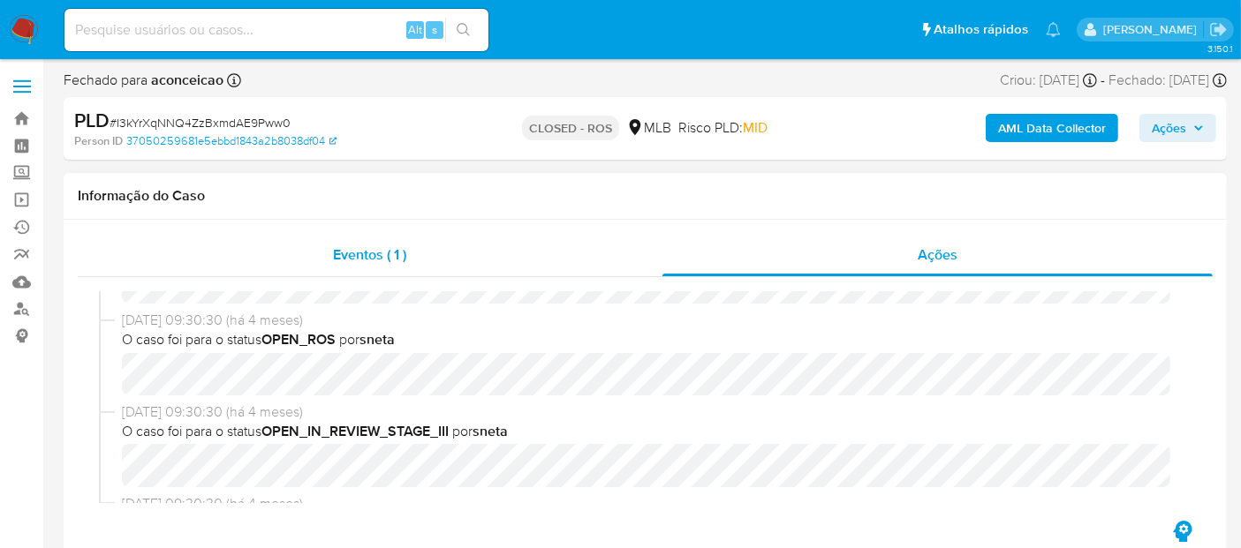
click at [364, 257] on span "Eventos ( 1 )" at bounding box center [369, 255] width 73 height 20
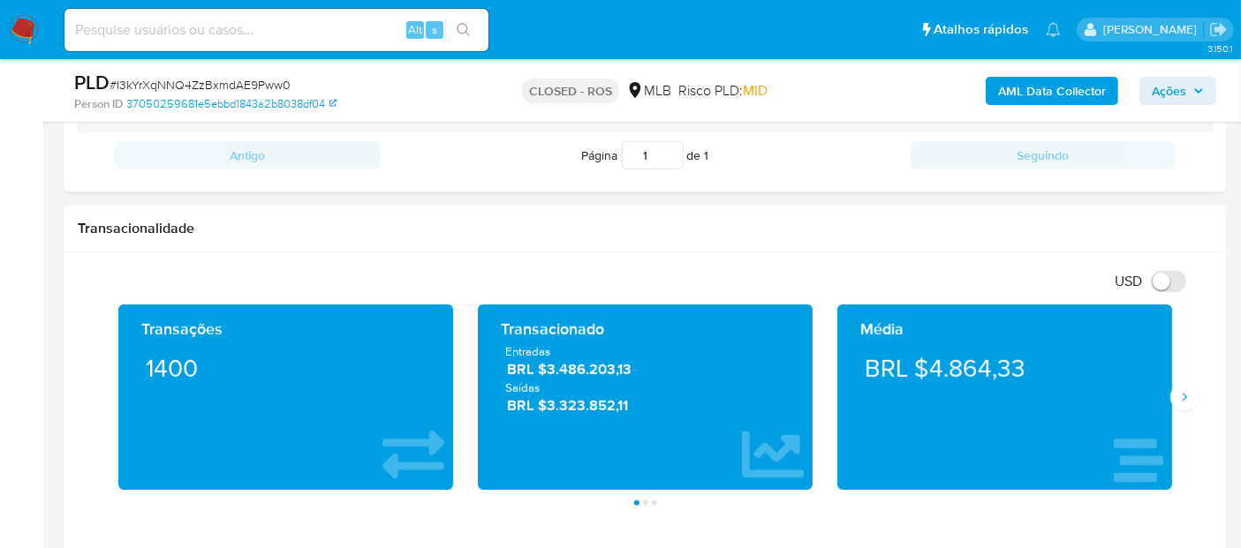
scroll to position [1196, 0]
